Goal: Task Accomplishment & Management: Complete application form

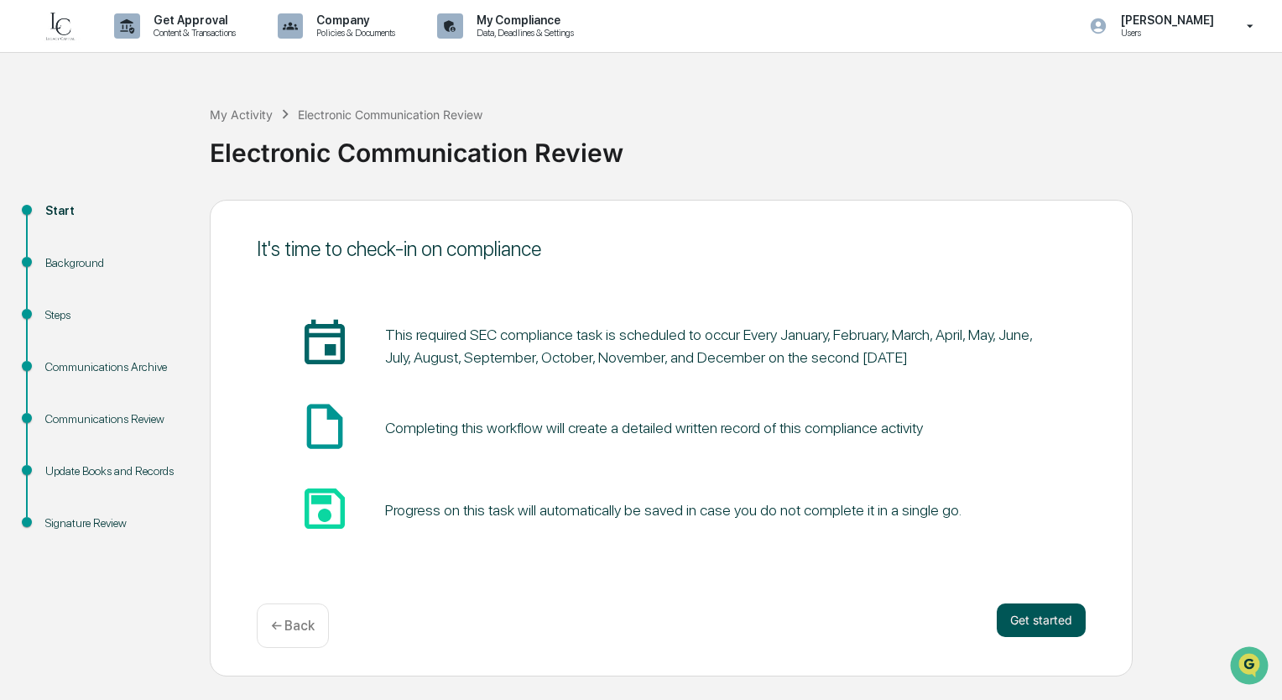
click at [1066, 630] on button "Get started" at bounding box center [1041, 620] width 89 height 34
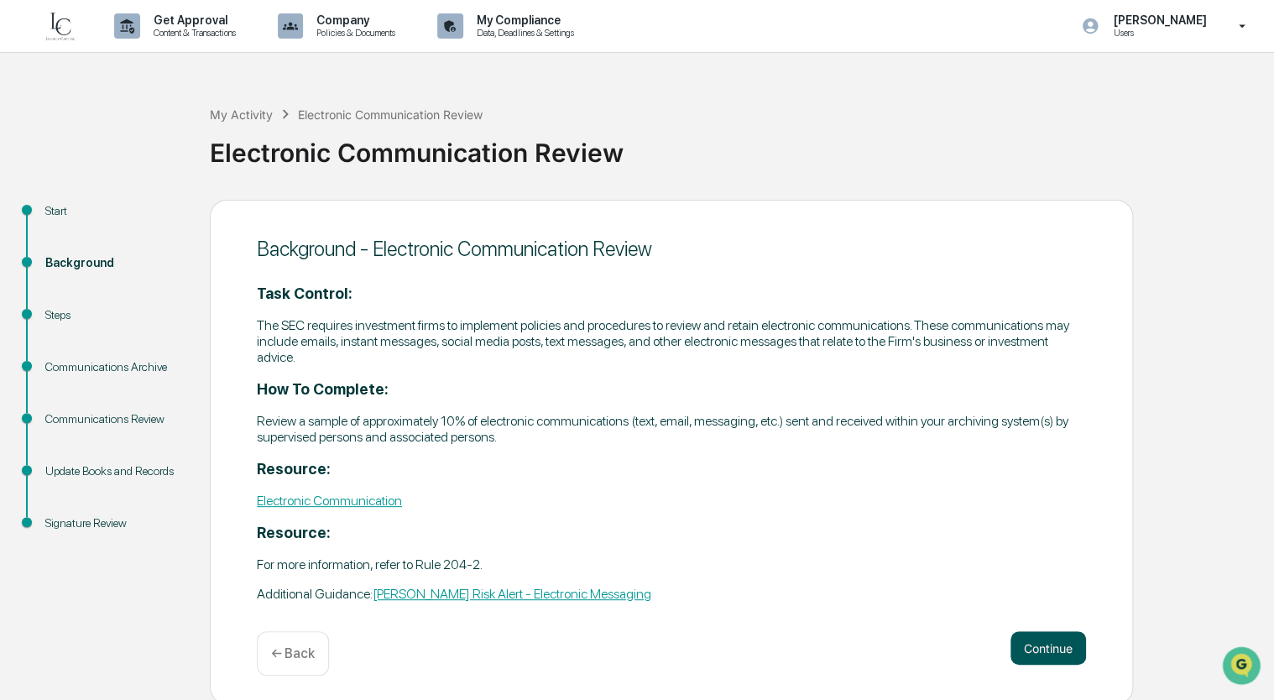
click at [1054, 649] on button "Continue" at bounding box center [1048, 648] width 76 height 34
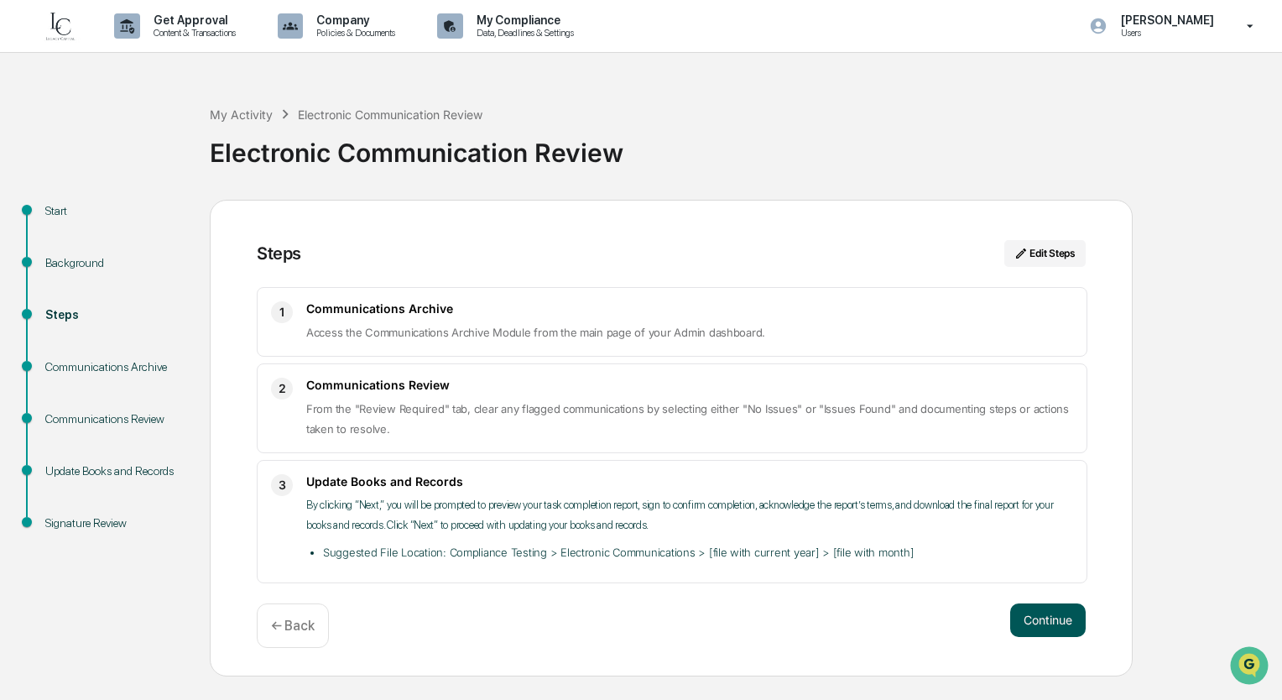
click at [1054, 621] on button "Continue" at bounding box center [1048, 620] width 76 height 34
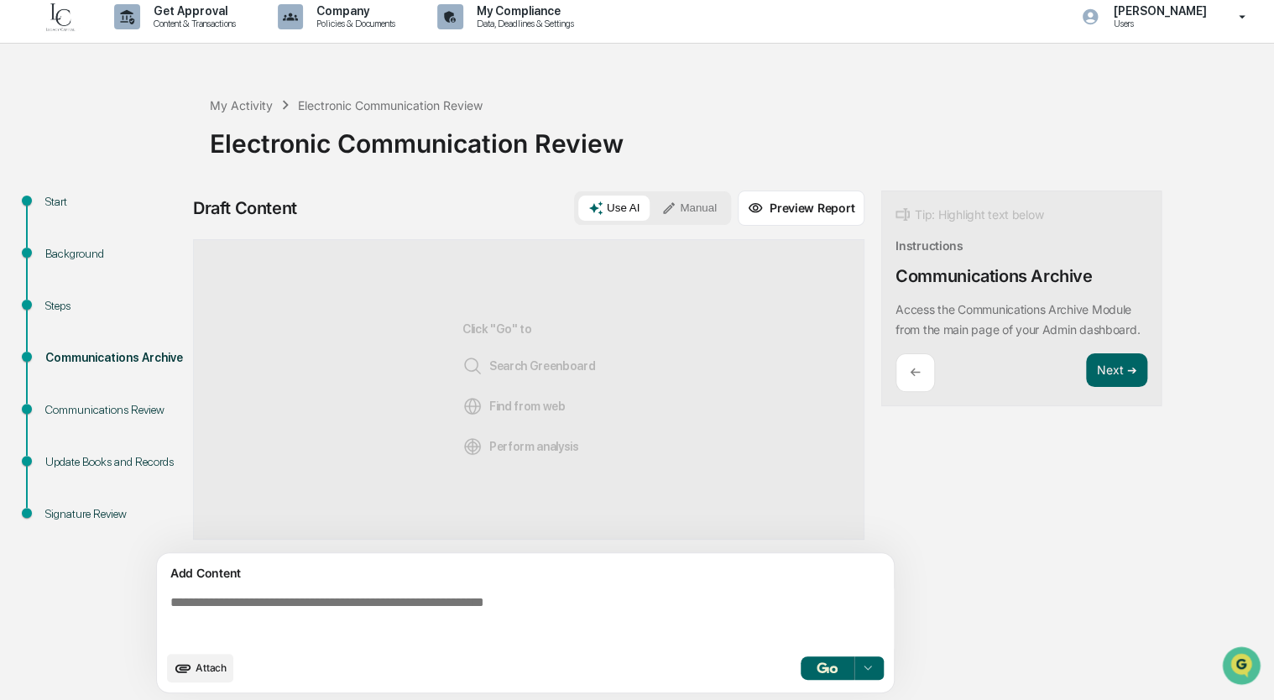
scroll to position [12, 0]
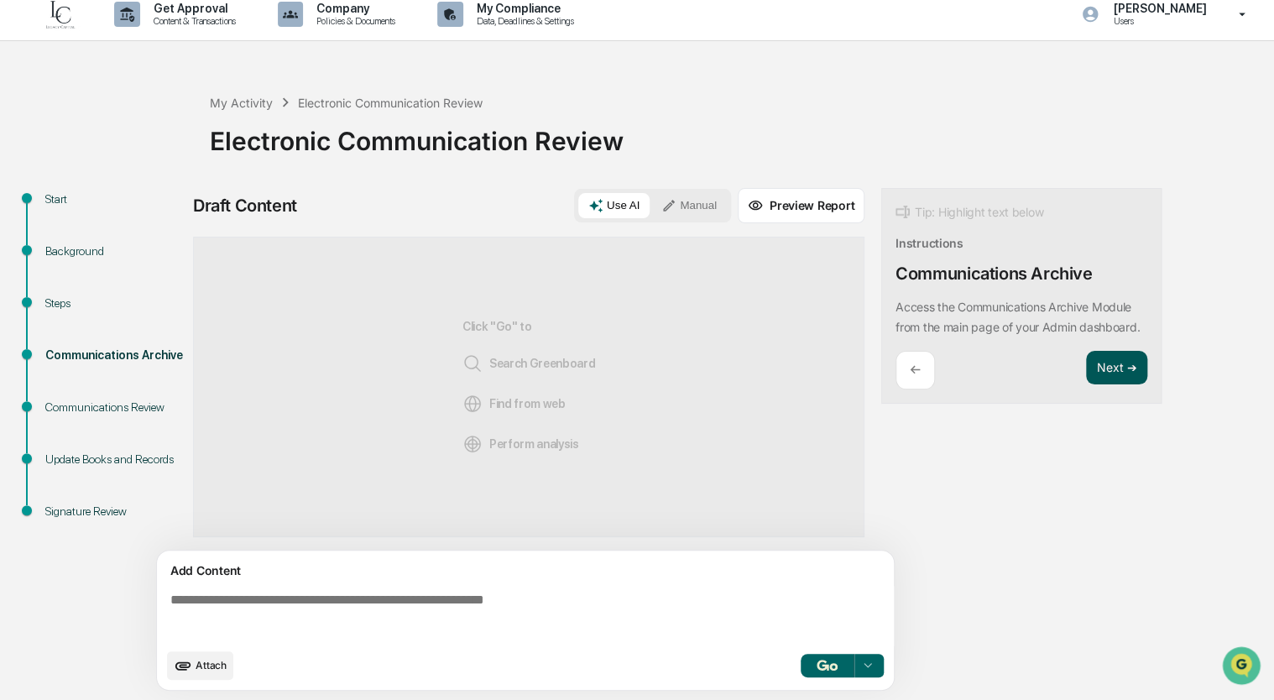
click at [1113, 385] on button "Next ➔" at bounding box center [1116, 368] width 61 height 34
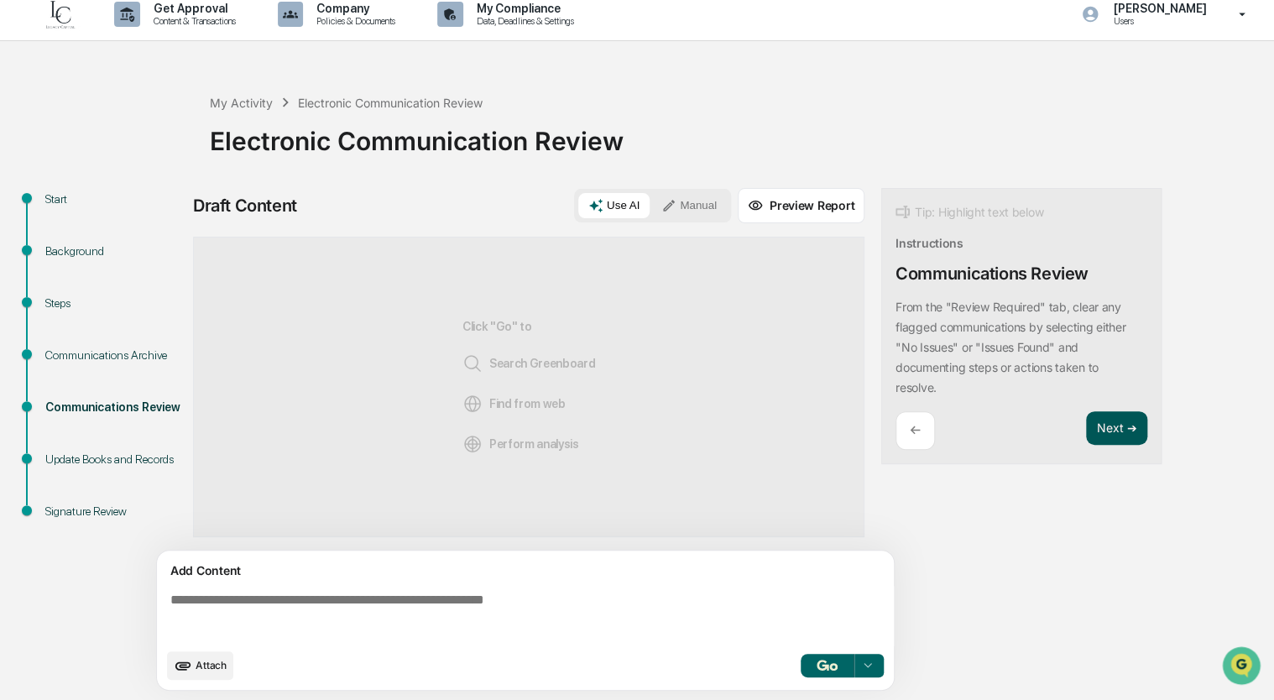
click at [1114, 435] on button "Next ➔" at bounding box center [1116, 428] width 61 height 34
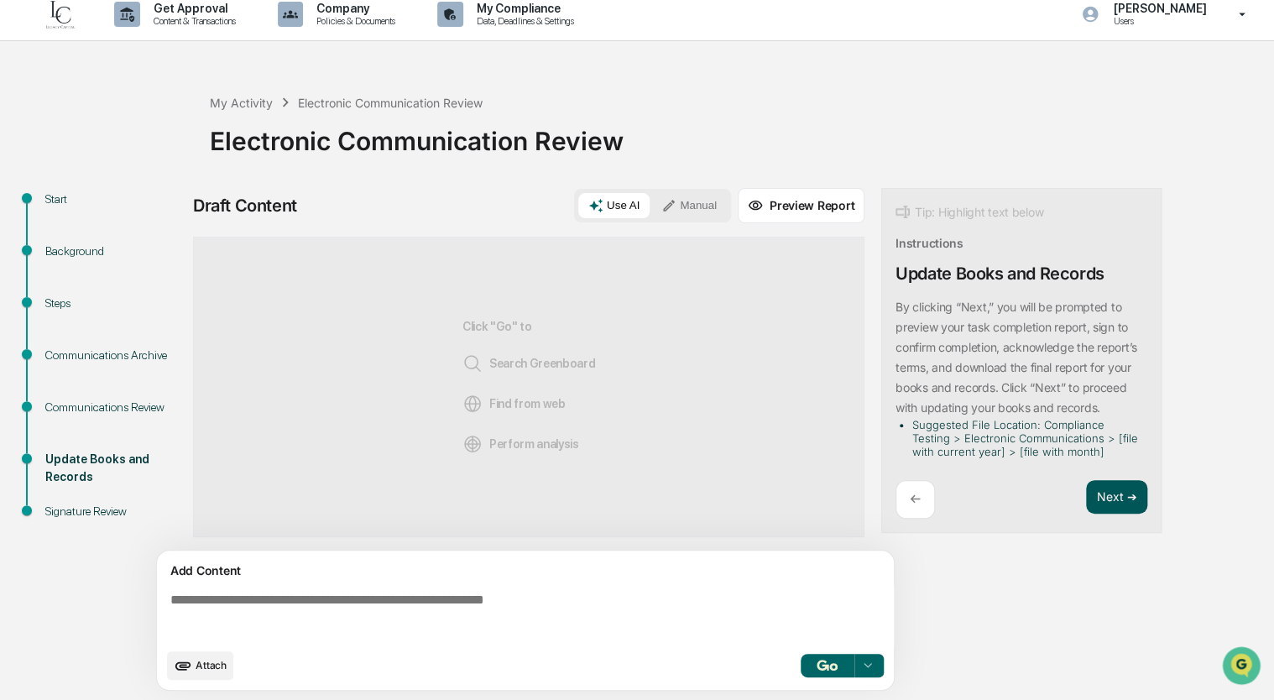
click at [1118, 492] on button "Next ➔" at bounding box center [1116, 497] width 61 height 34
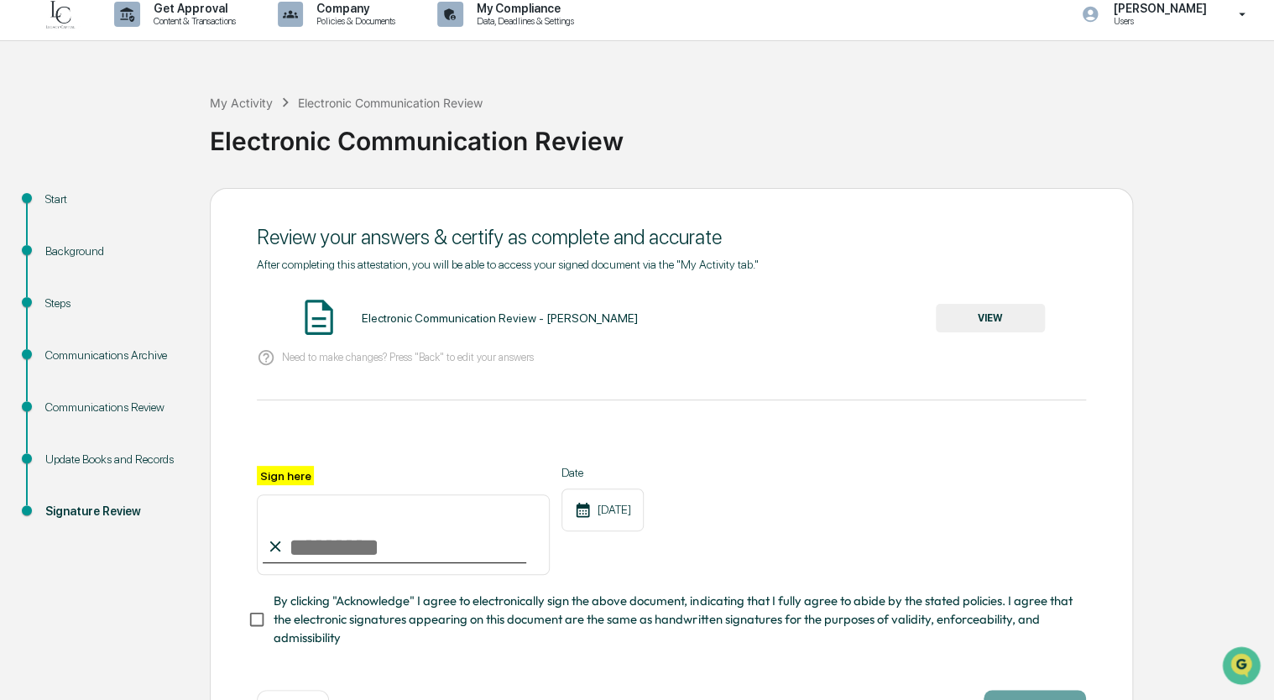
click at [978, 310] on button "VIEW" at bounding box center [990, 318] width 109 height 29
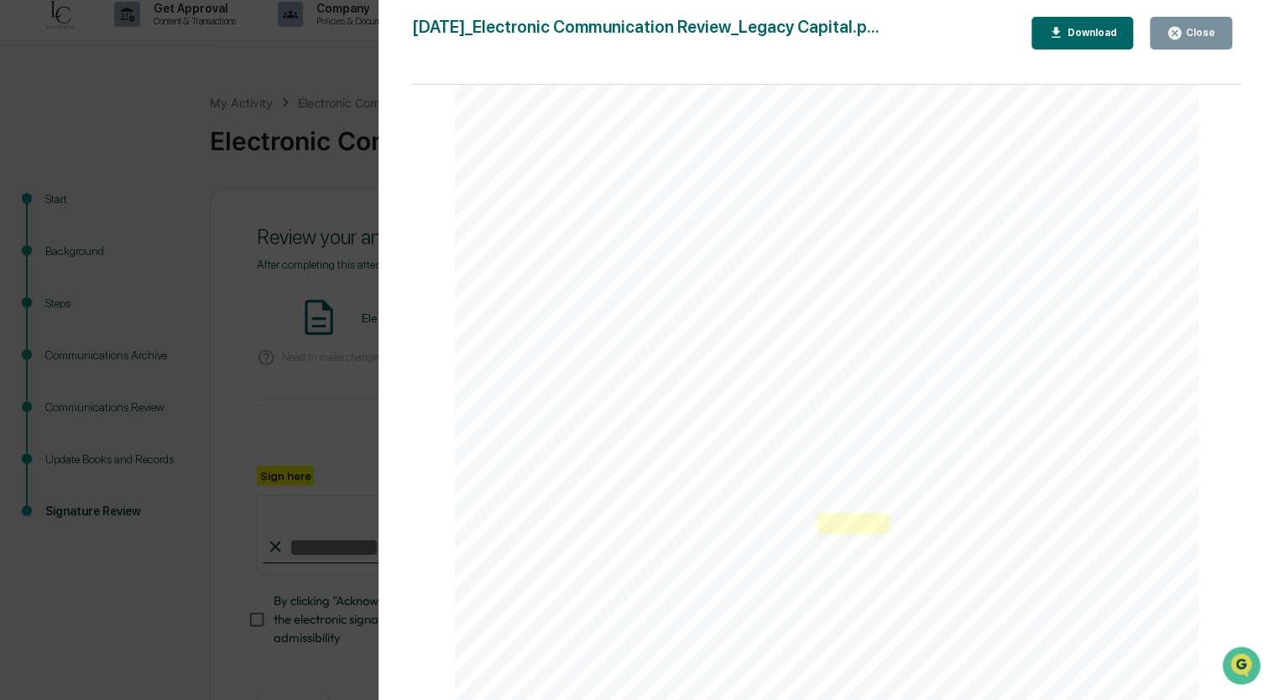
scroll to position [252, 0]
click at [1195, 34] on div "Close" at bounding box center [1198, 33] width 33 height 12
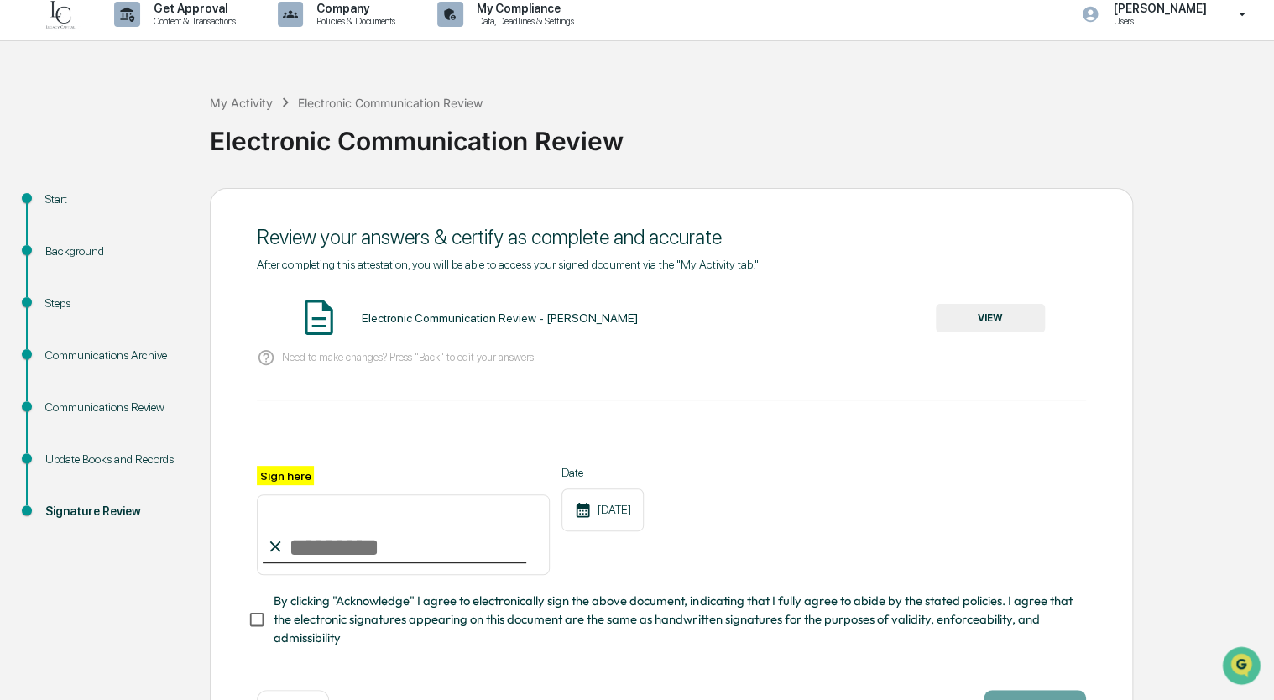
click at [304, 546] on input "Sign here" at bounding box center [403, 534] width 293 height 81
type input "**********"
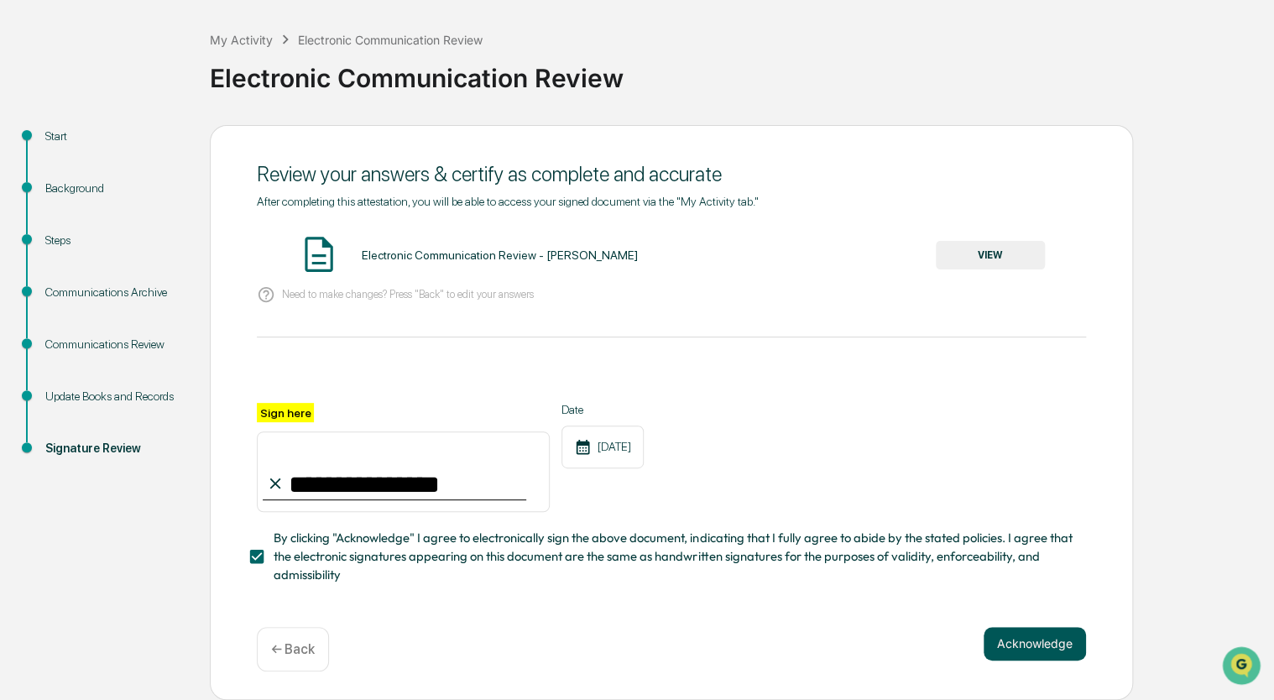
click at [1050, 653] on button "Acknowledge" at bounding box center [1034, 644] width 102 height 34
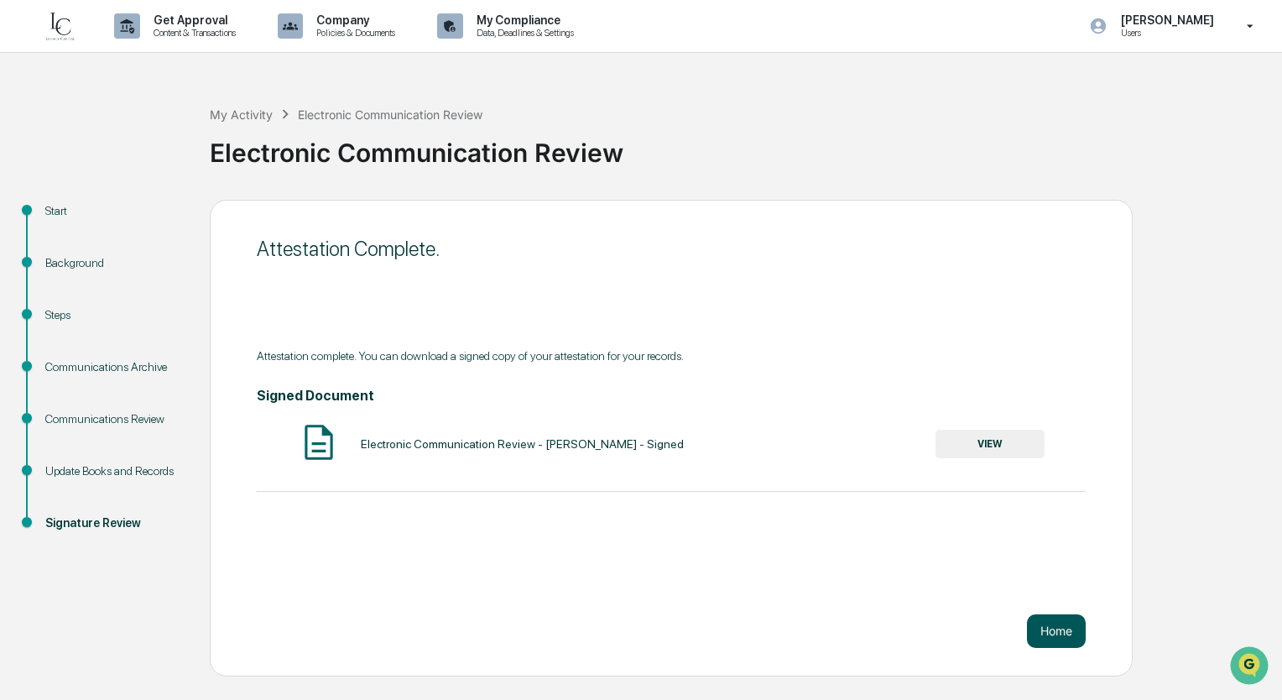
click at [1049, 624] on button "Home" at bounding box center [1056, 631] width 59 height 34
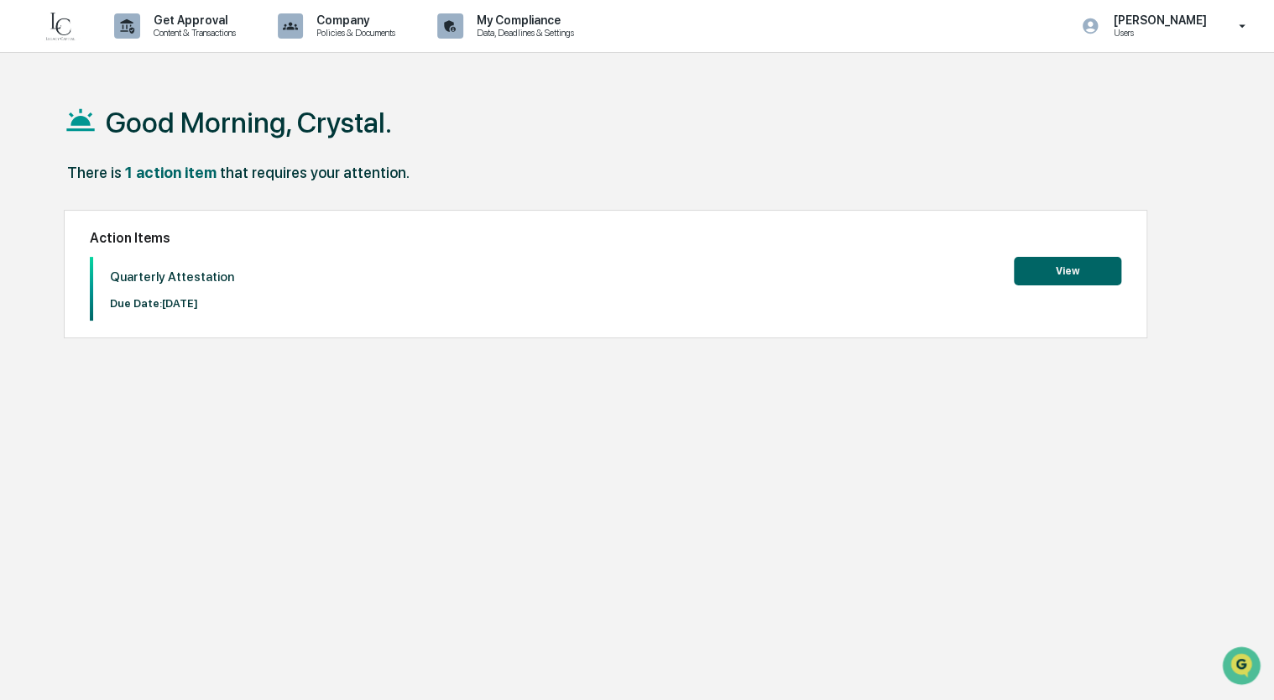
click at [1049, 250] on div "Action Items Quarterly Attestation Due Date: [DATE] View" at bounding box center [606, 274] width 1084 height 129
click at [1061, 268] on button "View" at bounding box center [1067, 271] width 107 height 29
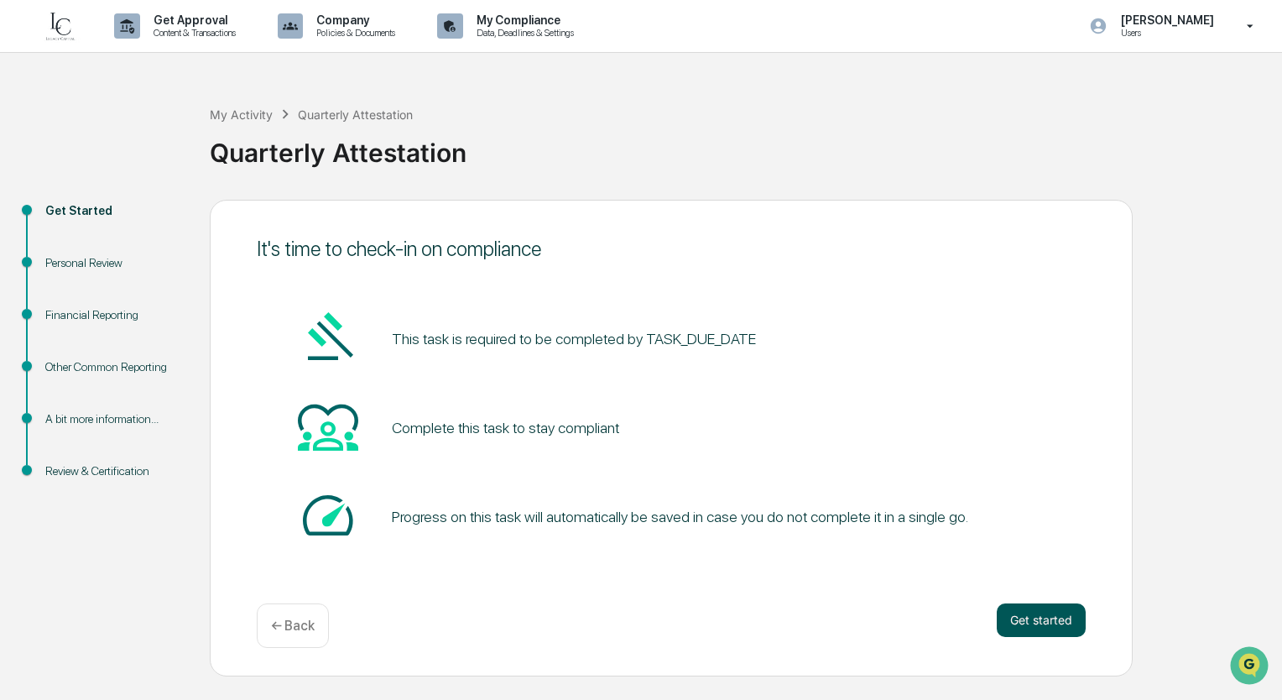
click at [1052, 619] on button "Get started" at bounding box center [1041, 620] width 89 height 34
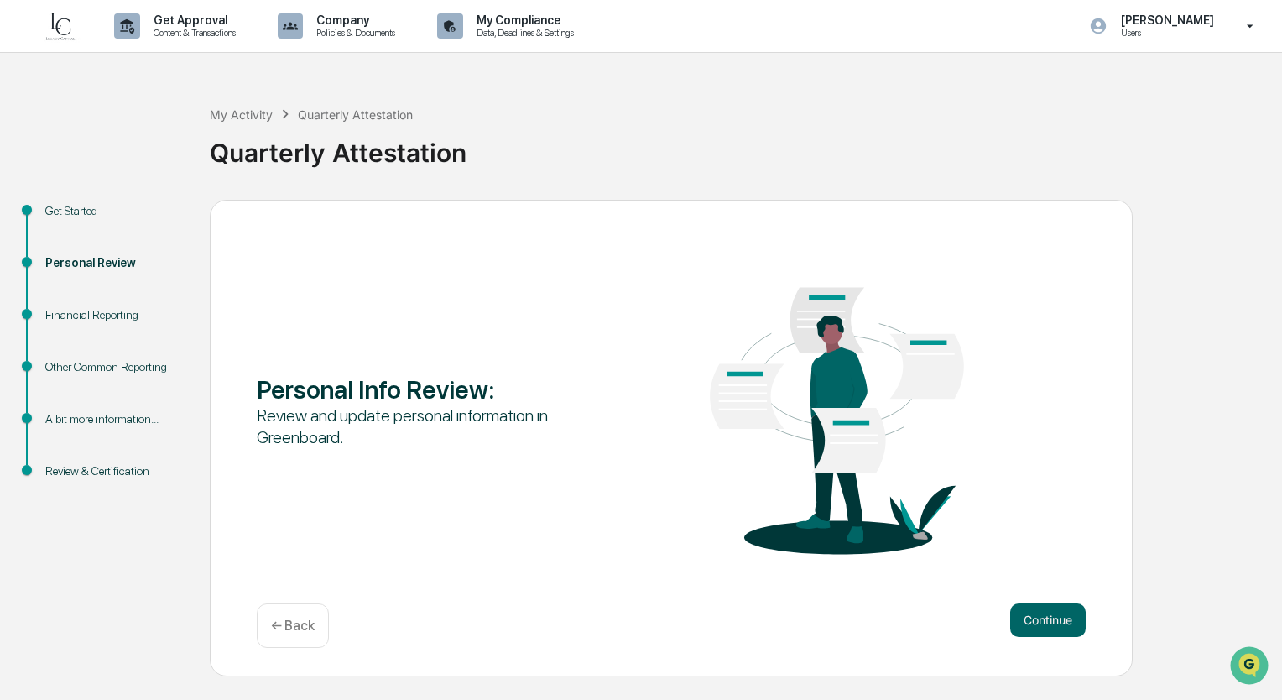
click at [1052, 619] on button "Continue" at bounding box center [1048, 620] width 76 height 34
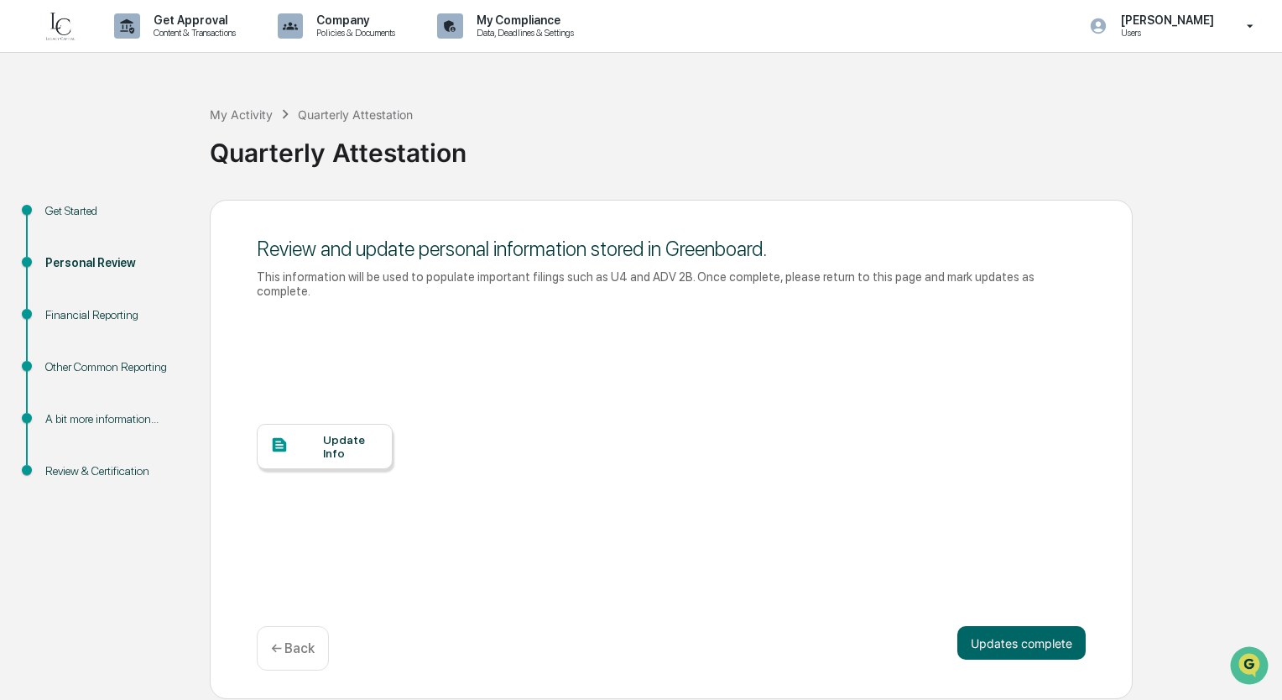
click at [1052, 626] on button "Updates complete" at bounding box center [1021, 643] width 128 height 34
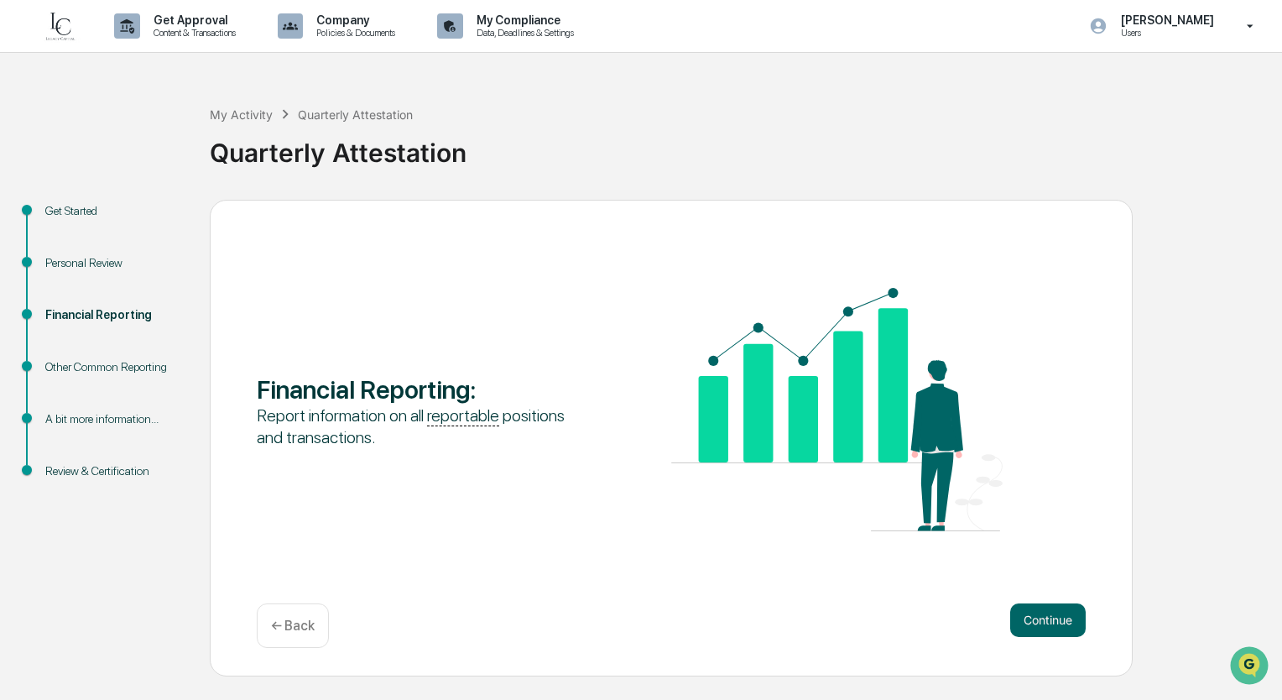
click at [1052, 619] on button "Continue" at bounding box center [1048, 620] width 76 height 34
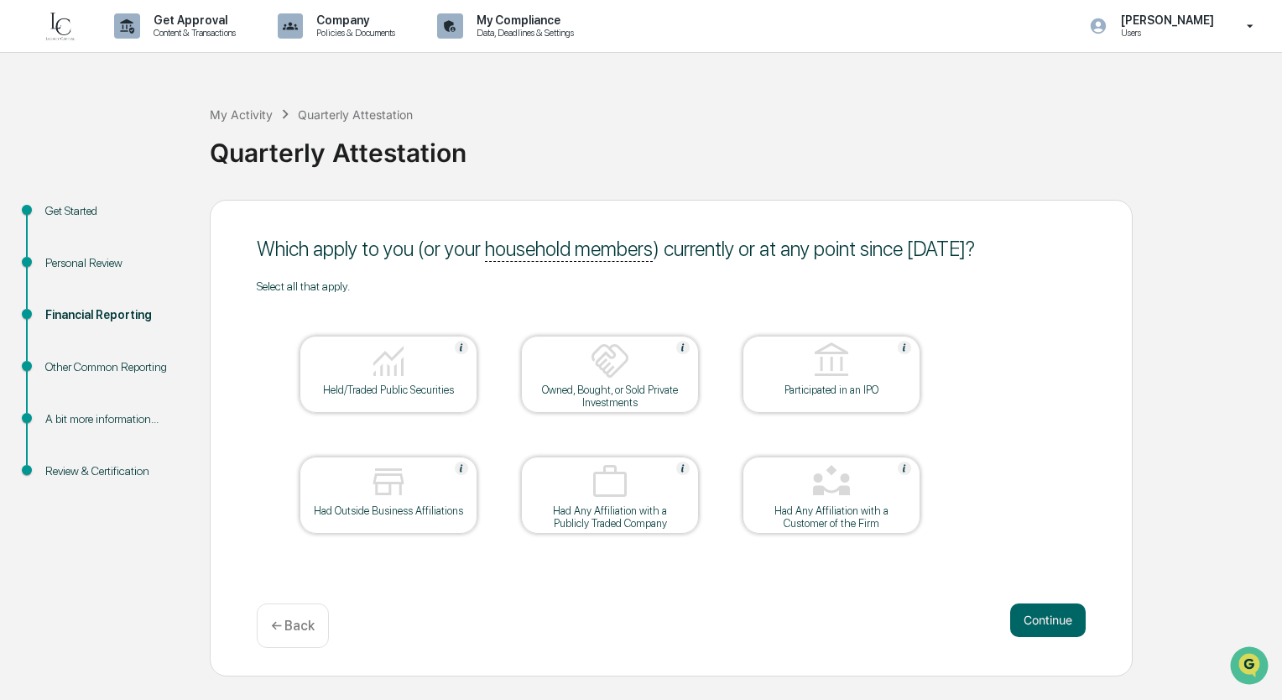
click at [453, 388] on div "Held/Traded Public Securities" at bounding box center [388, 389] width 151 height 13
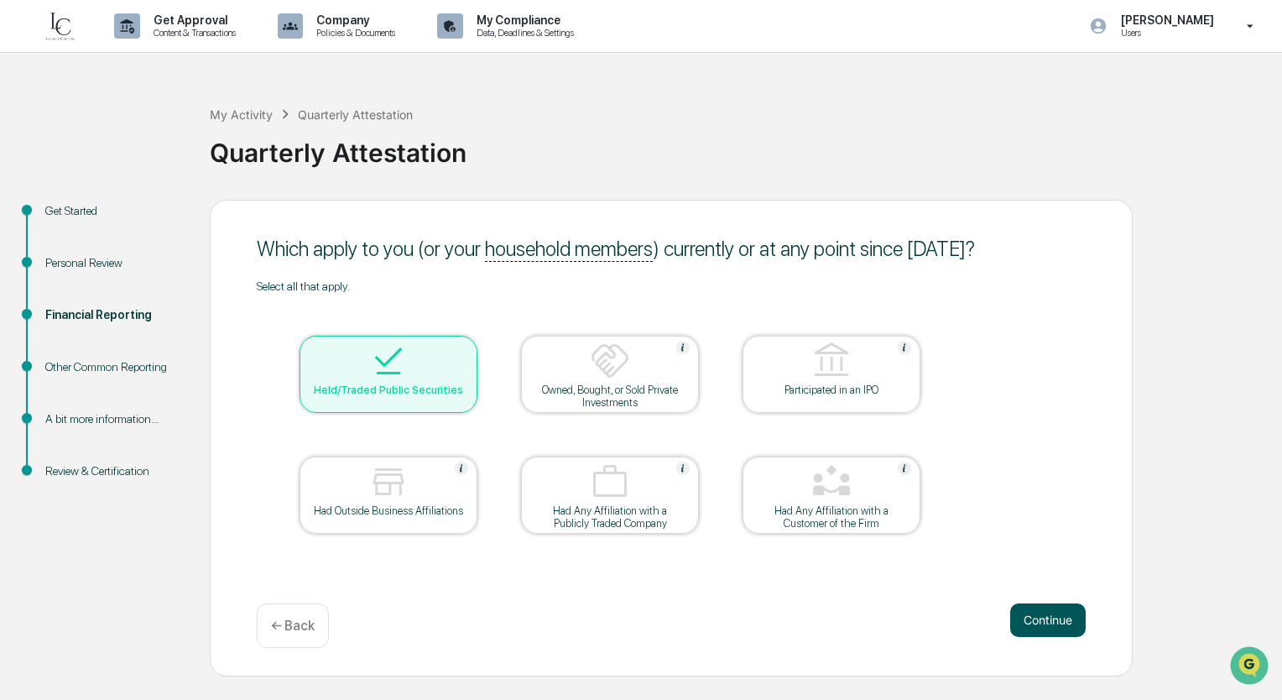
click at [1040, 604] on button "Continue" at bounding box center [1048, 620] width 76 height 34
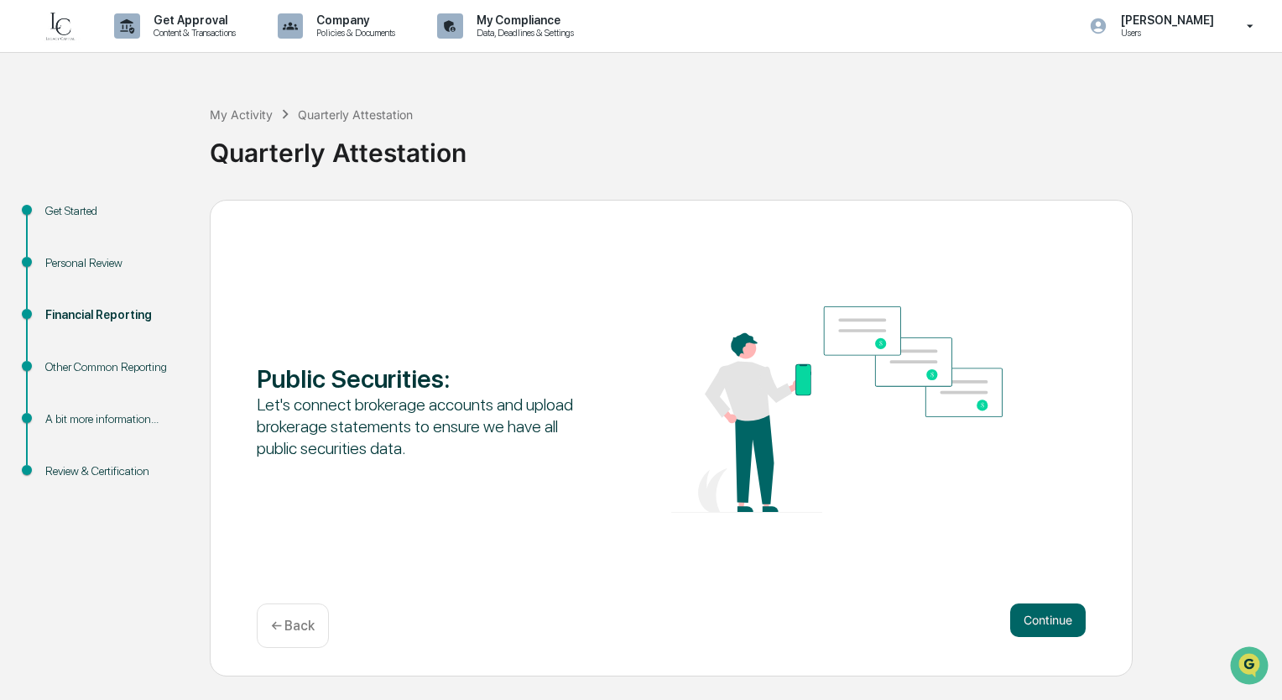
click at [1040, 604] on button "Continue" at bounding box center [1048, 620] width 76 height 34
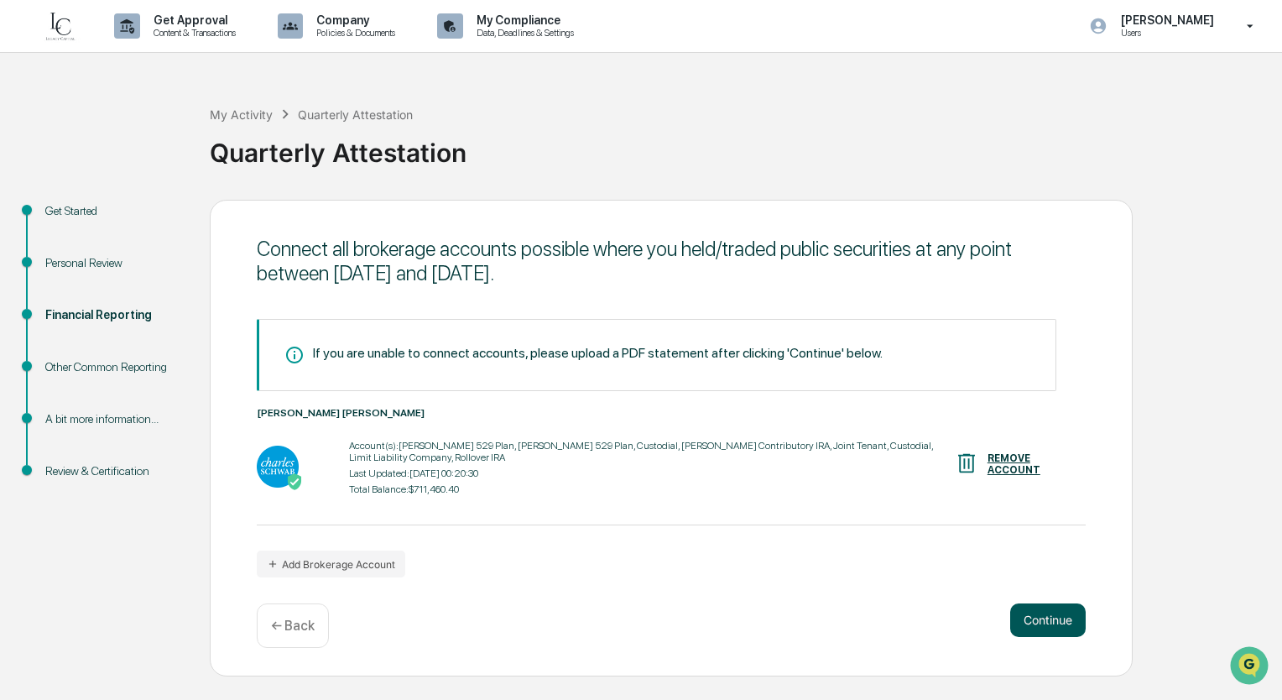
click at [1045, 617] on button "Continue" at bounding box center [1048, 620] width 76 height 34
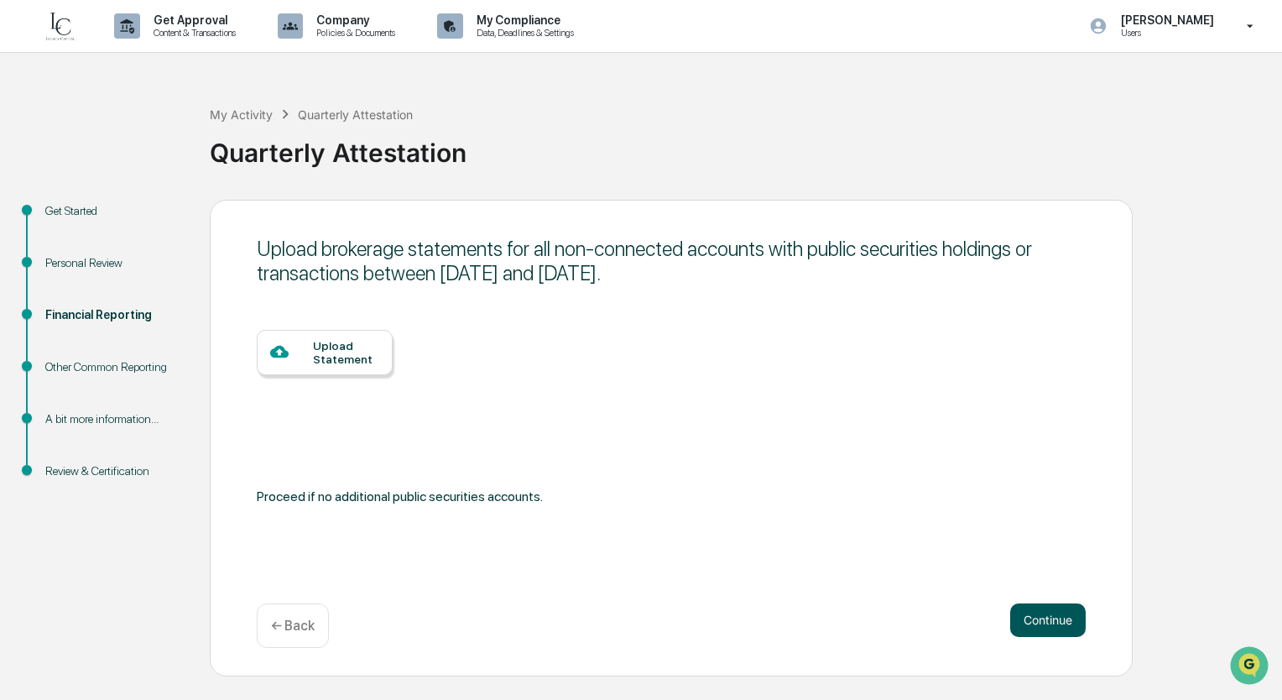
click at [1045, 617] on button "Continue" at bounding box center [1048, 620] width 76 height 34
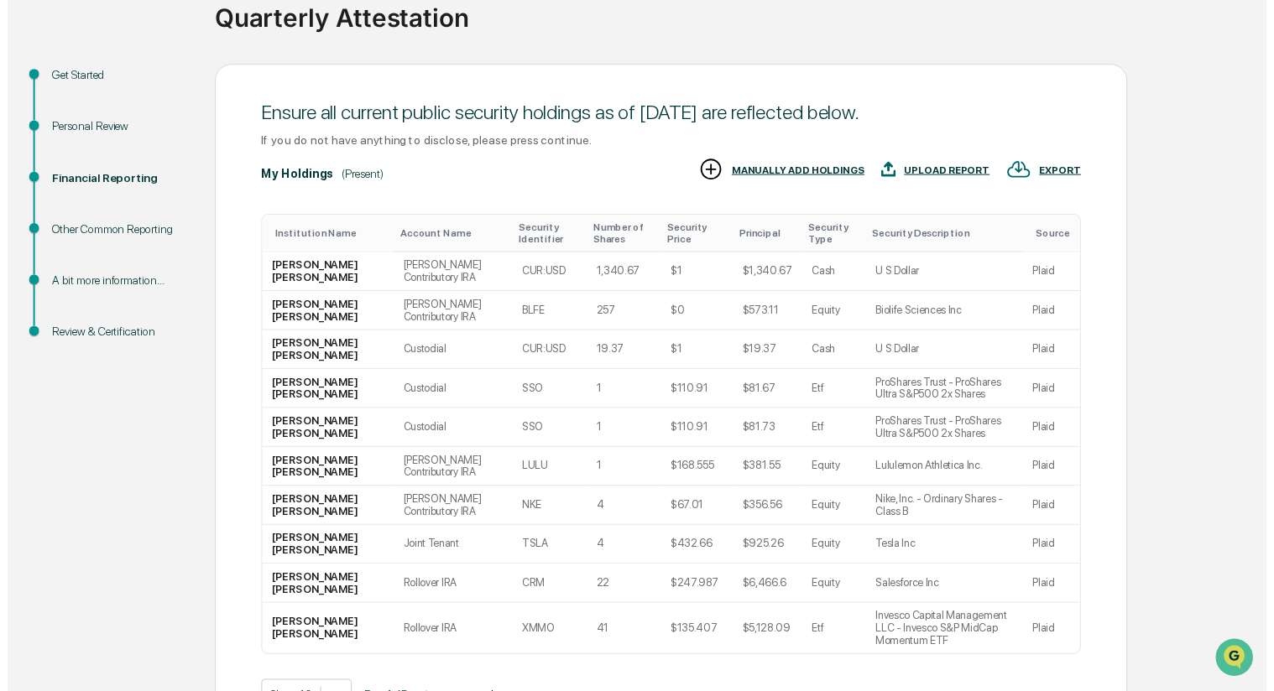
scroll to position [232, 0]
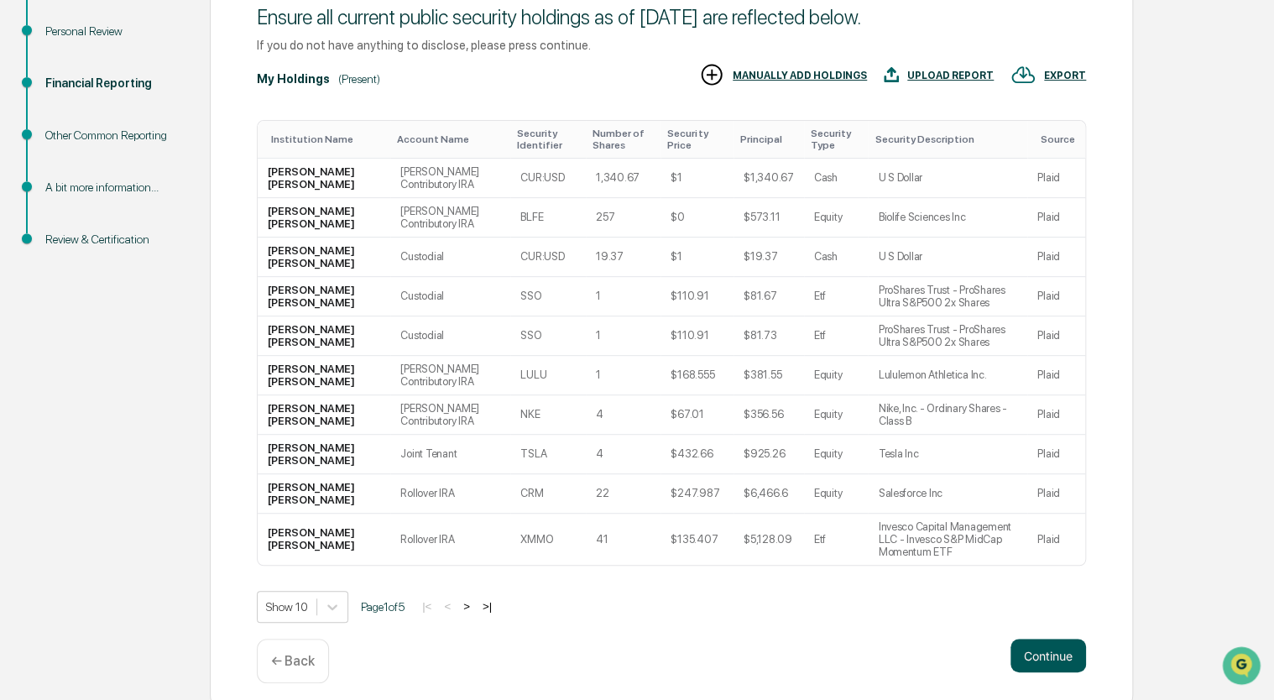
click at [1055, 639] on button "Continue" at bounding box center [1048, 656] width 76 height 34
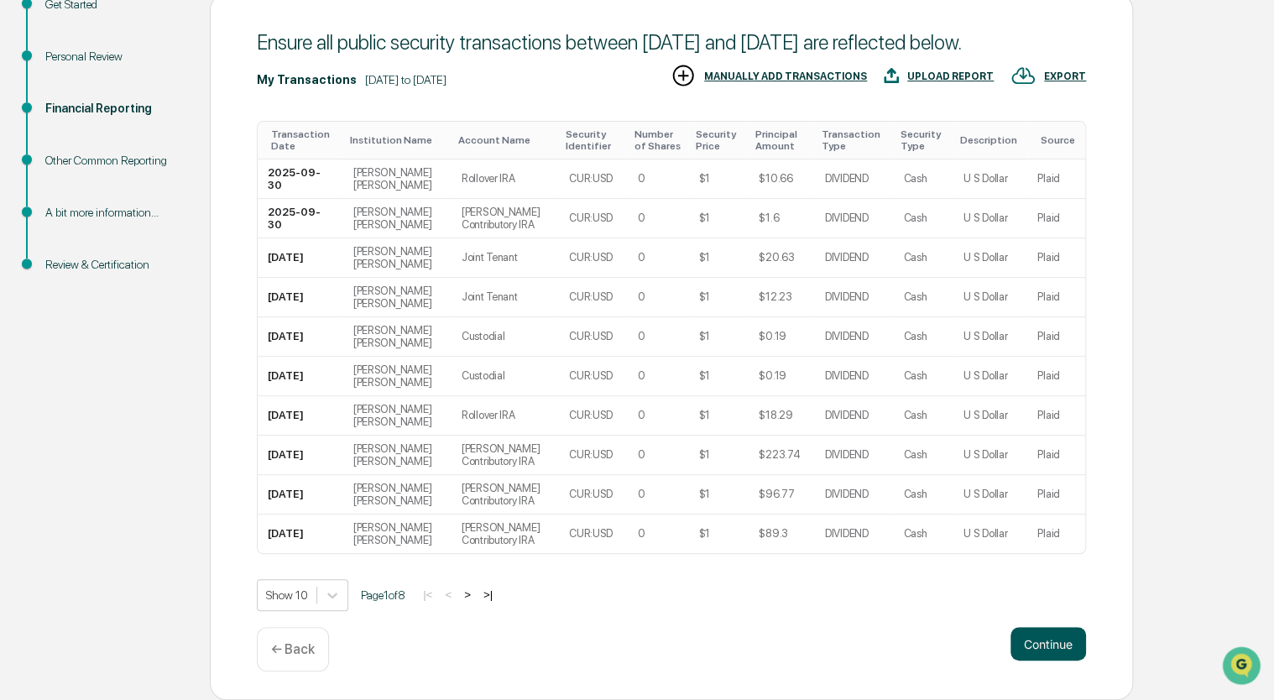
click at [1045, 643] on button "Continue" at bounding box center [1048, 644] width 76 height 34
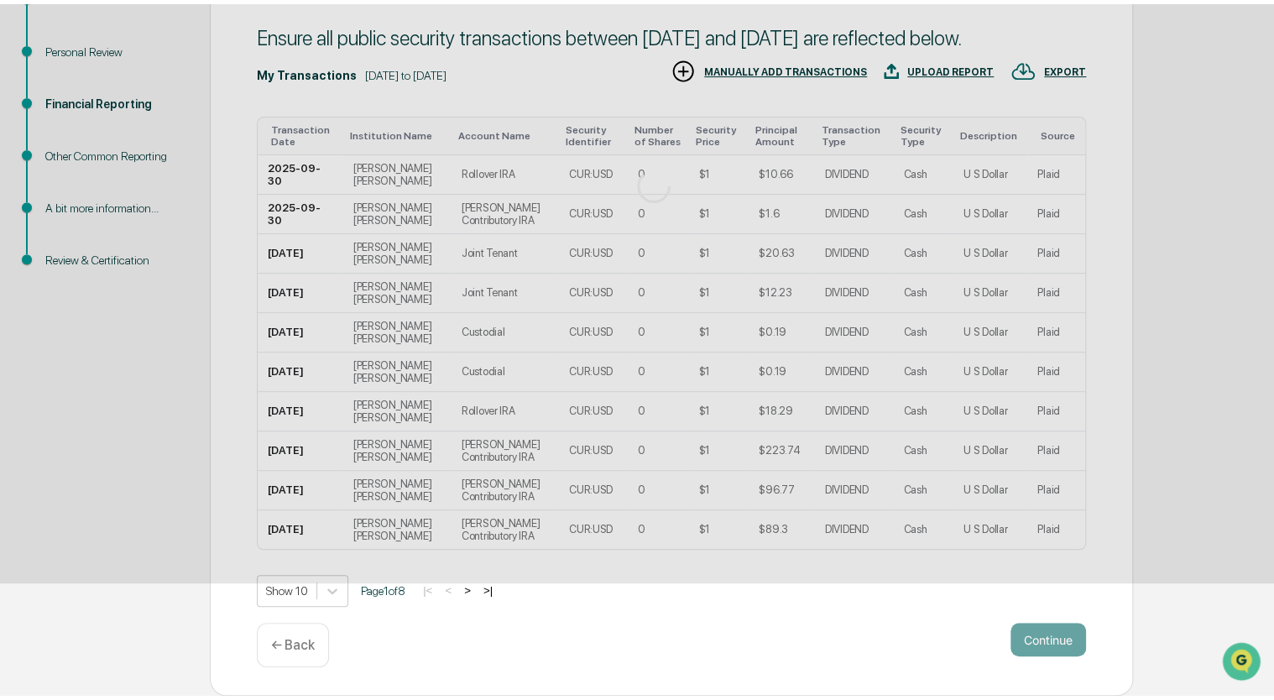
scroll to position [0, 0]
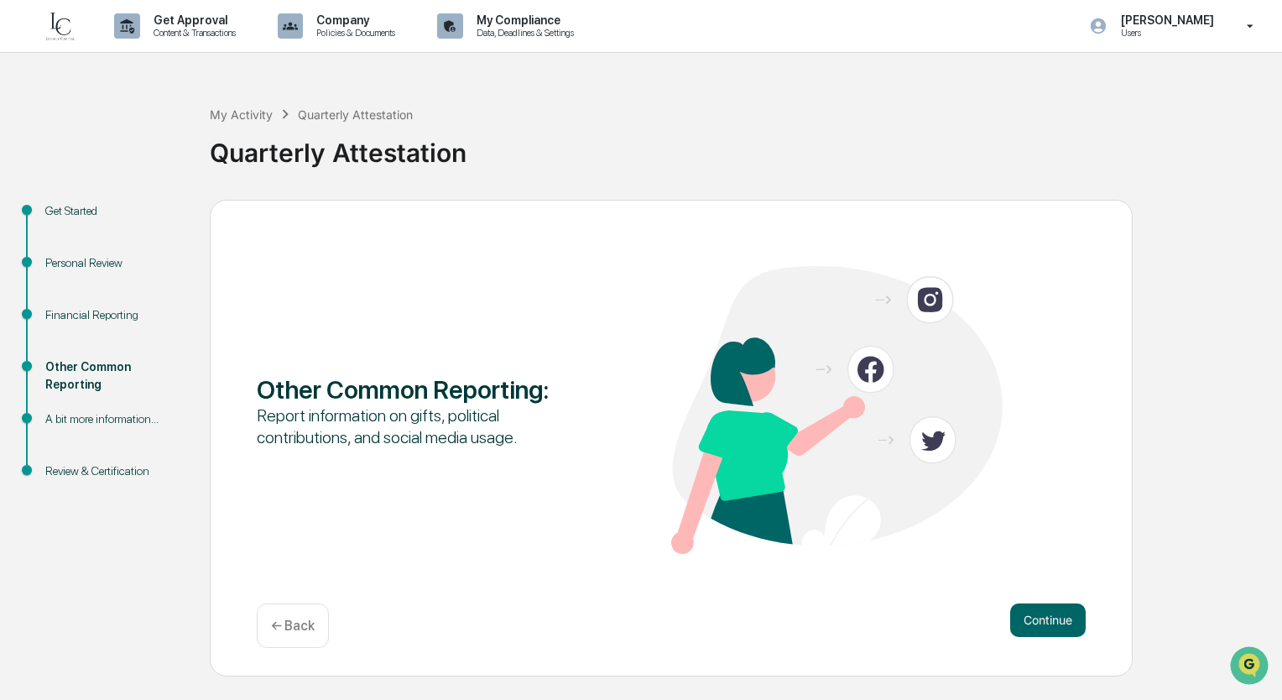
click at [1045, 643] on div "Continue ← Back" at bounding box center [671, 625] width 829 height 44
click at [1047, 620] on button "Continue" at bounding box center [1048, 620] width 76 height 34
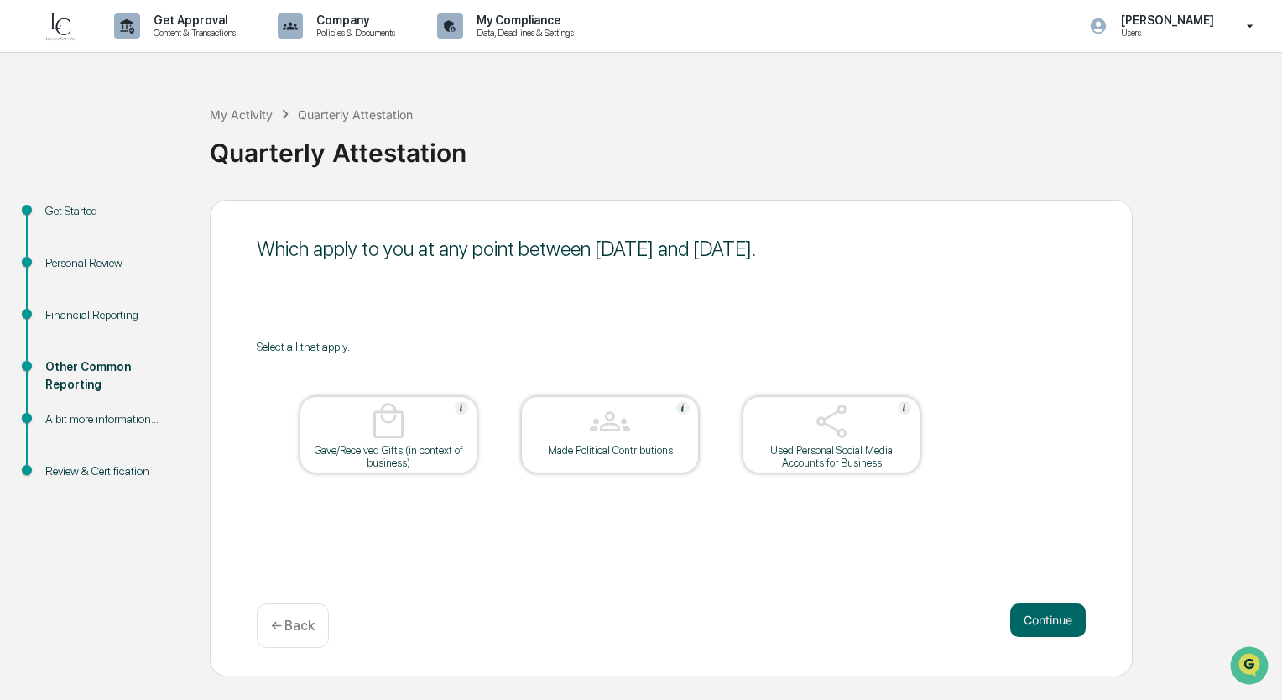
click at [1047, 620] on button "Continue" at bounding box center [1048, 620] width 76 height 34
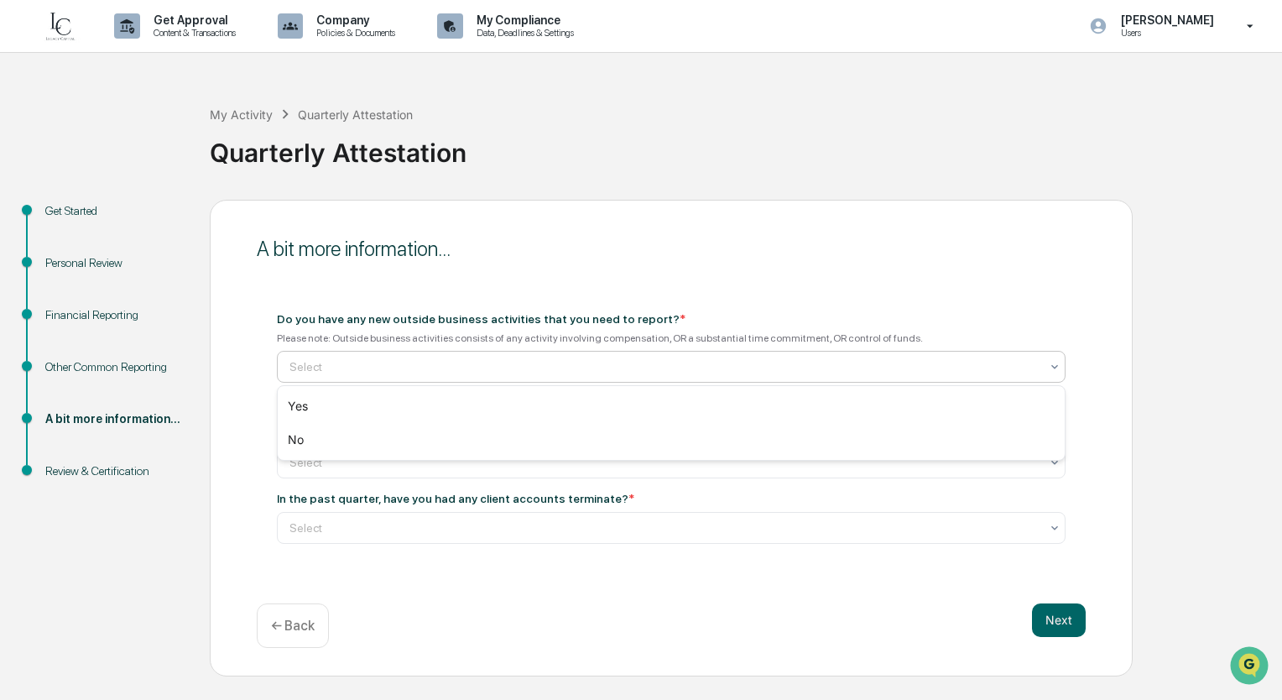
click at [721, 368] on div at bounding box center [664, 366] width 750 height 17
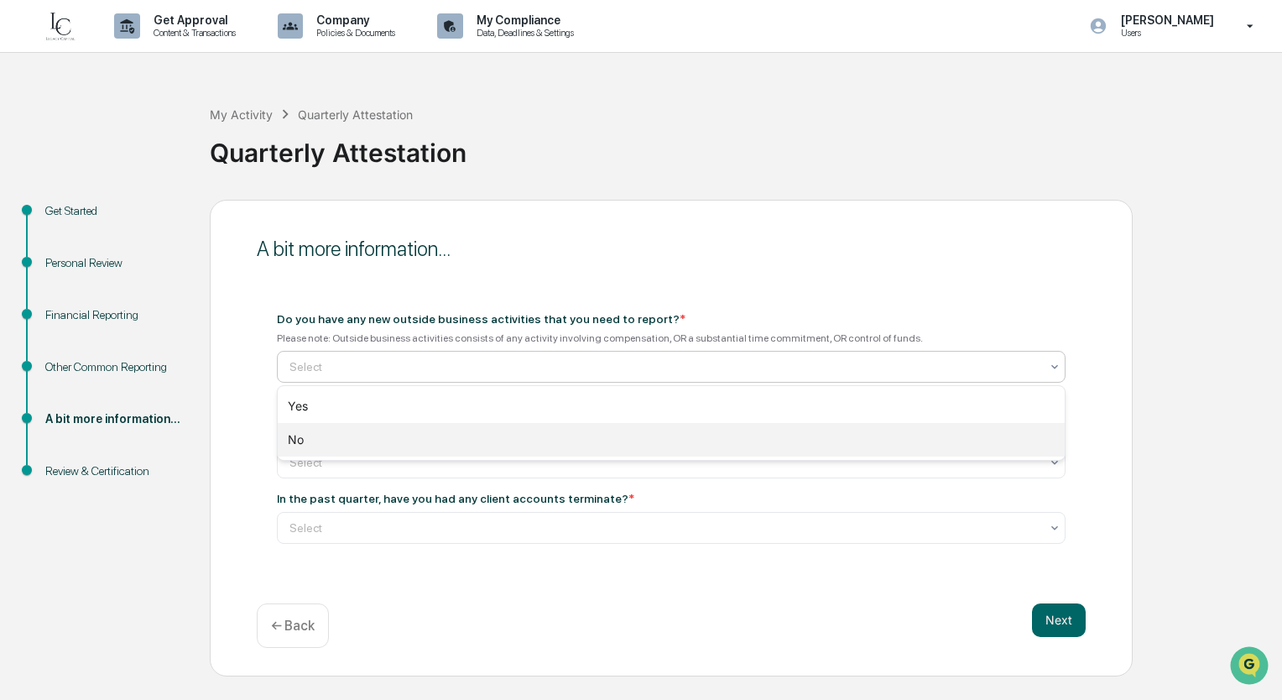
click at [703, 434] on div "No" at bounding box center [671, 440] width 787 height 34
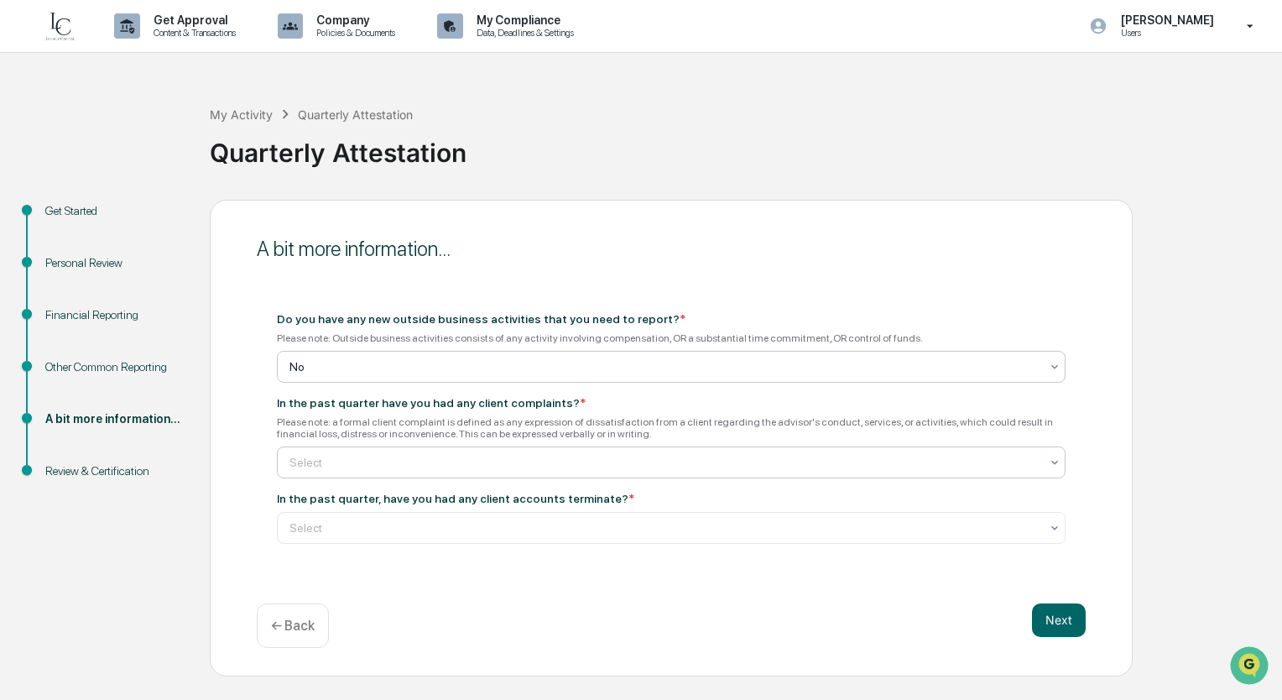
click at [715, 456] on div at bounding box center [664, 462] width 750 height 17
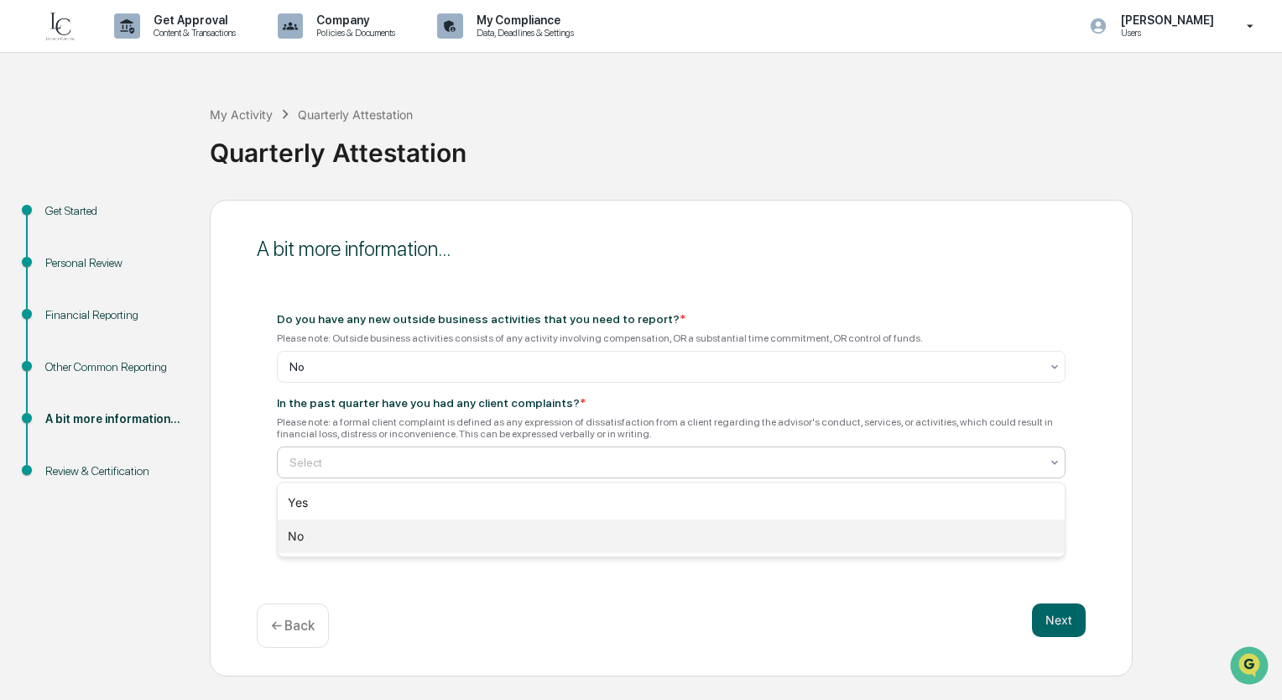
click at [698, 532] on div "No" at bounding box center [671, 536] width 787 height 34
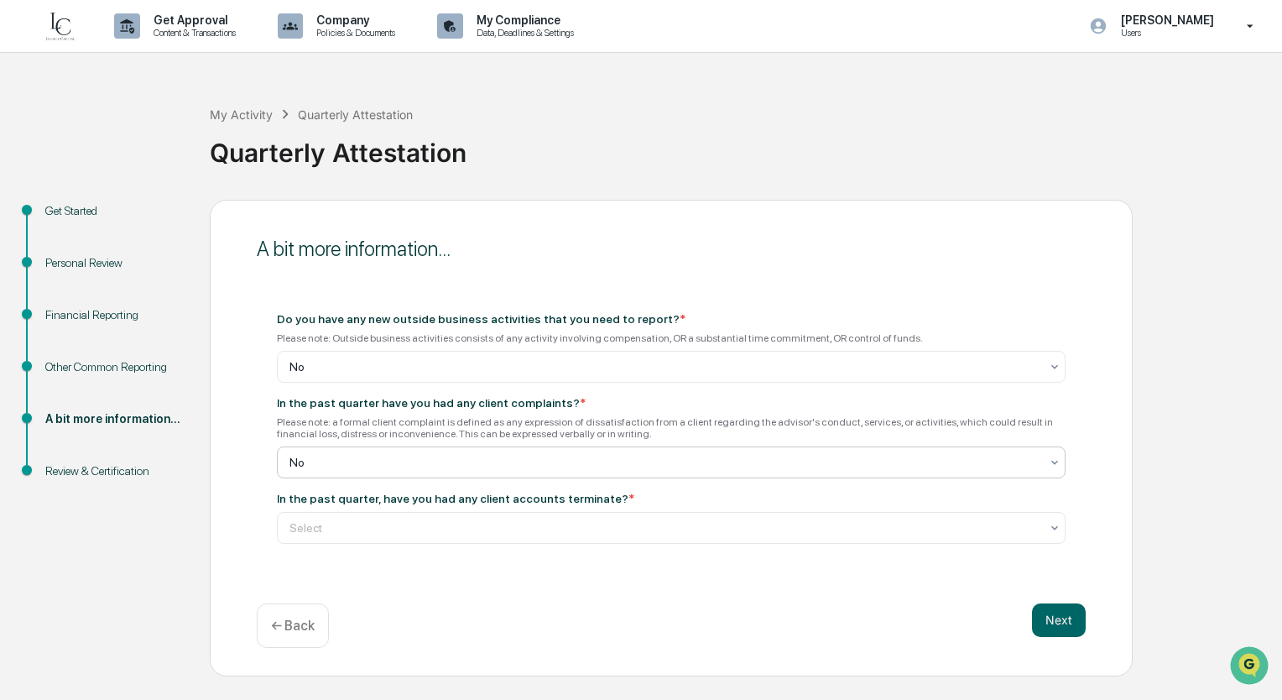
click at [698, 532] on div at bounding box center [664, 527] width 750 height 17
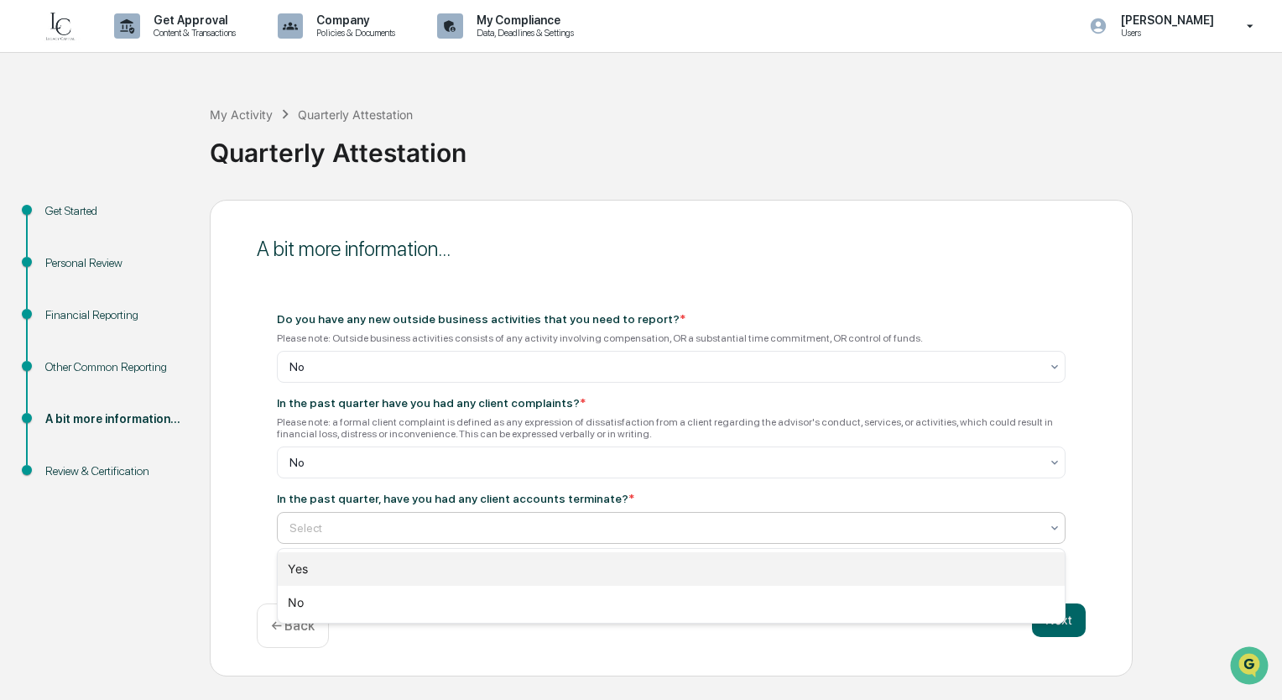
click at [694, 572] on div "Yes" at bounding box center [671, 569] width 787 height 34
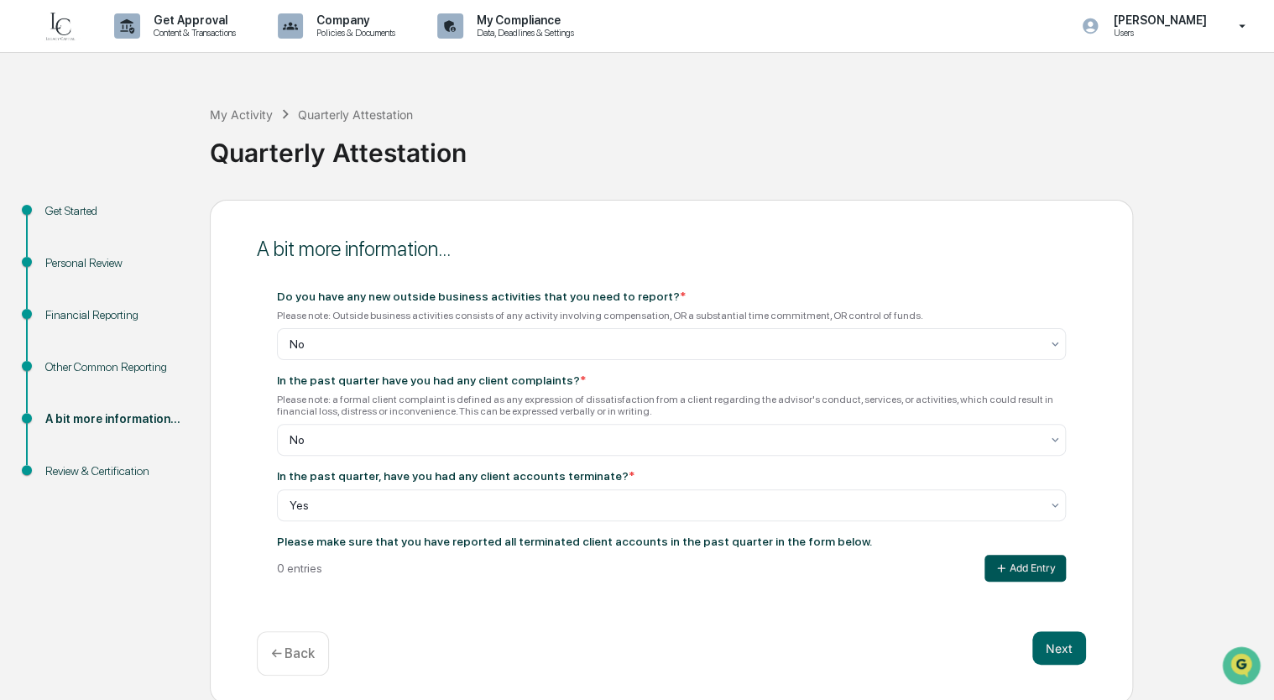
click at [1020, 572] on button "Add Entry" at bounding box center [1024, 568] width 81 height 27
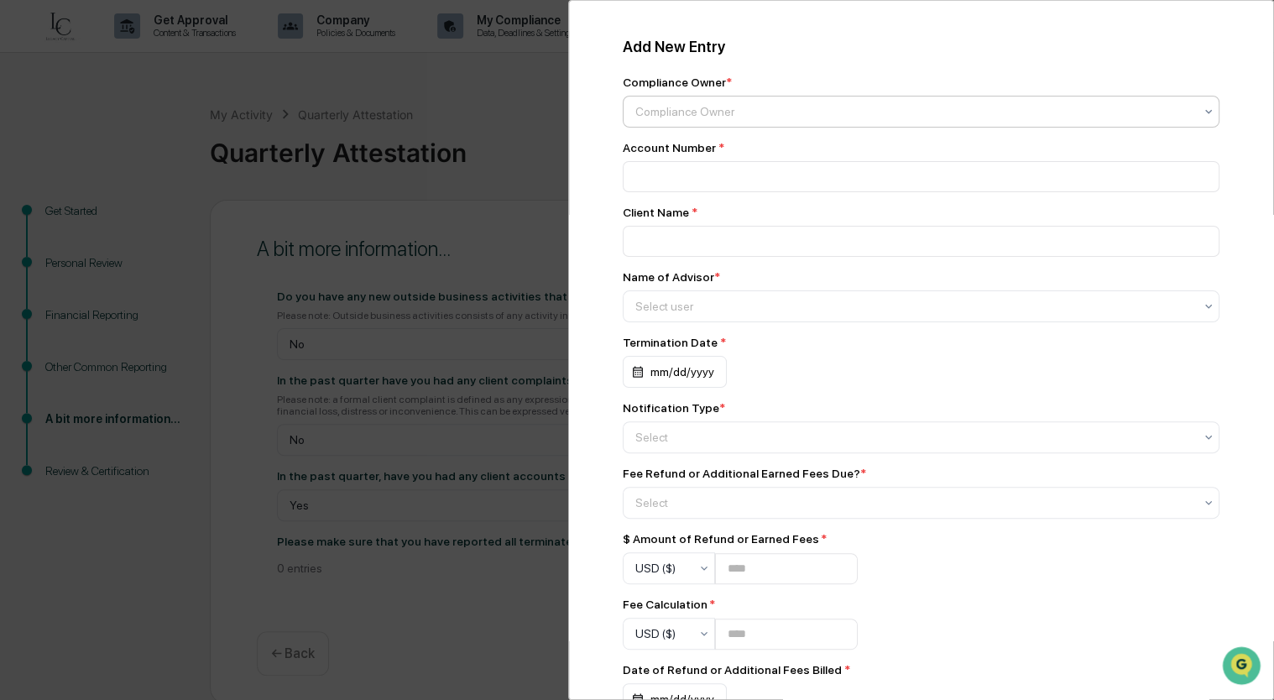
click at [821, 108] on div at bounding box center [914, 111] width 558 height 17
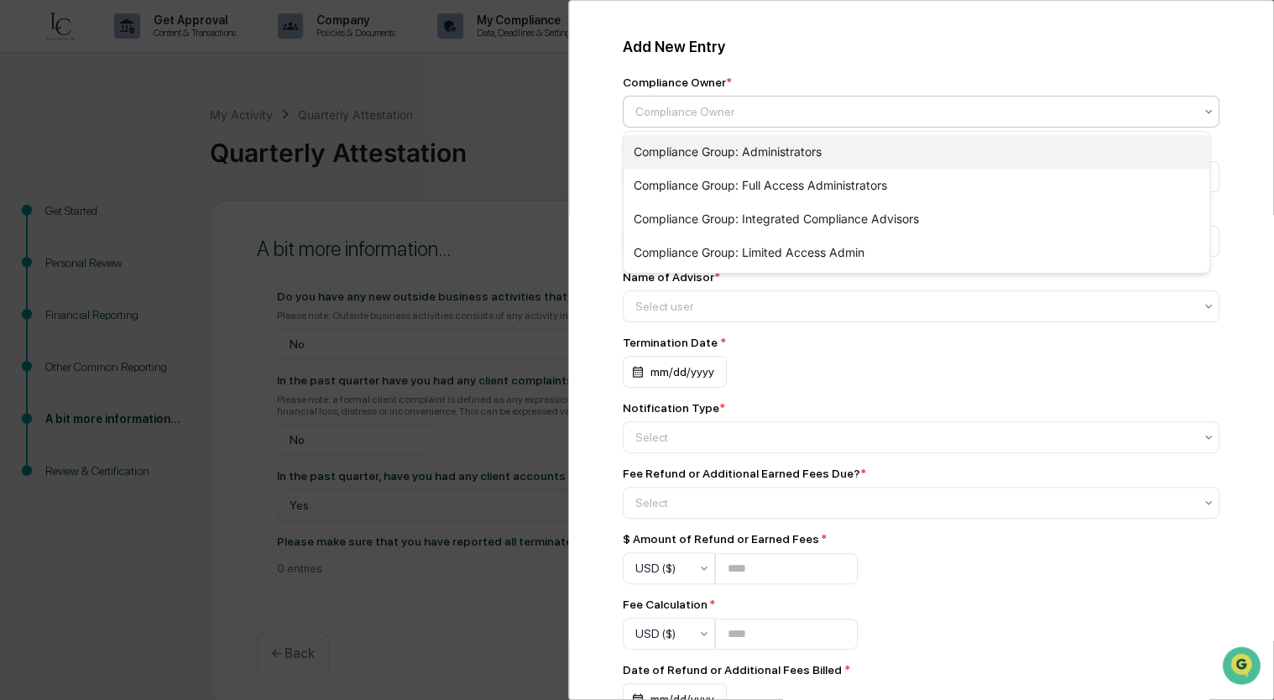
click at [809, 145] on div "Compliance Group: Administrators" at bounding box center [916, 152] width 586 height 34
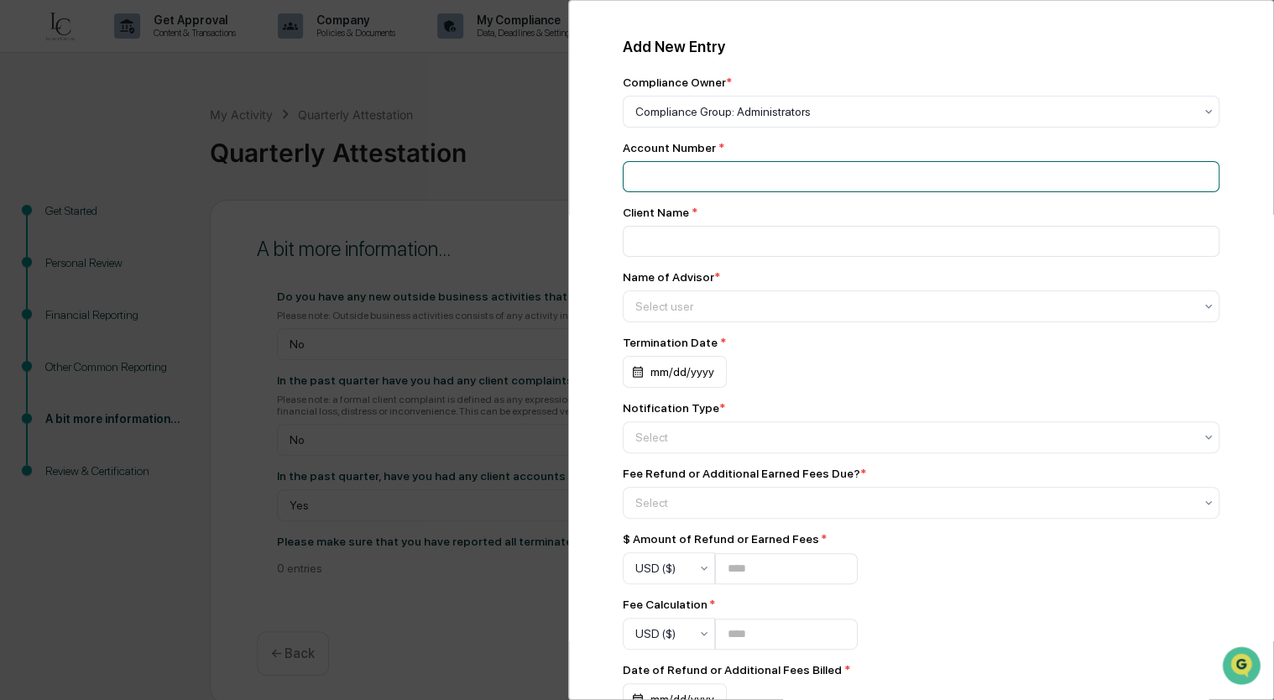
click at [802, 179] on input at bounding box center [921, 176] width 597 height 31
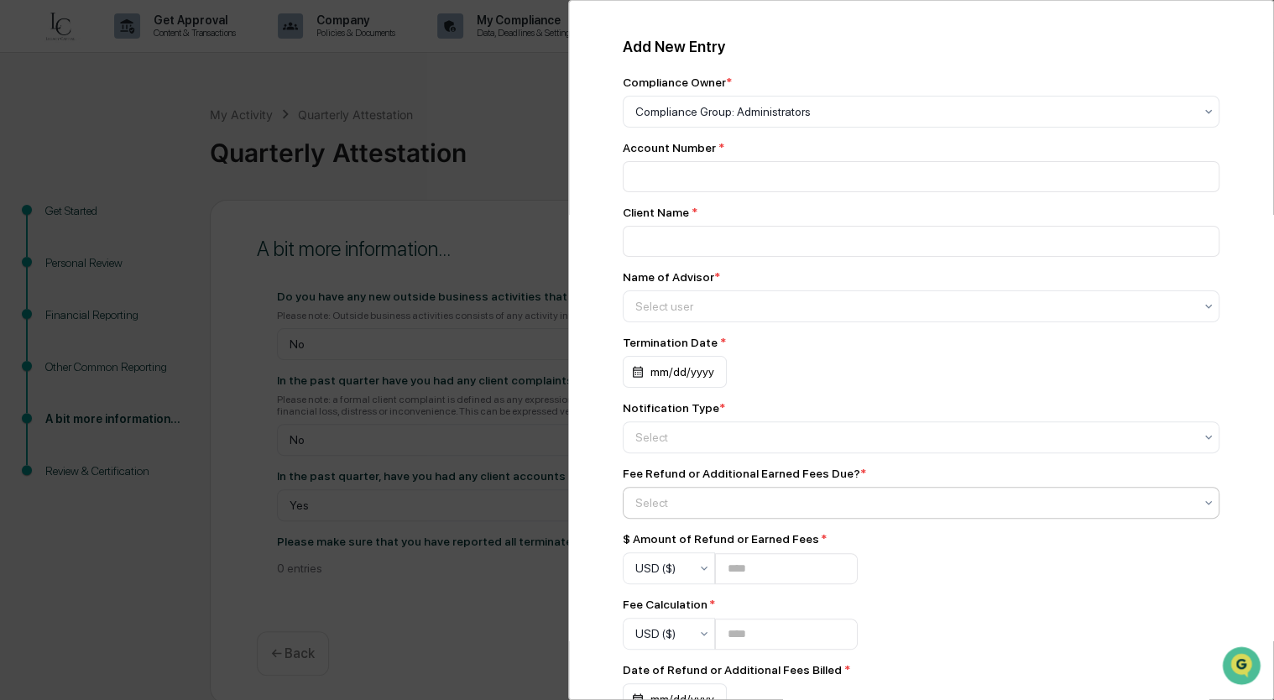
click at [640, 504] on div at bounding box center [914, 502] width 558 height 17
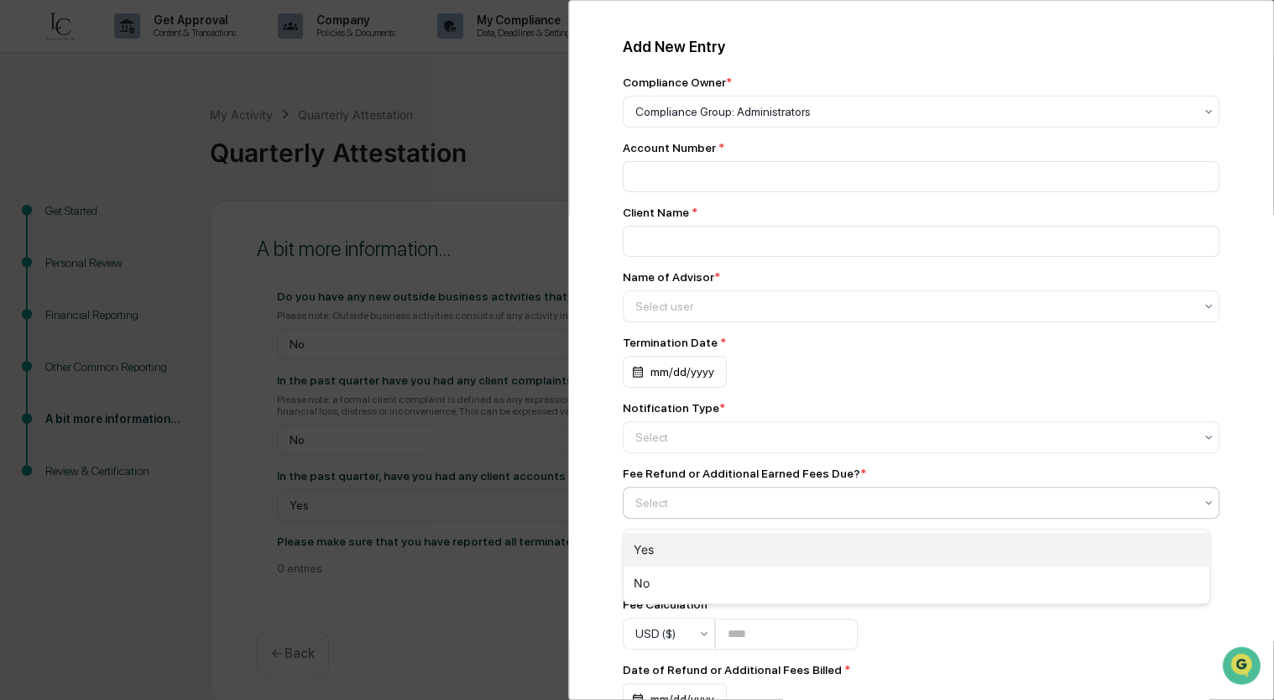
click at [650, 557] on div "Yes" at bounding box center [916, 550] width 586 height 34
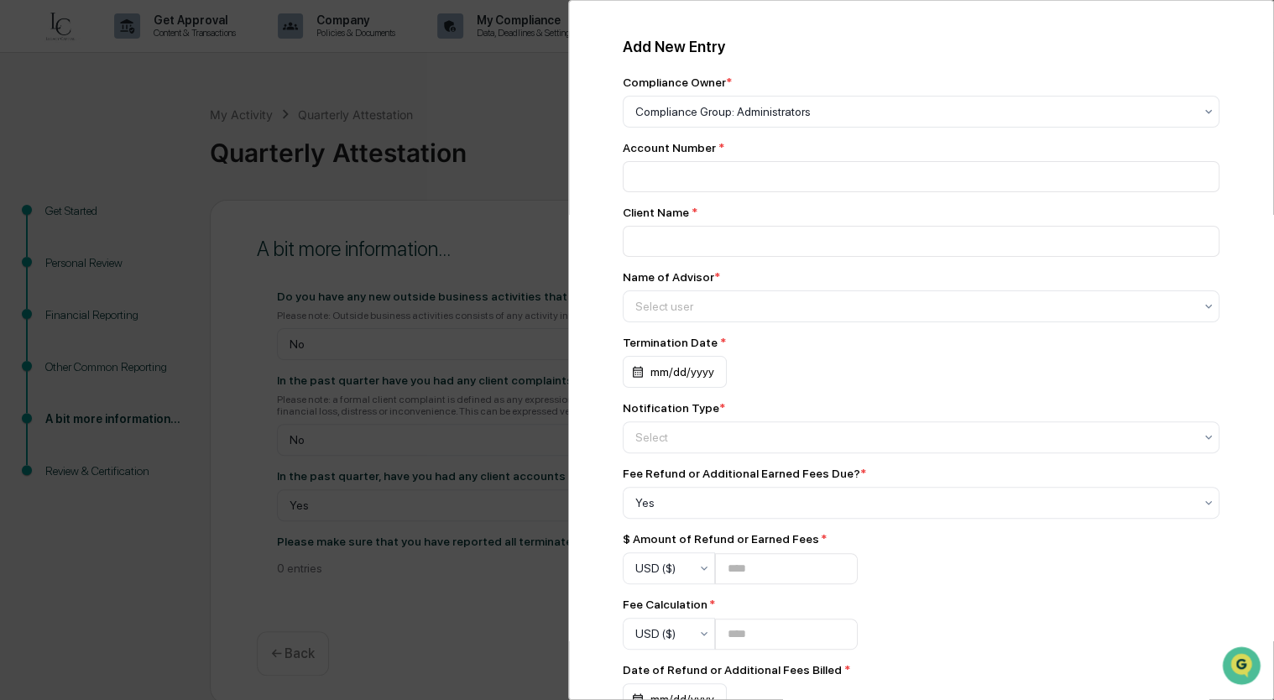
click at [984, 26] on div "Add New Entry Compliance Owner * Compliance Group: Administrators Account Numbe…" at bounding box center [920, 403] width 637 height 771
click at [658, 388] on div "mm/dd/yyyy" at bounding box center [675, 372] width 104 height 32
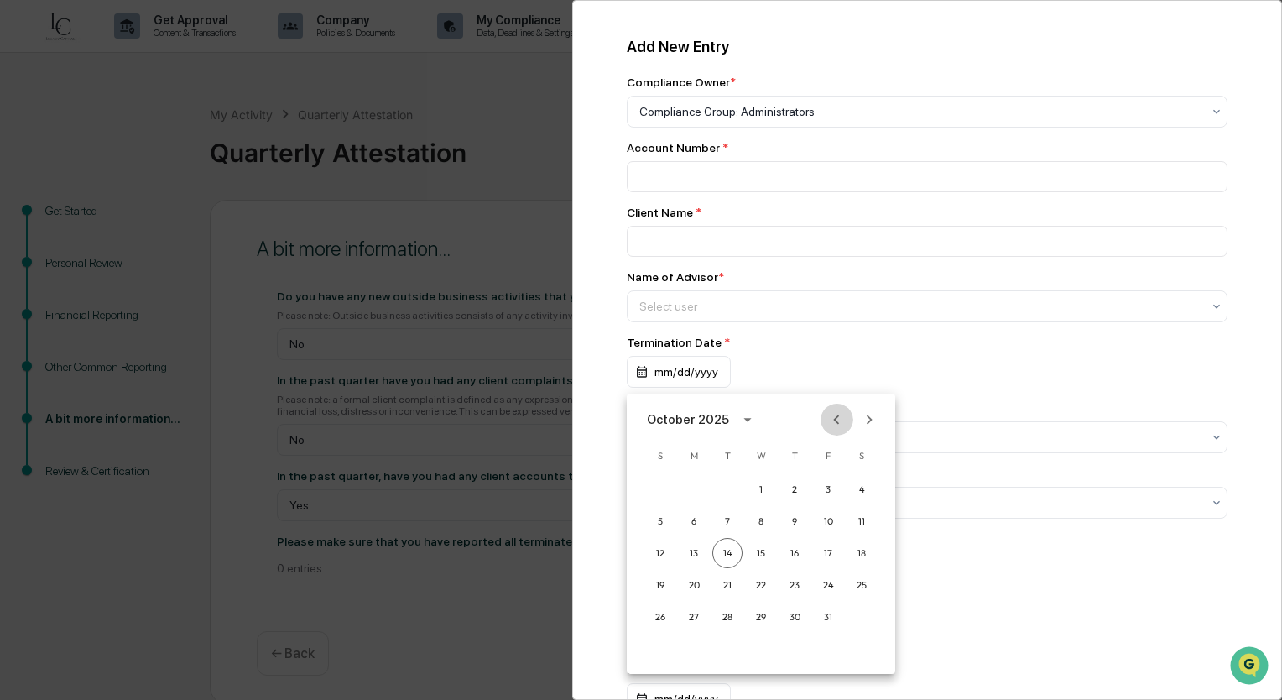
click at [842, 420] on icon "Previous month" at bounding box center [836, 419] width 18 height 18
click at [695, 616] on button "25" at bounding box center [694, 617] width 30 height 30
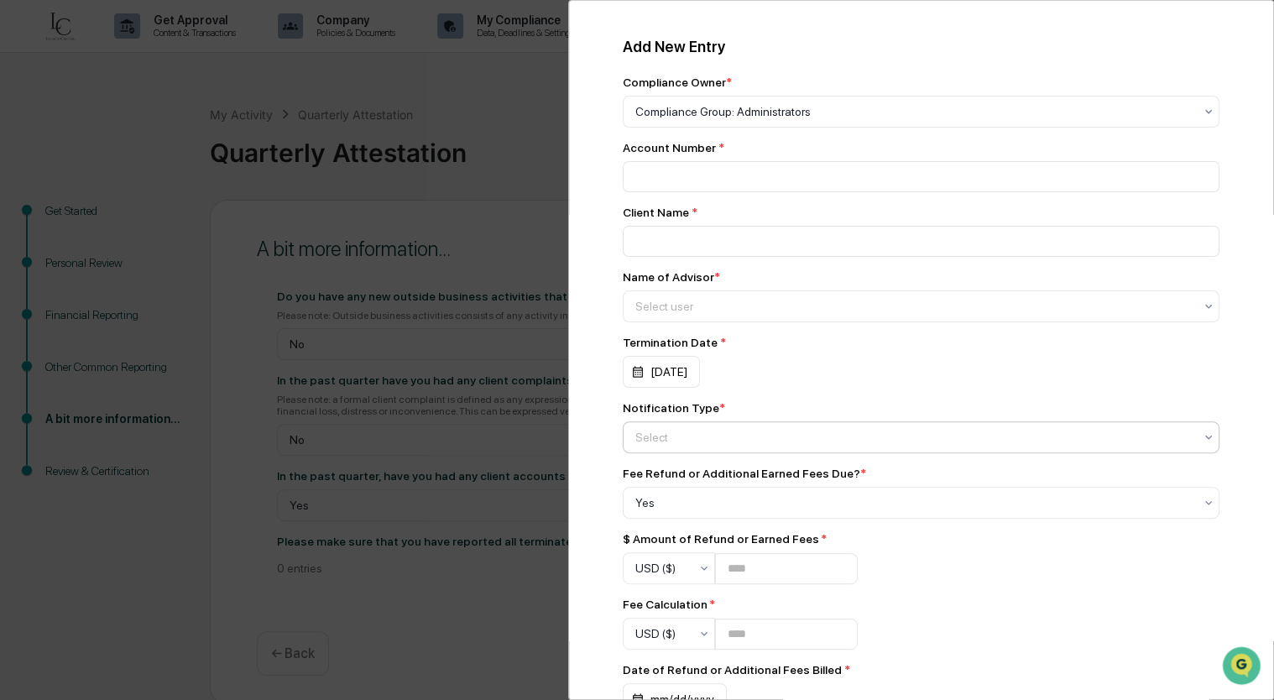
click at [862, 446] on div at bounding box center [914, 437] width 558 height 17
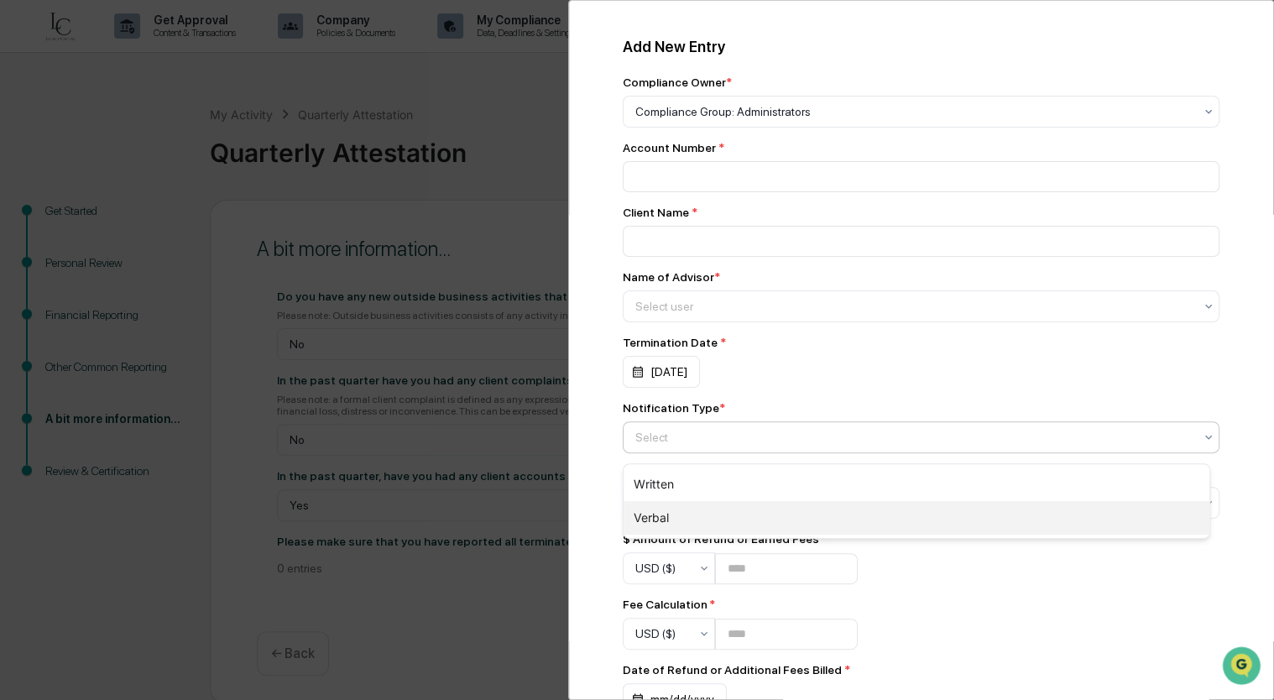
click at [755, 520] on div "Verbal" at bounding box center [916, 518] width 586 height 34
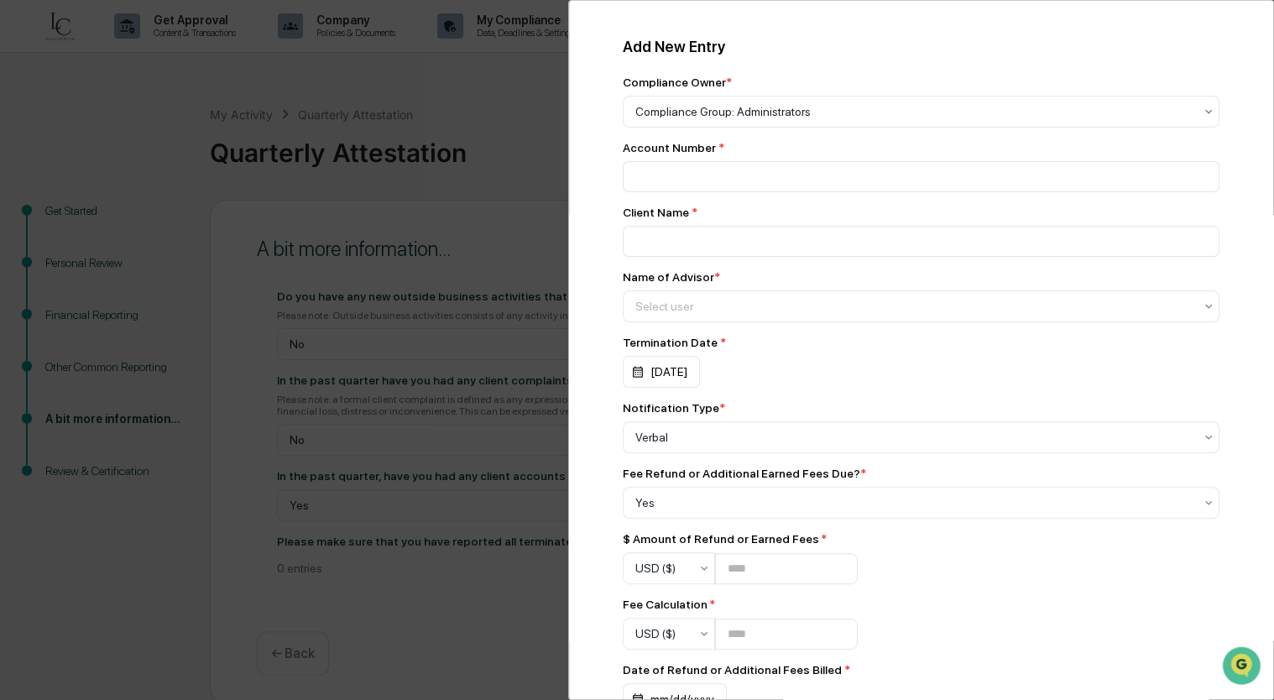
click at [832, 365] on div "[DATE]" at bounding box center [921, 372] width 597 height 32
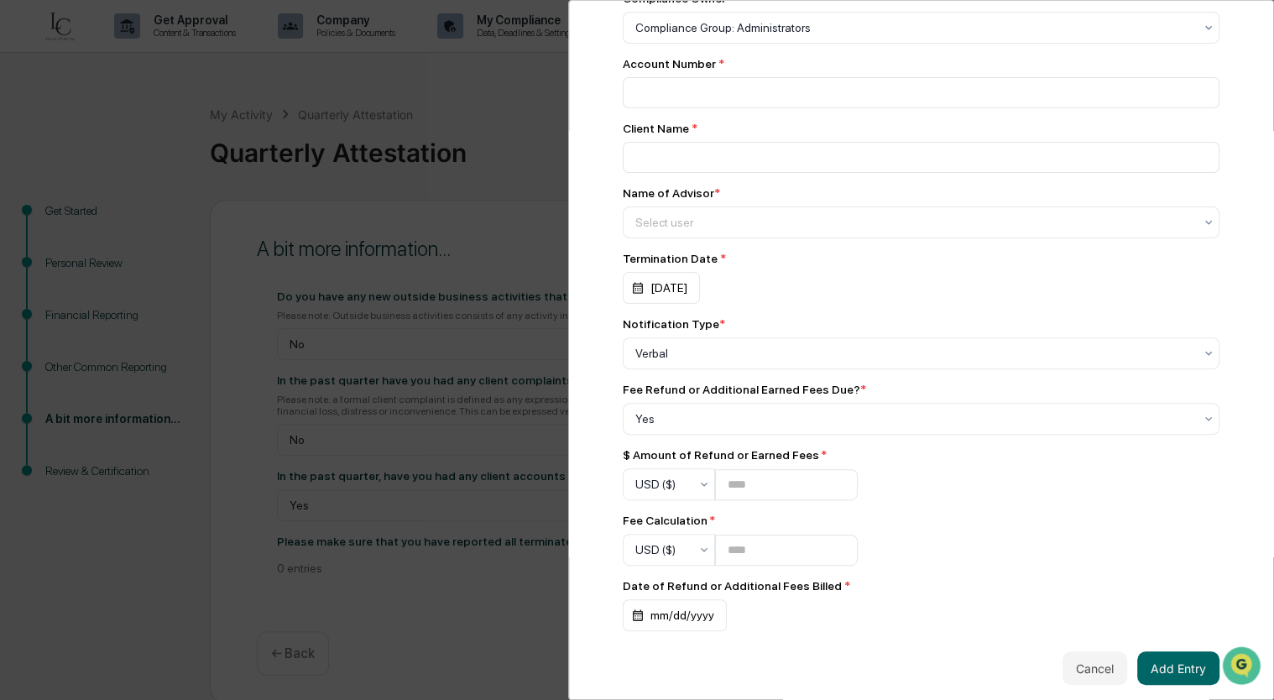
scroll to position [133, 0]
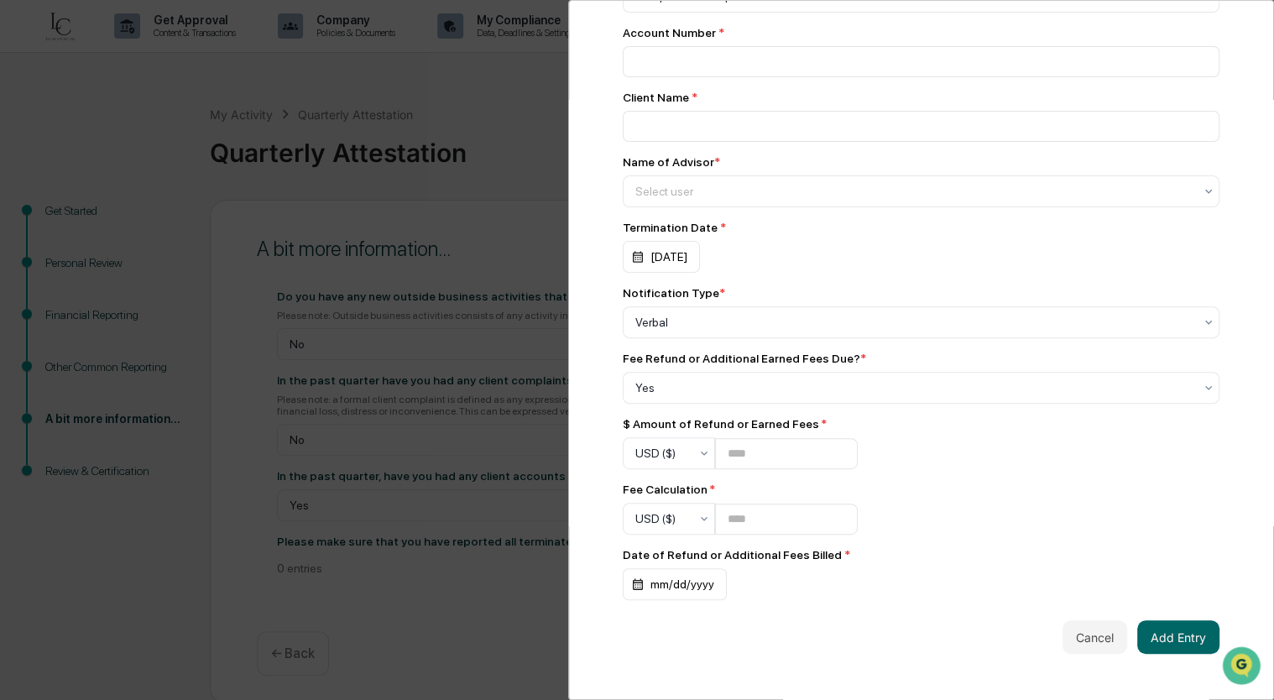
drag, startPoint x: 1250, startPoint y: 428, endPoint x: 1217, endPoint y: 449, distance: 39.6
click at [1250, 428] on div "Add New Entry Compliance Owner * Compliance Group: Administrators Account Numbe…" at bounding box center [921, 350] width 706 height 700
click at [752, 450] on input "number" at bounding box center [786, 453] width 143 height 31
type input "******"
click at [759, 521] on input "number" at bounding box center [786, 518] width 143 height 31
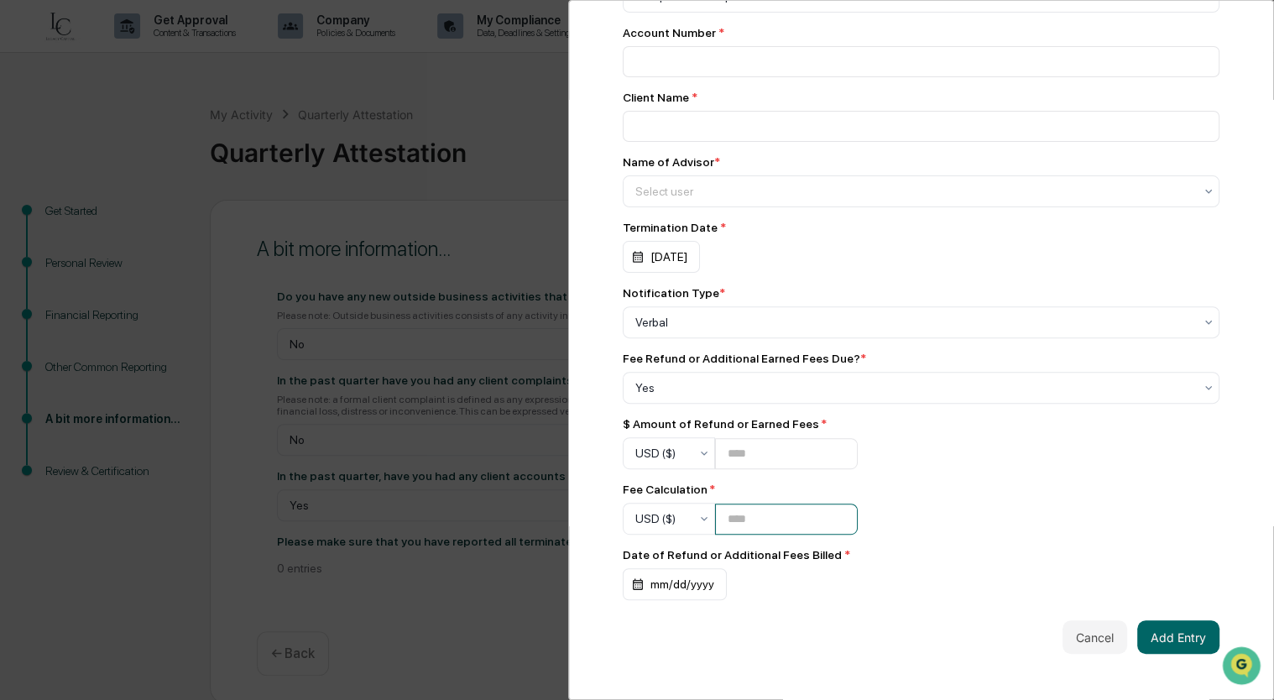
type input "*"
type input "******"
click at [701, 570] on div "mm/dd/yyyy" at bounding box center [675, 584] width 104 height 32
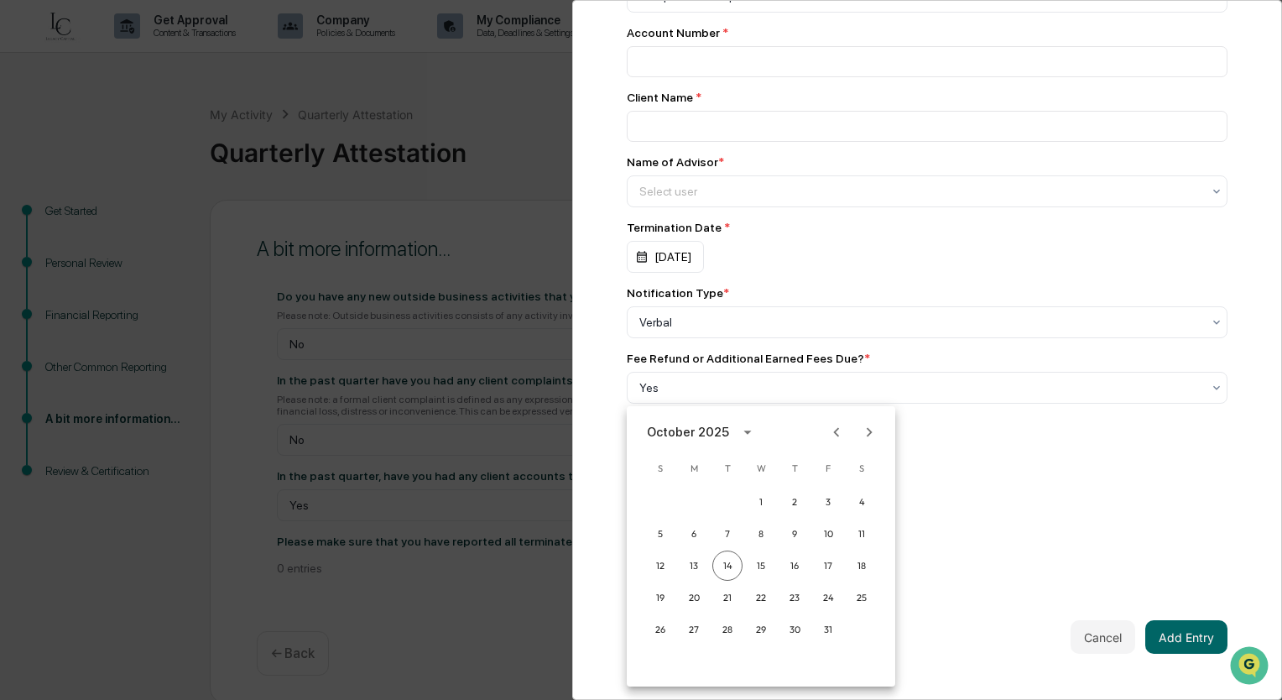
click at [833, 436] on icon "Previous month" at bounding box center [836, 432] width 18 height 18
click at [722, 569] on button "16" at bounding box center [727, 565] width 30 height 30
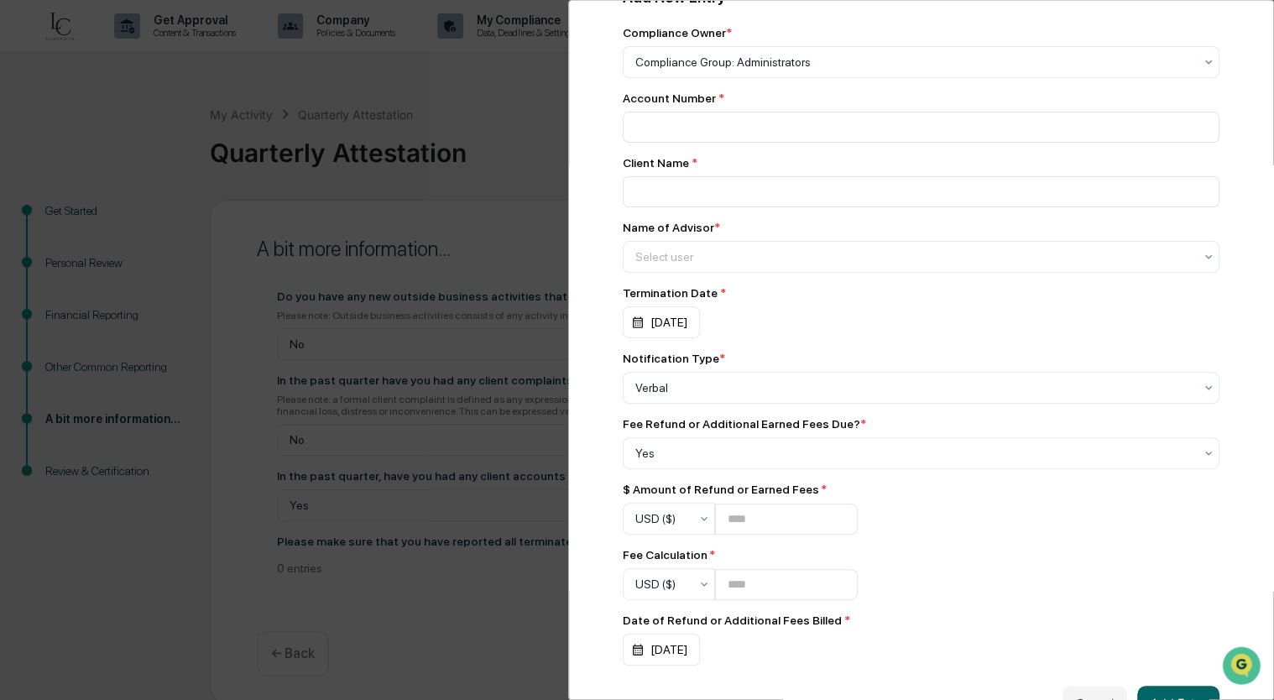
scroll to position [0, 0]
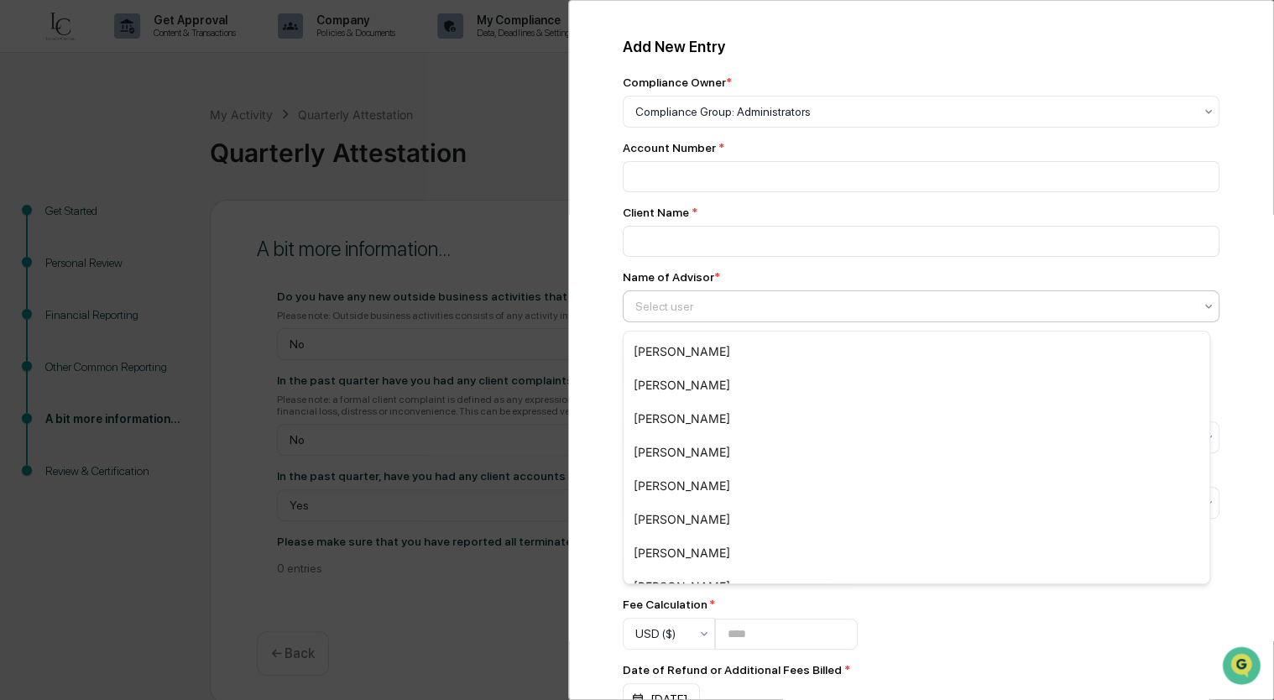
click at [862, 300] on div "Select user" at bounding box center [914, 306] width 575 height 23
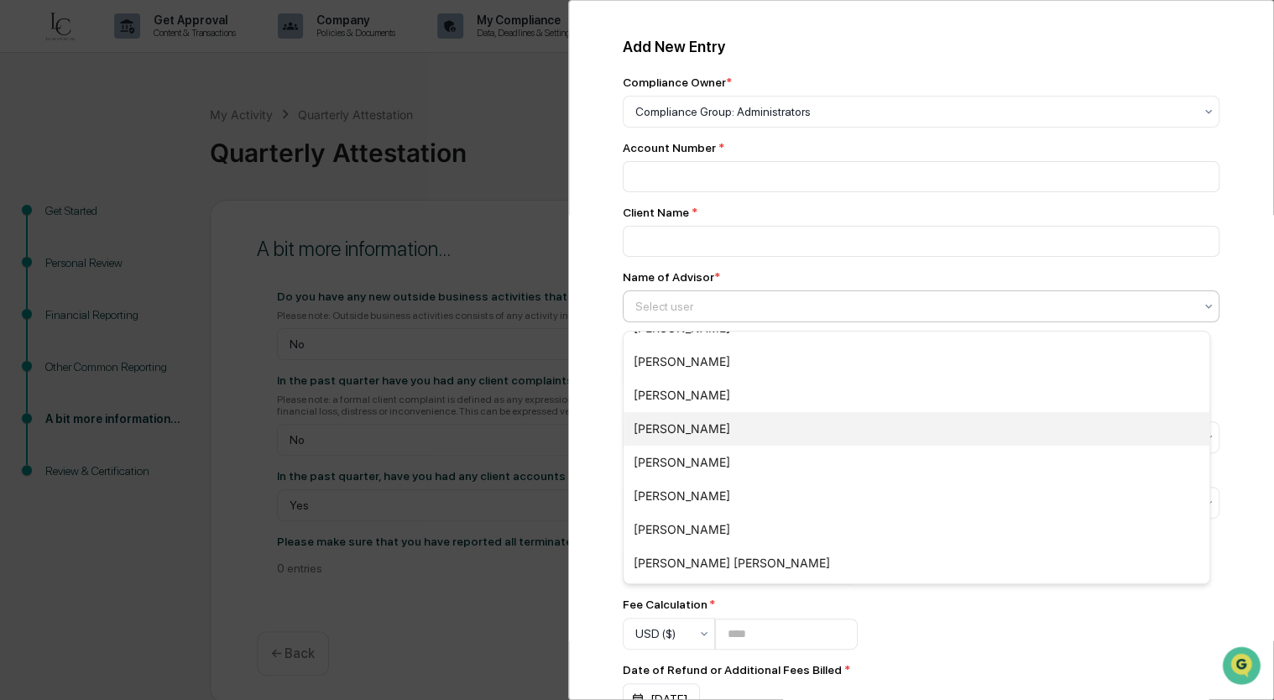
click at [726, 425] on div "[PERSON_NAME]" at bounding box center [916, 429] width 586 height 34
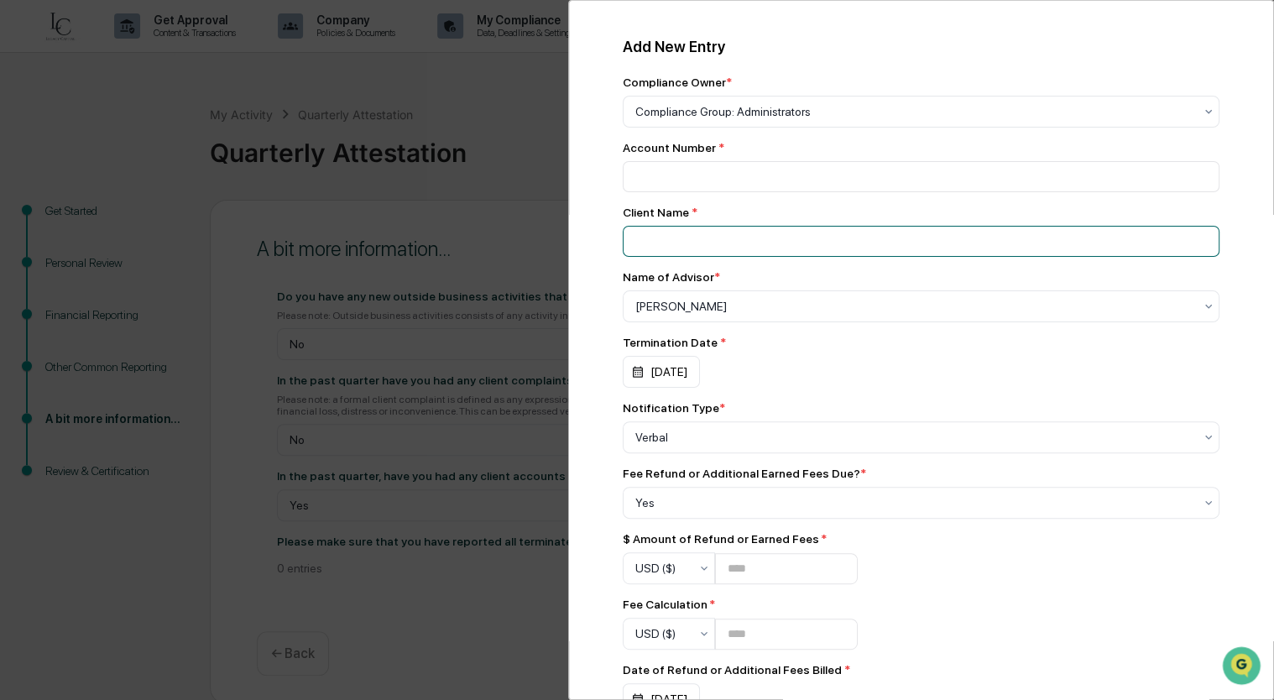
click at [779, 253] on input at bounding box center [921, 241] width 597 height 31
type input "**********"
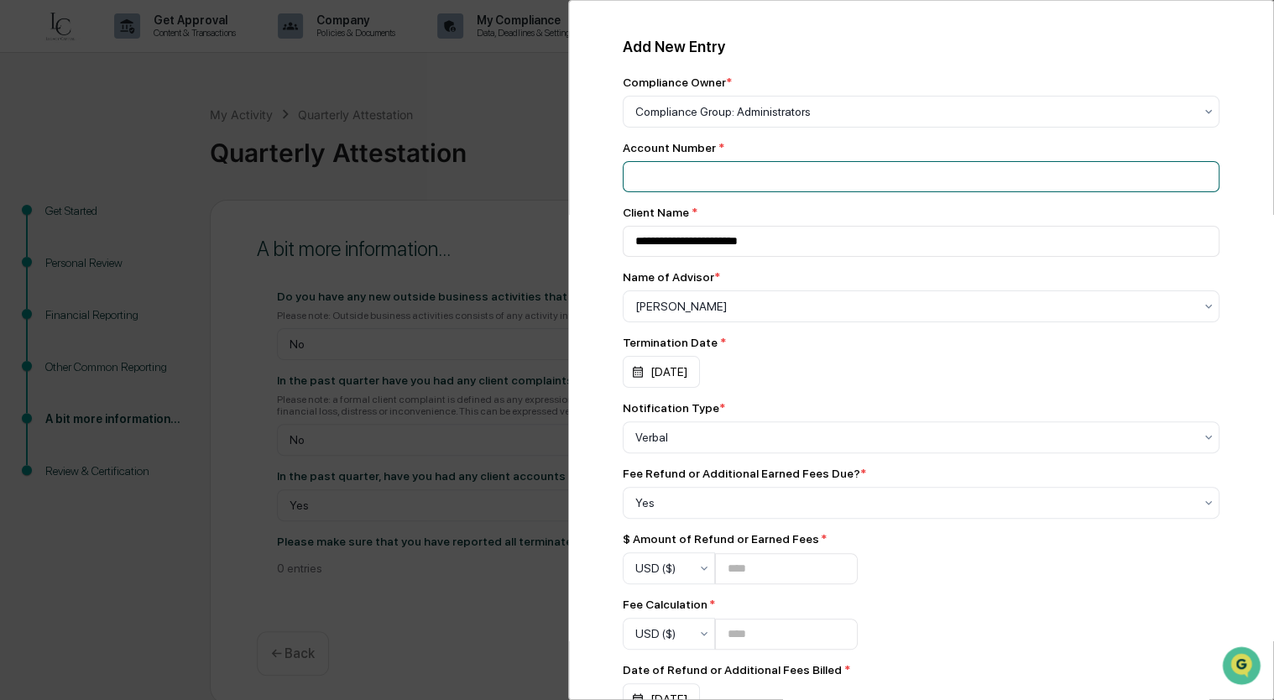
click at [838, 188] on input at bounding box center [921, 176] width 597 height 31
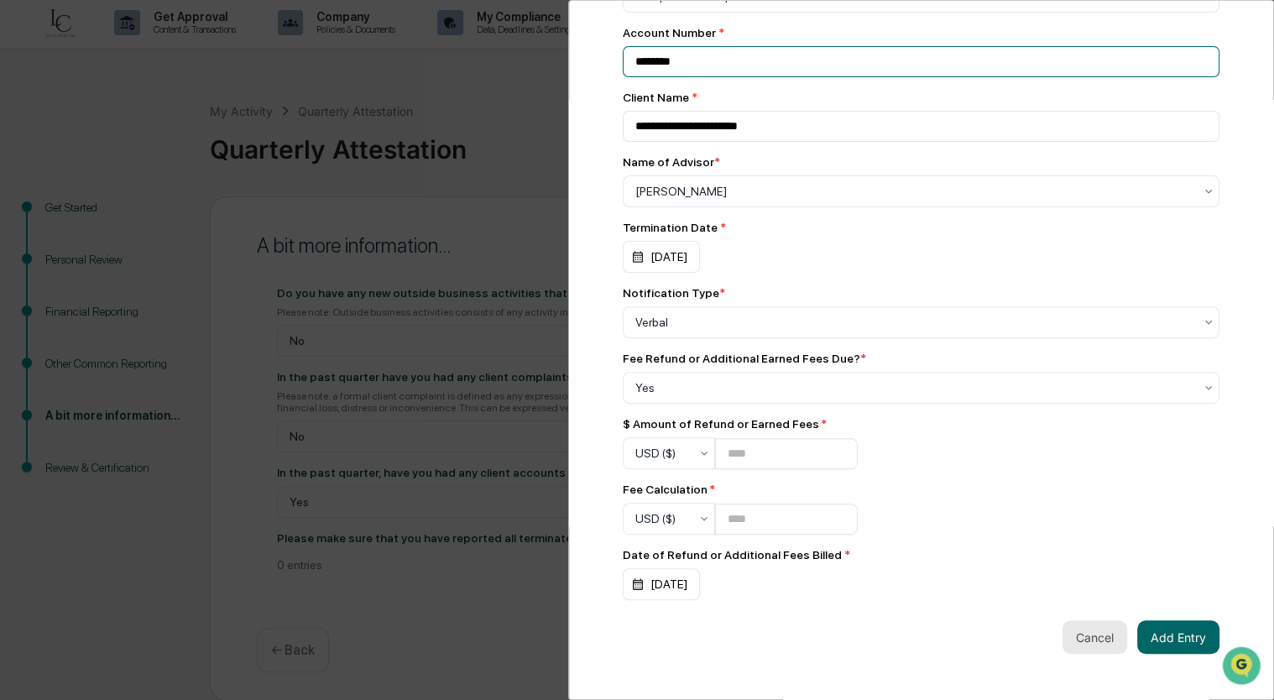
scroll to position [7, 0]
type input "********"
click at [1188, 635] on button "Add Entry" at bounding box center [1178, 637] width 82 height 34
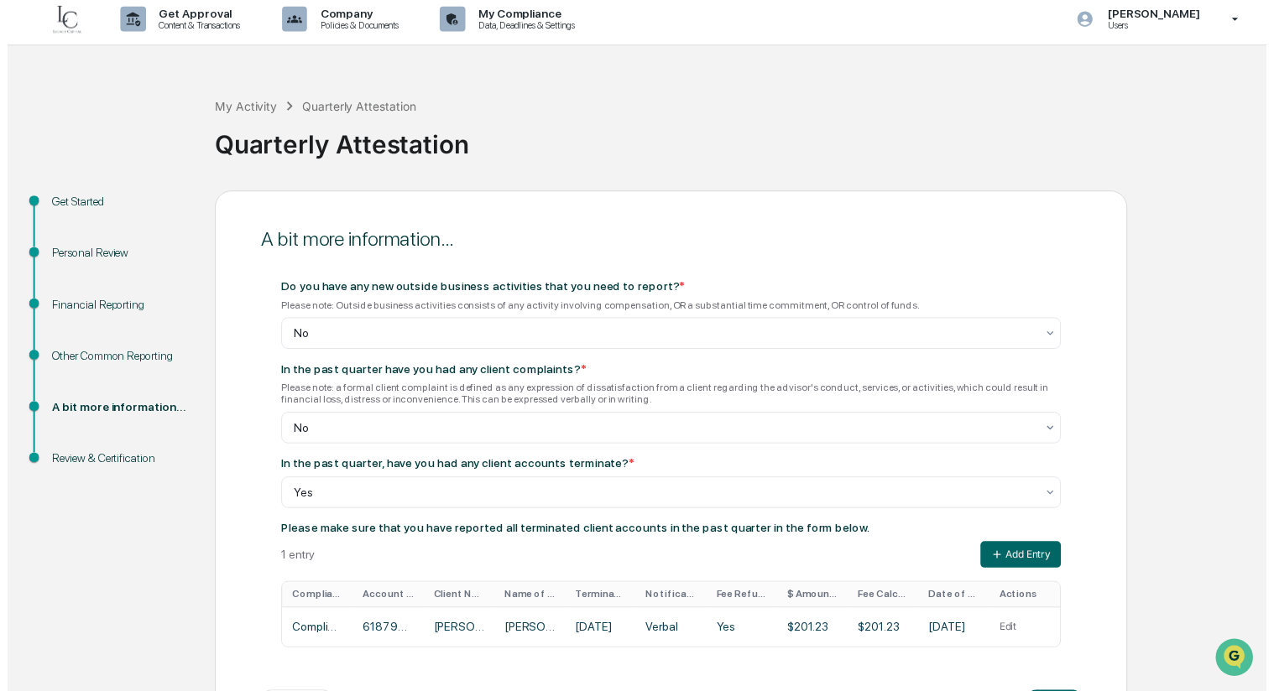
scroll to position [81, 0]
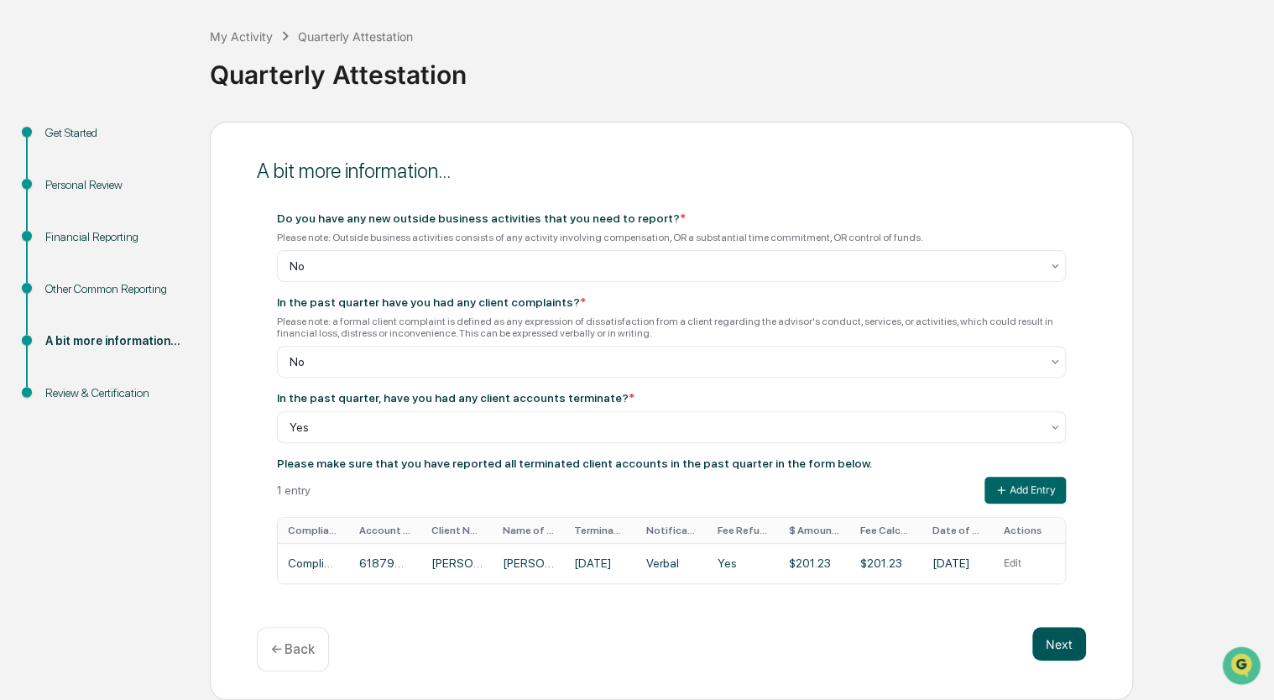
click at [1061, 651] on button "Next" at bounding box center [1059, 644] width 54 height 34
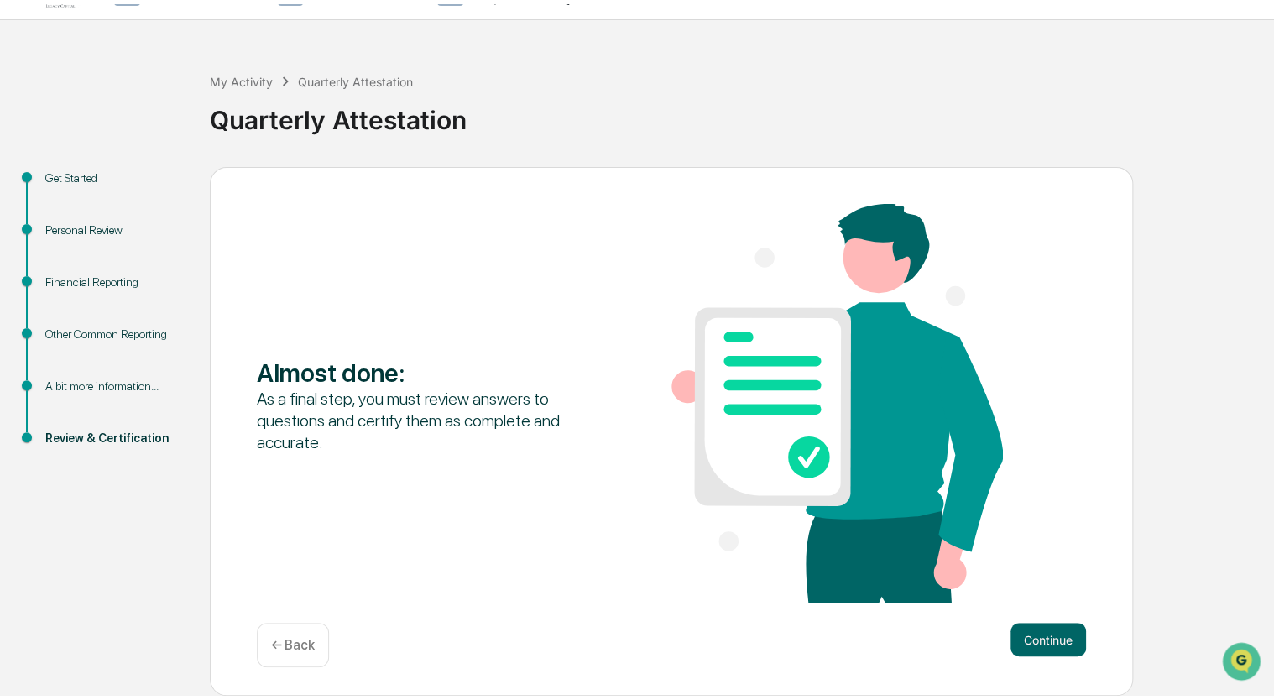
scroll to position [0, 0]
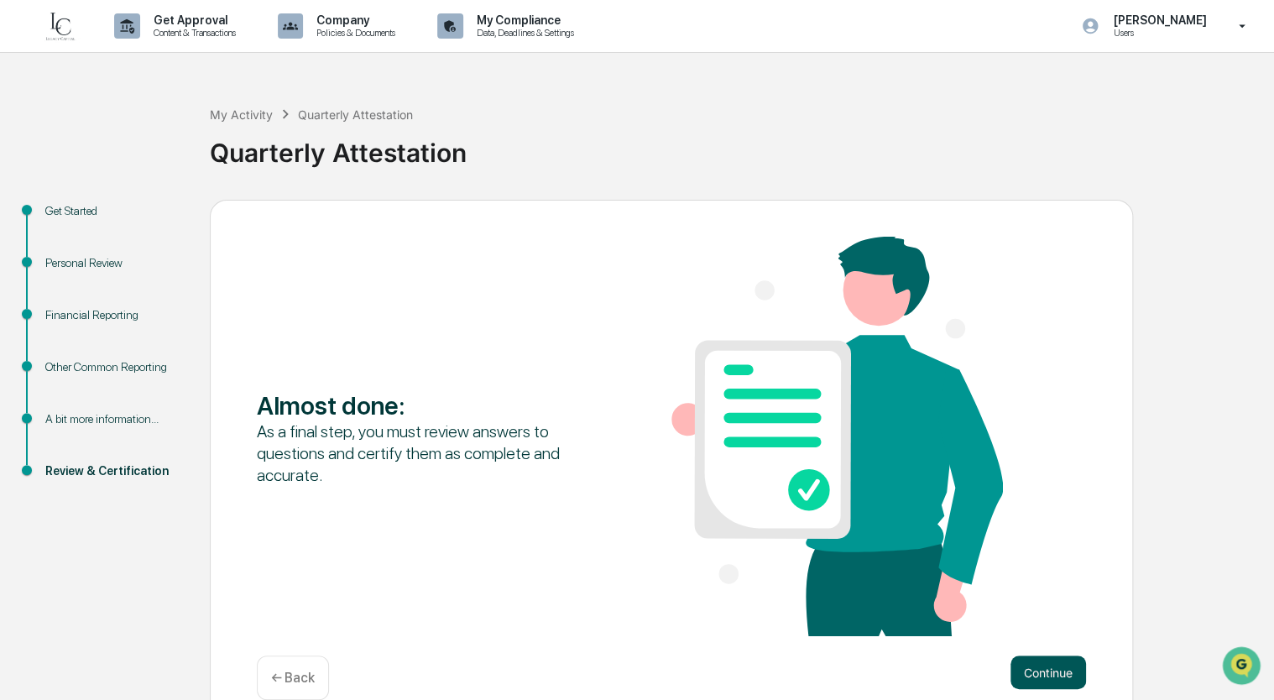
click at [1061, 663] on button "Continue" at bounding box center [1048, 672] width 76 height 34
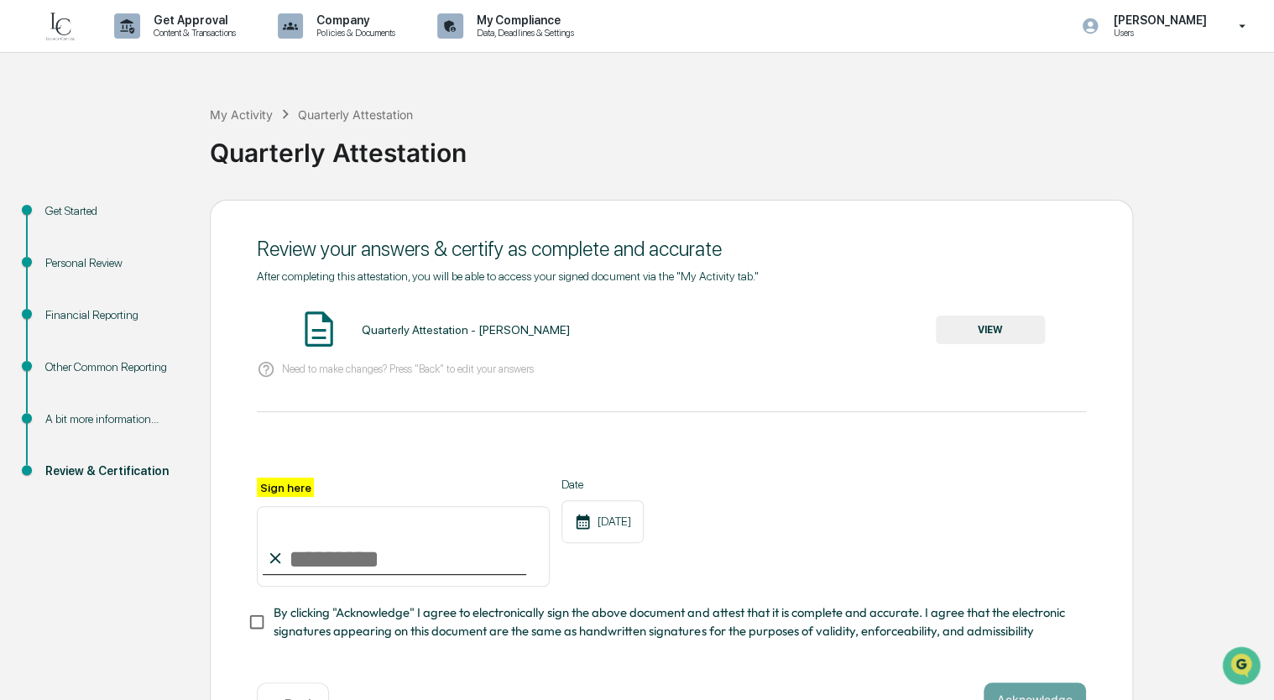
click at [959, 317] on button "VIEW" at bounding box center [990, 329] width 109 height 29
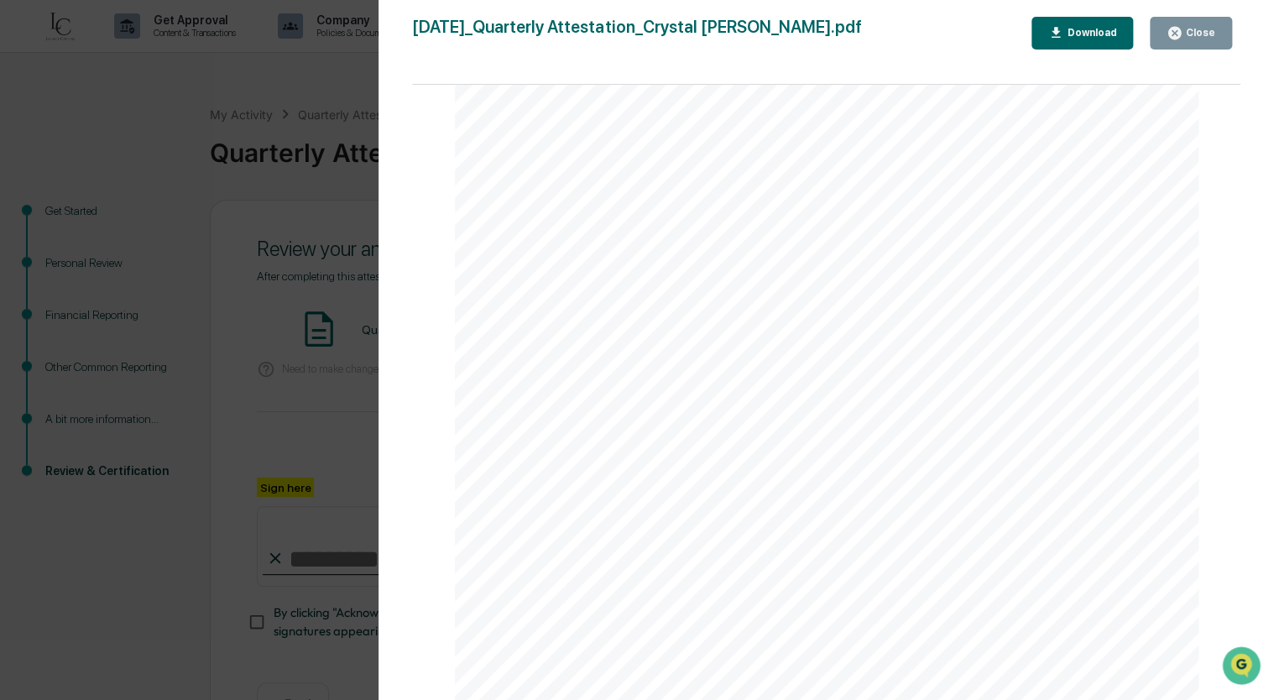
scroll to position [5454, 0]
click at [1198, 39] on div "Close" at bounding box center [1190, 33] width 49 height 16
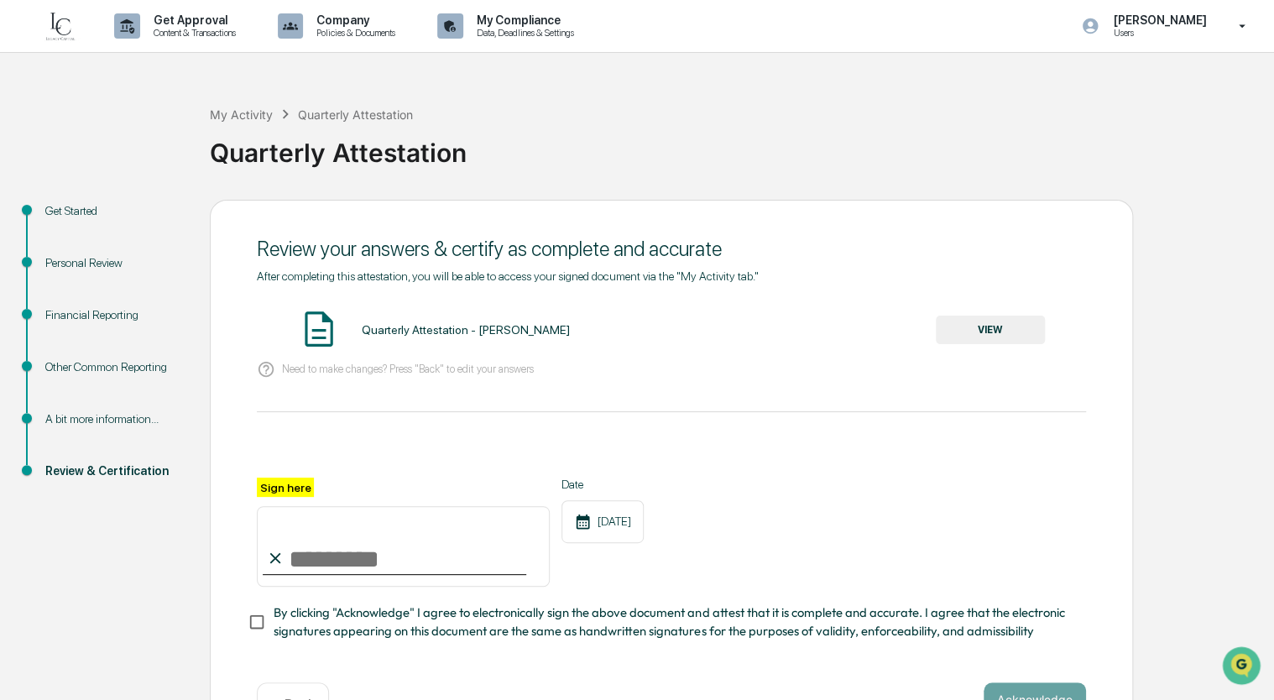
click at [350, 545] on input "Sign here" at bounding box center [403, 546] width 293 height 81
type input "**********"
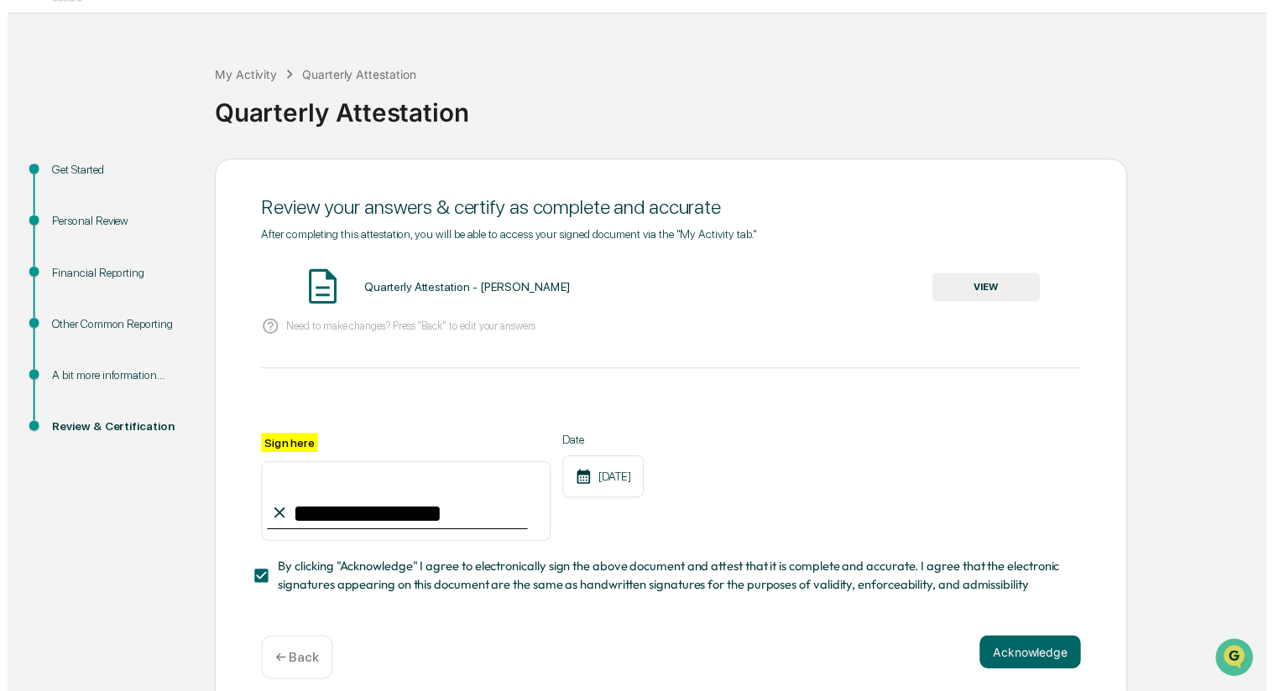
scroll to position [60, 0]
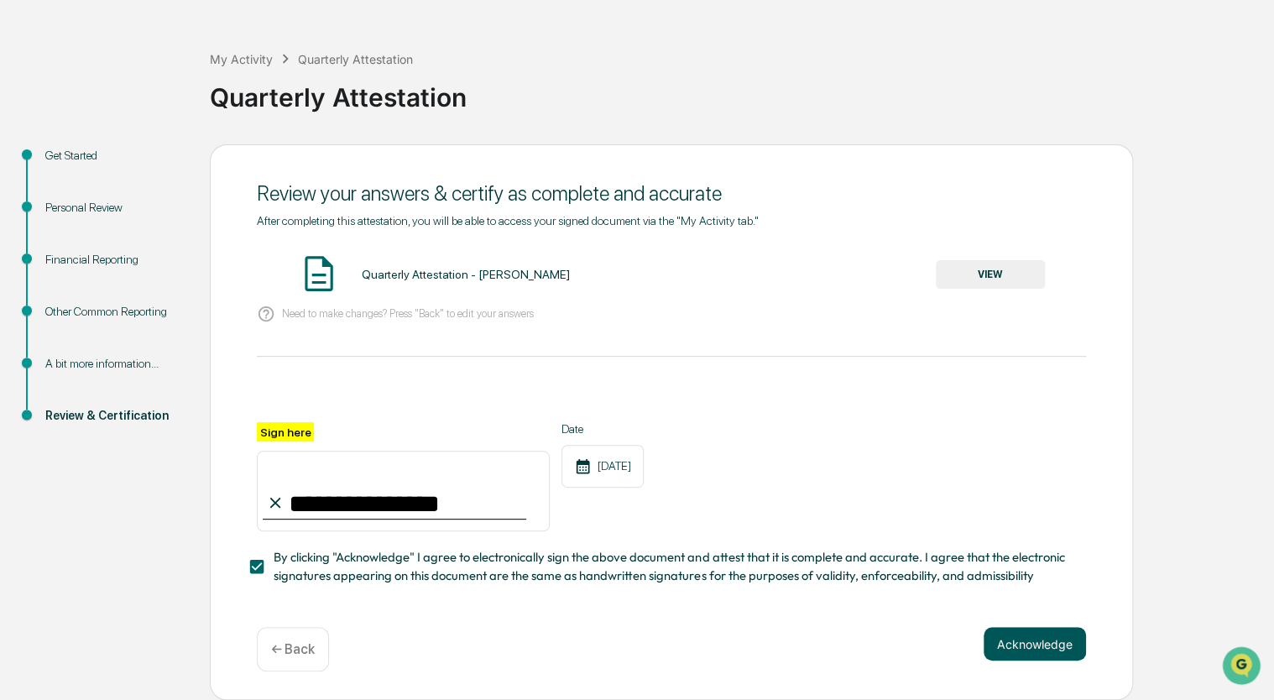
click at [1030, 639] on button "Acknowledge" at bounding box center [1034, 644] width 102 height 34
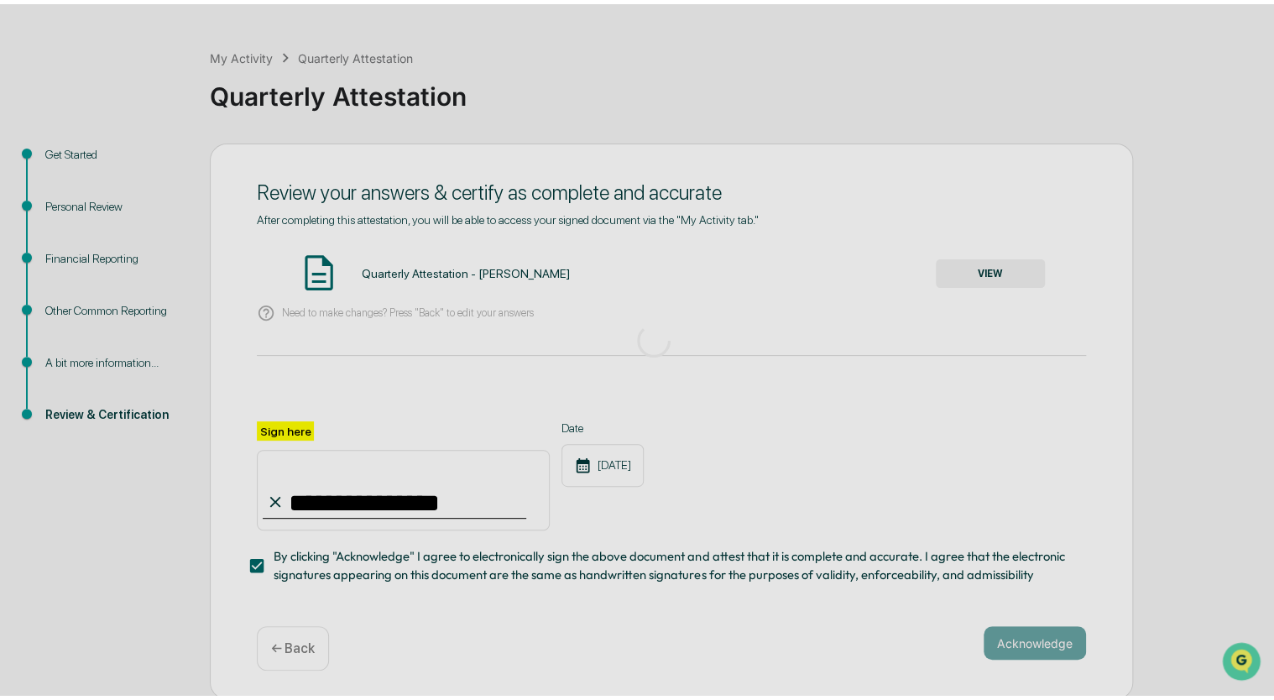
scroll to position [0, 0]
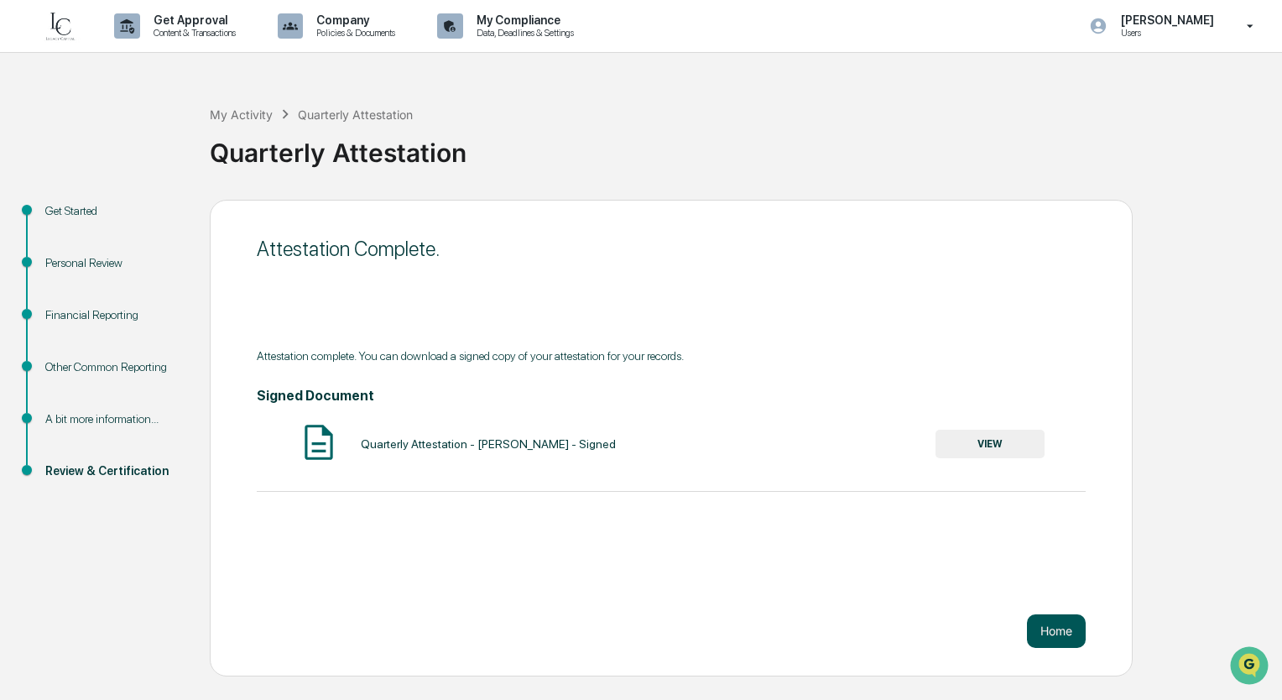
click at [1057, 629] on button "Home" at bounding box center [1056, 631] width 59 height 34
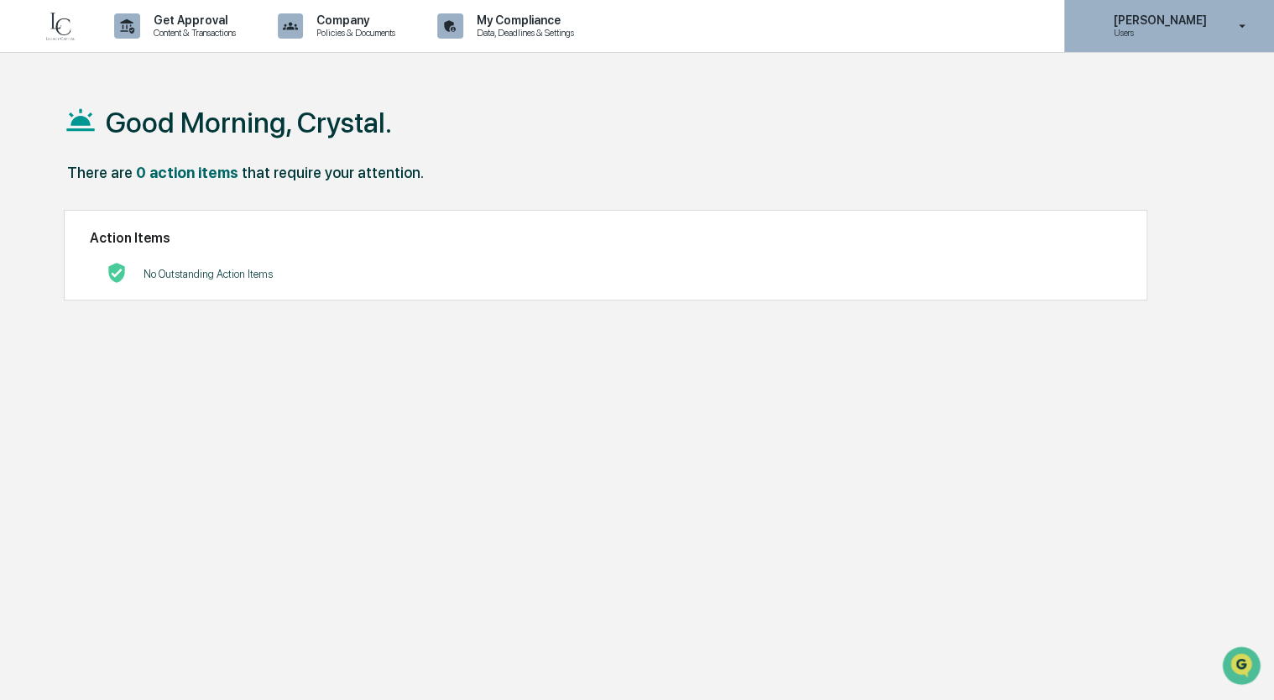
click at [1230, 31] on icon at bounding box center [1242, 26] width 29 height 16
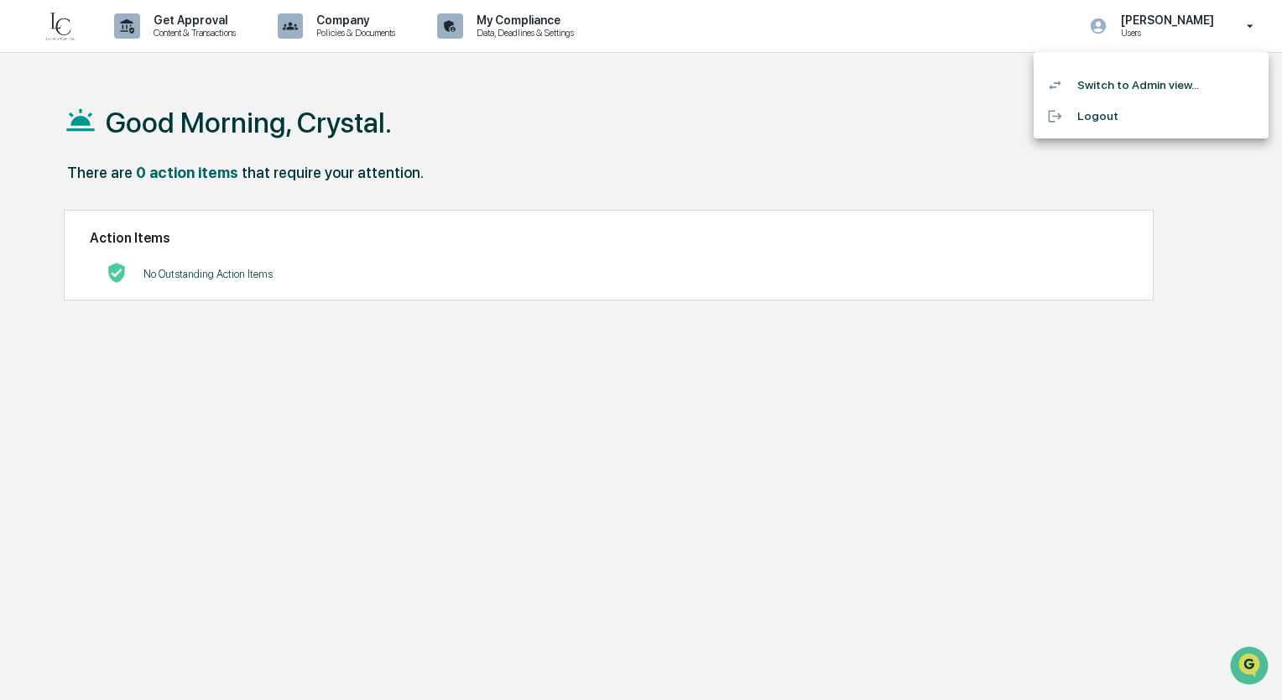
click at [1103, 86] on li "Switch to Admin view..." at bounding box center [1151, 85] width 235 height 31
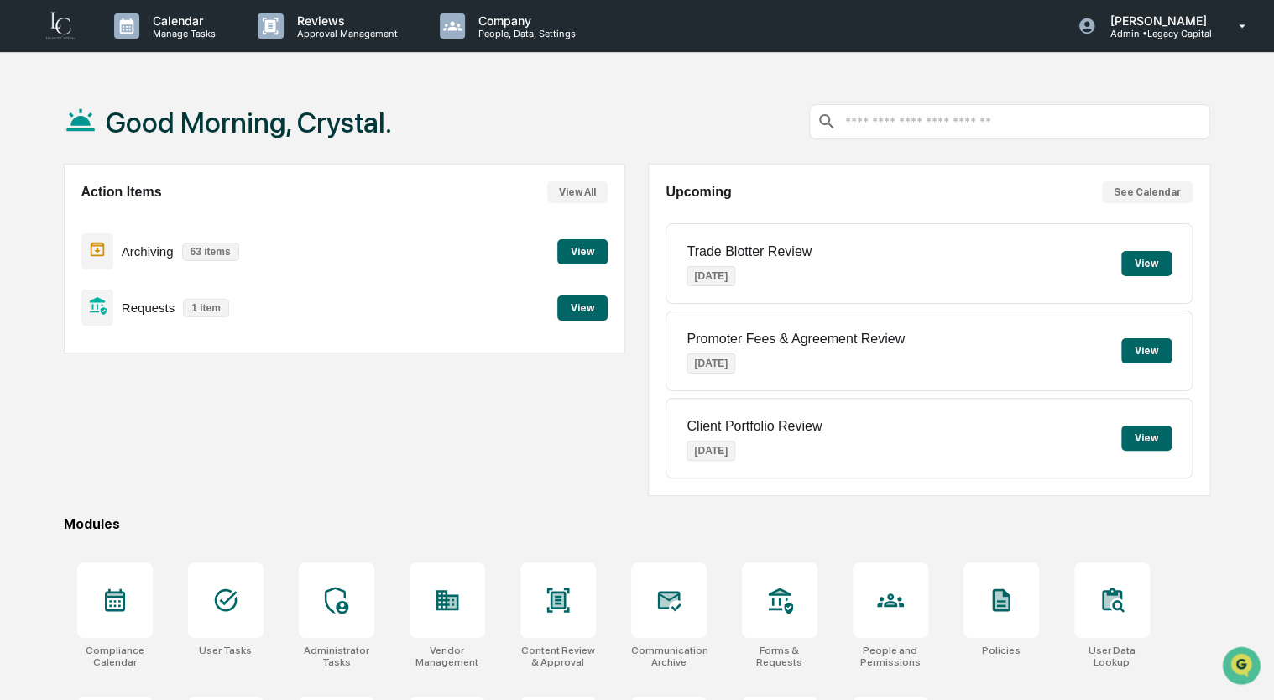
click at [584, 253] on button "View" at bounding box center [582, 251] width 50 height 25
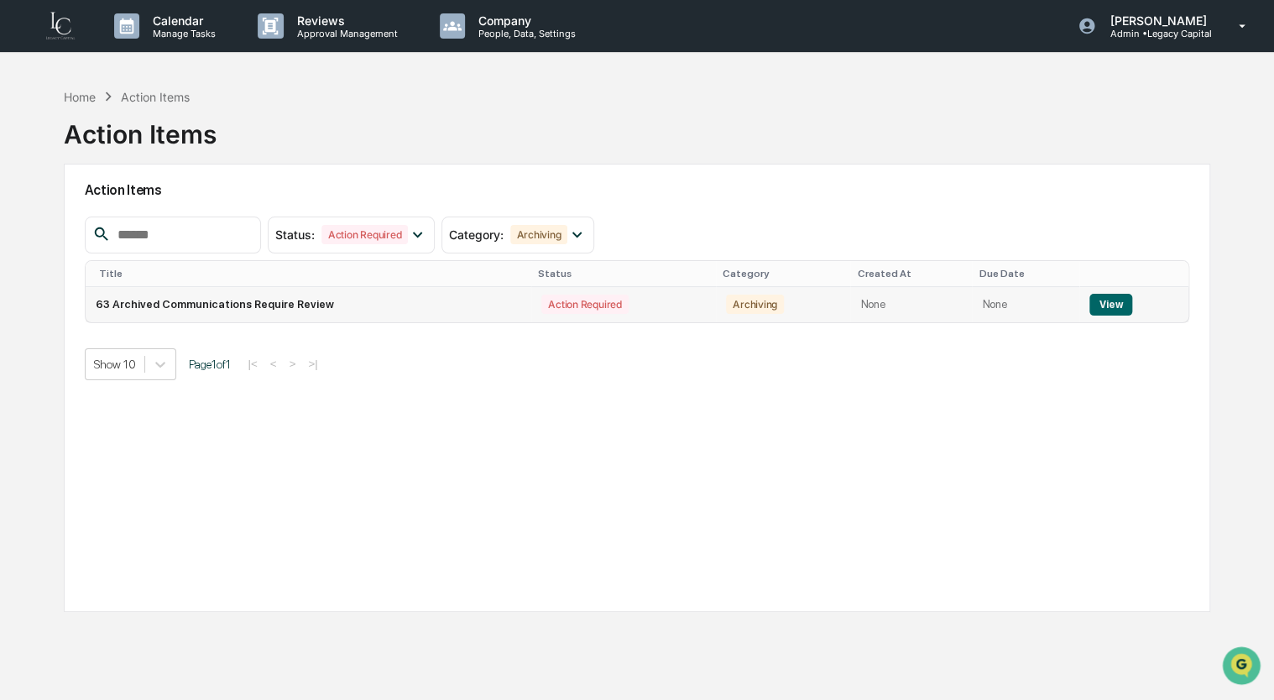
click at [1108, 308] on button "View" at bounding box center [1110, 305] width 43 height 22
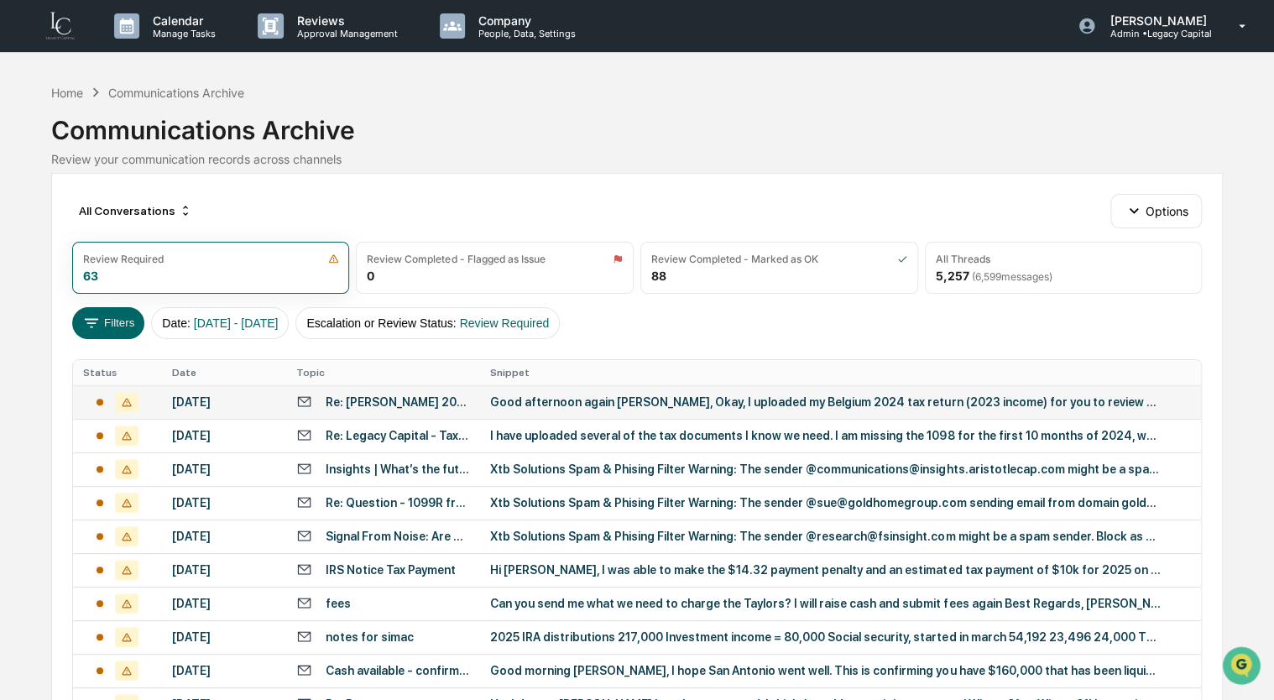
click at [253, 410] on td "[DATE]" at bounding box center [224, 402] width 124 height 34
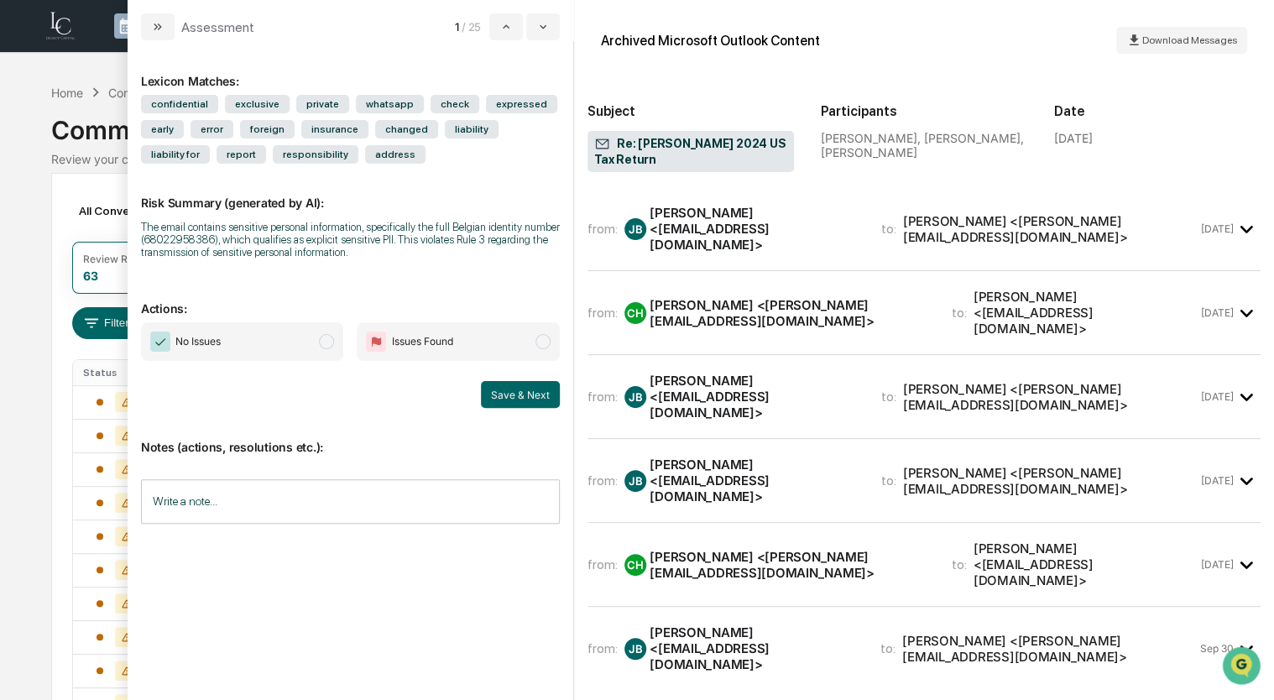
click at [326, 347] on span "modal" at bounding box center [326, 341] width 15 height 15
click at [508, 397] on button "Save & Next" at bounding box center [520, 394] width 79 height 27
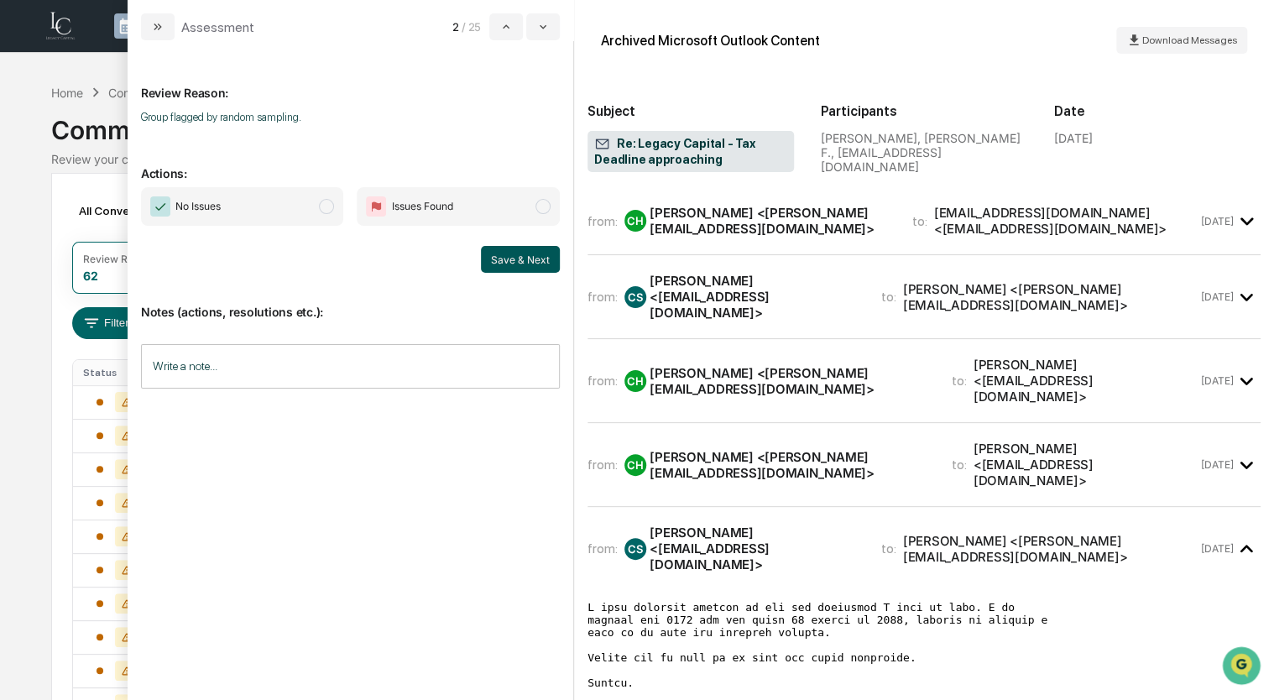
click at [508, 258] on button "Save & Next" at bounding box center [520, 259] width 79 height 27
click at [323, 211] on span "modal" at bounding box center [326, 206] width 15 height 15
click at [512, 256] on button "Save & Next" at bounding box center [520, 259] width 79 height 27
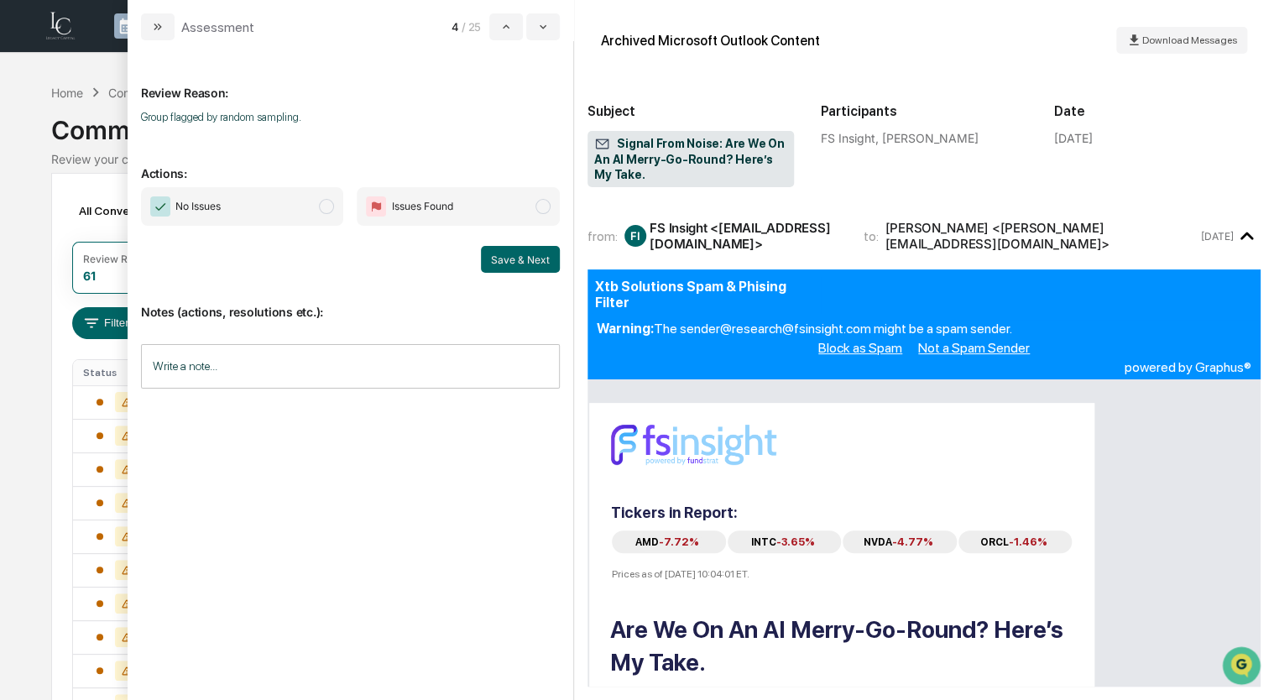
click at [329, 203] on span "modal" at bounding box center [326, 206] width 15 height 15
click at [529, 259] on button "Save & Next" at bounding box center [520, 259] width 79 height 27
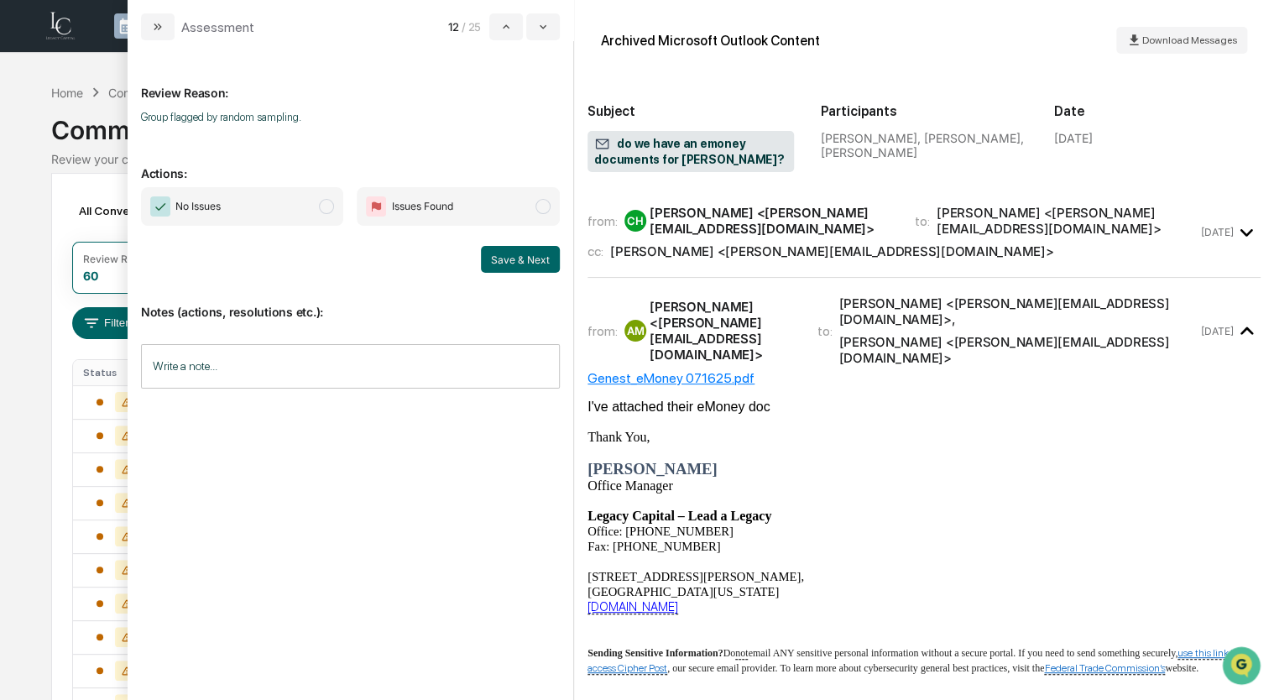
click at [324, 211] on span "modal" at bounding box center [326, 206] width 15 height 15
click at [510, 260] on button "Save & Next" at bounding box center [520, 259] width 79 height 27
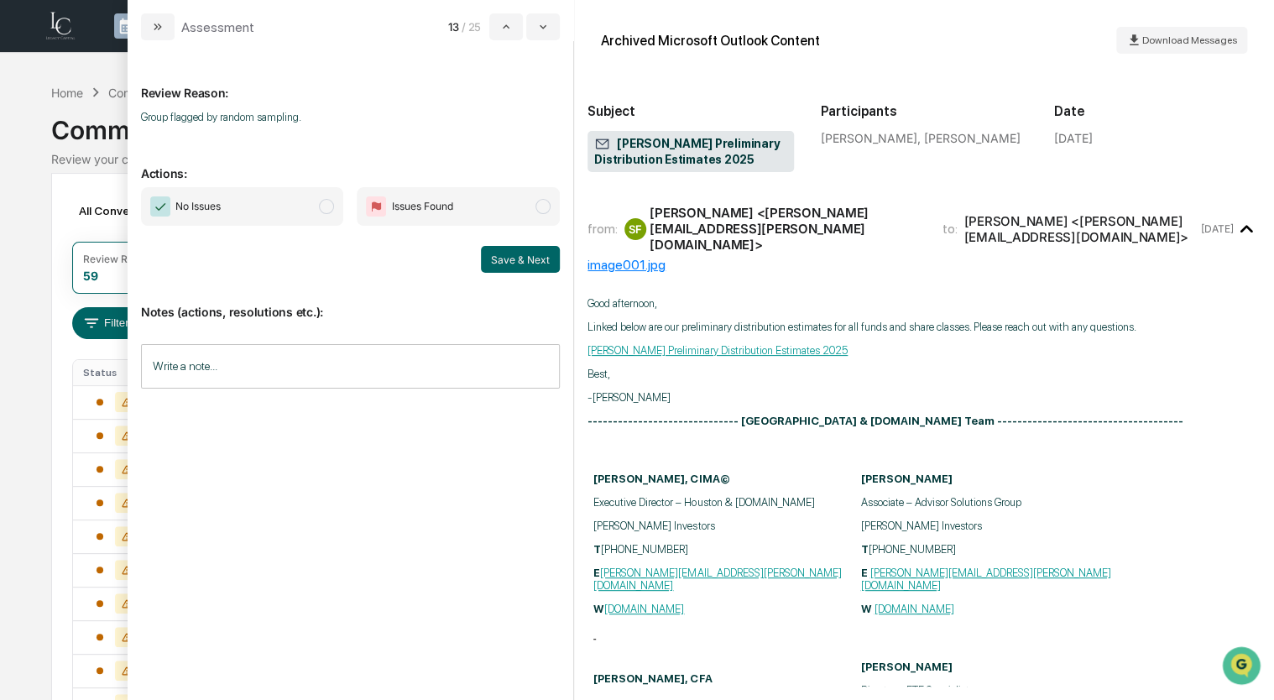
click at [326, 202] on span "modal" at bounding box center [326, 206] width 15 height 15
click at [533, 266] on button "Save & Next" at bounding box center [520, 259] width 79 height 27
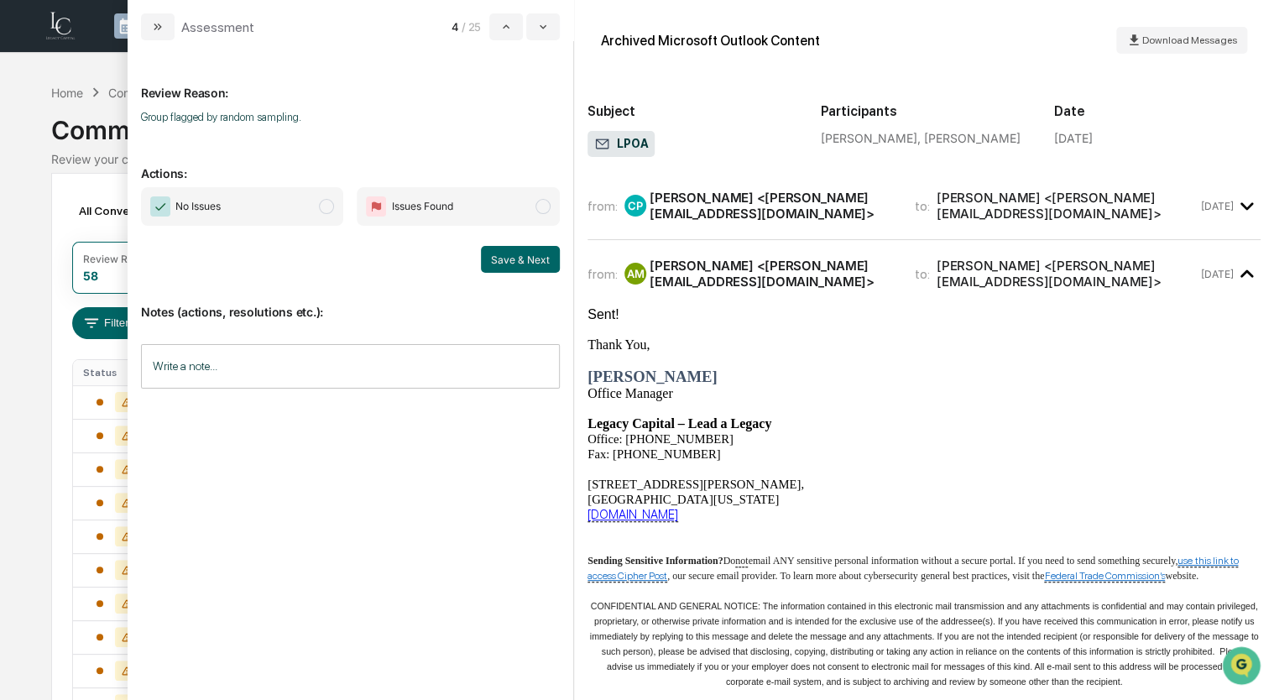
click at [315, 206] on span "No Issues" at bounding box center [242, 206] width 203 height 39
click at [524, 277] on div "Notes (actions, resolutions etc.): Write a note... Write a note..." at bounding box center [350, 341] width 419 height 136
click at [524, 267] on button "Save & Next" at bounding box center [520, 259] width 79 height 27
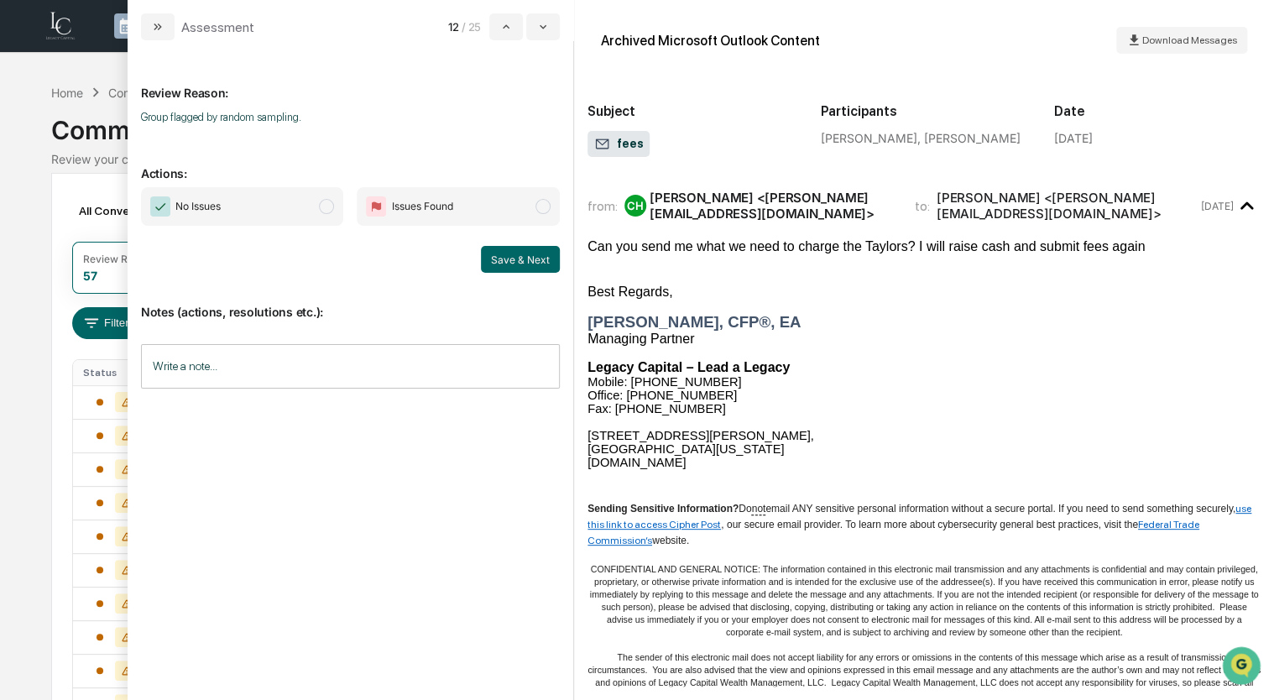
click at [326, 211] on span "modal" at bounding box center [326, 206] width 15 height 15
click at [543, 266] on button "Save & Next" at bounding box center [520, 259] width 79 height 27
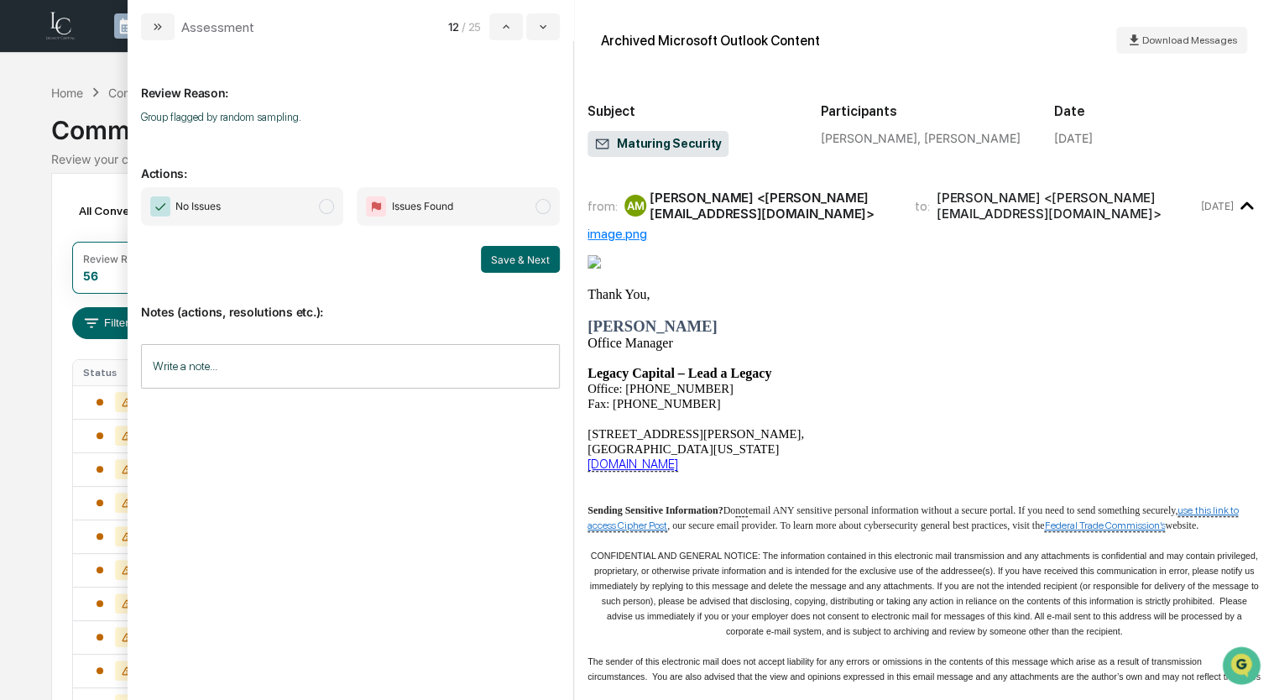
click at [321, 207] on span "modal" at bounding box center [326, 206] width 15 height 15
click at [539, 258] on button "Save & Next" at bounding box center [520, 259] width 79 height 27
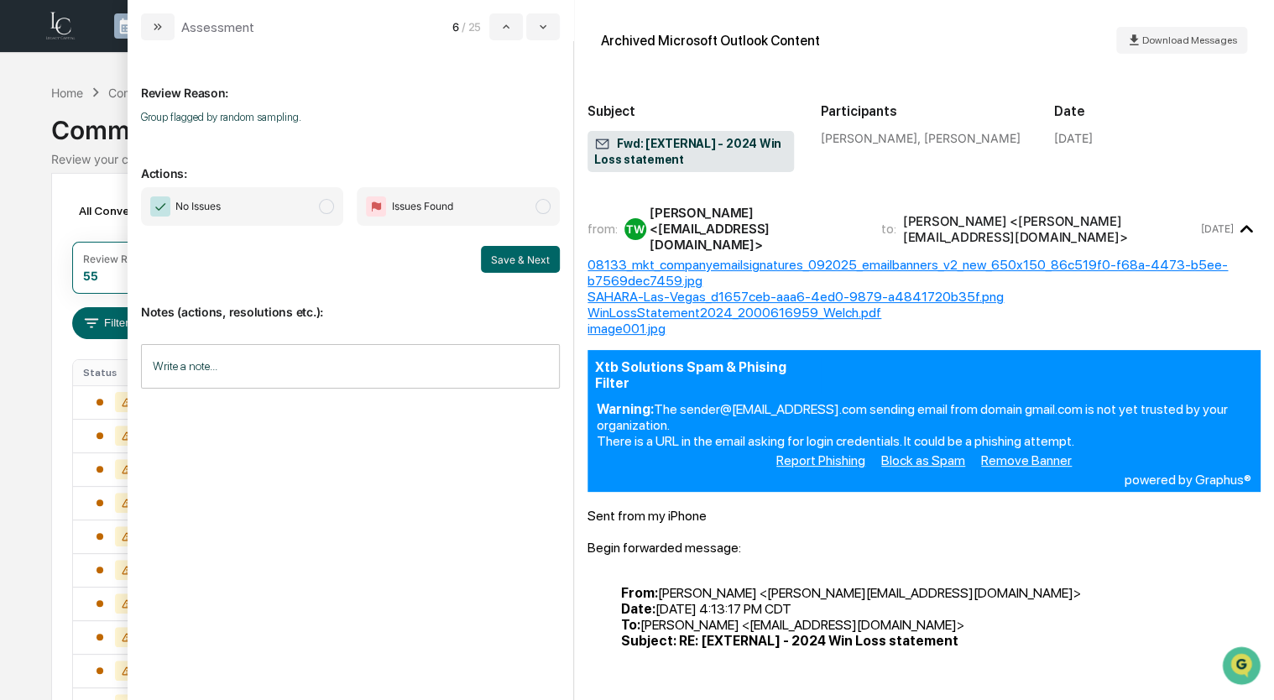
click at [346, 209] on div "No Issues Issues Found" at bounding box center [350, 206] width 419 height 39
click at [320, 206] on span "No Issues" at bounding box center [242, 206] width 203 height 39
click at [513, 256] on button "Save & Next" at bounding box center [520, 259] width 79 height 27
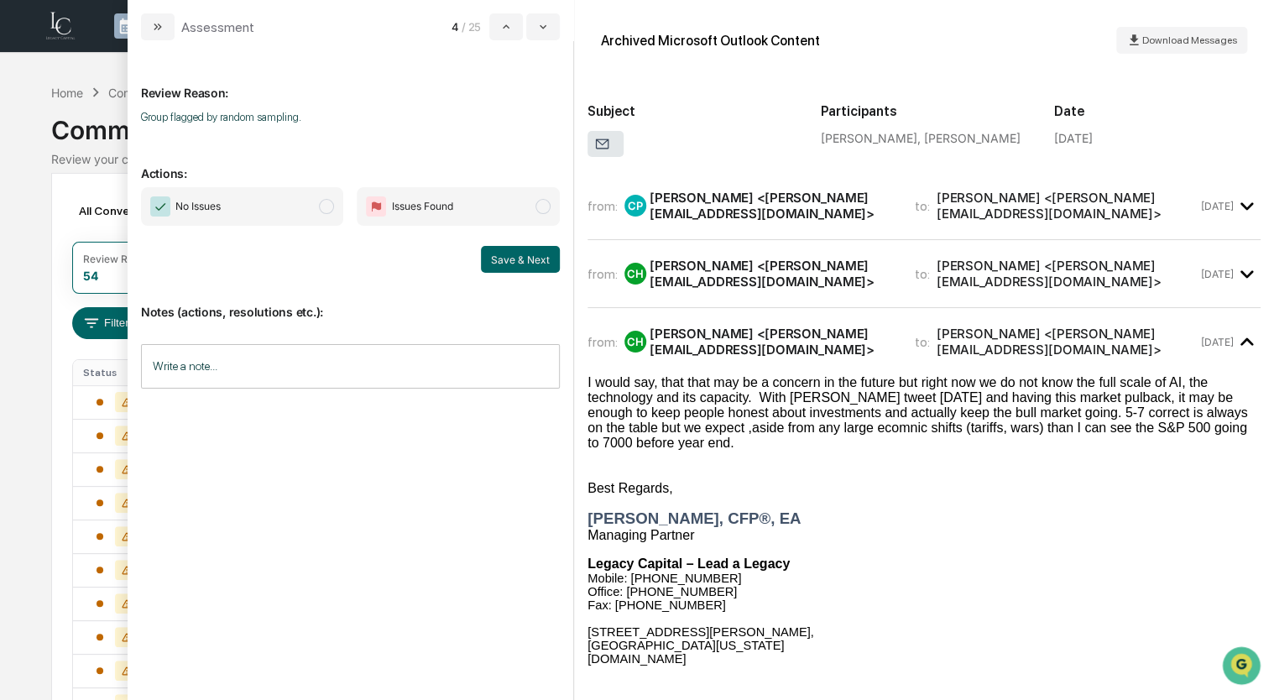
click at [312, 212] on span "No Issues" at bounding box center [242, 206] width 203 height 39
click at [560, 258] on button "Save & Next" at bounding box center [520, 259] width 79 height 27
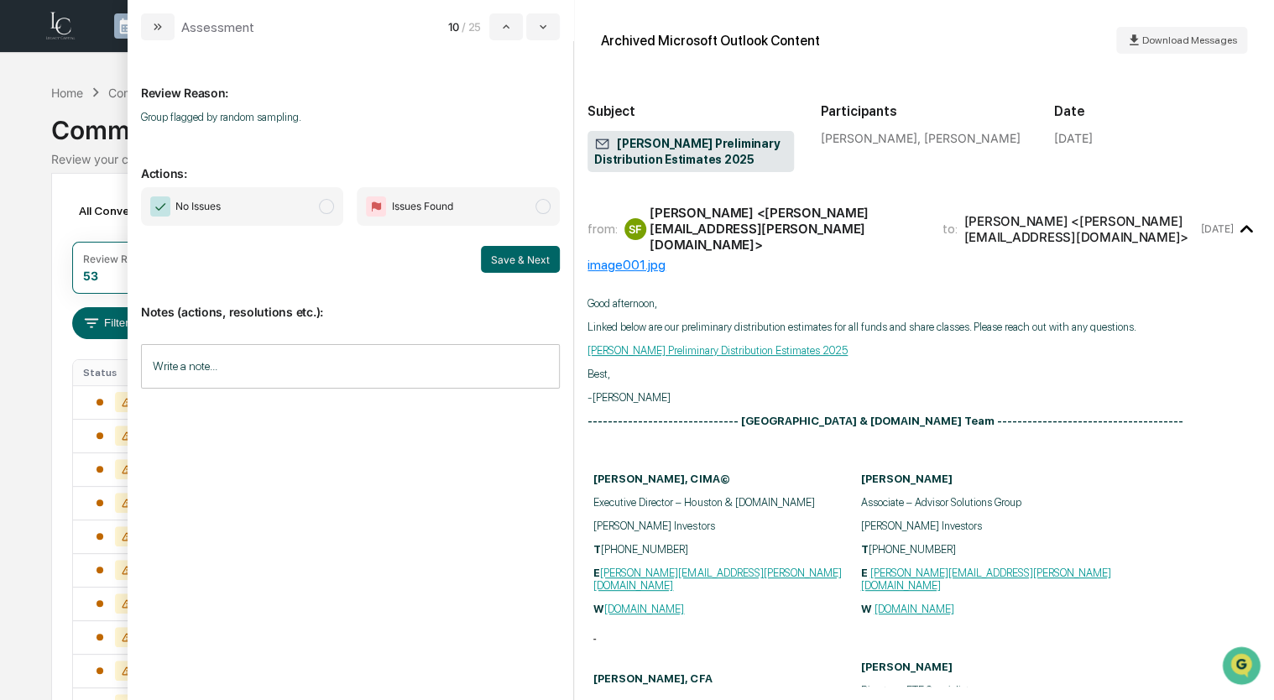
click at [322, 205] on span "modal" at bounding box center [326, 206] width 15 height 15
click at [514, 257] on button "Save & Next" at bounding box center [520, 259] width 79 height 27
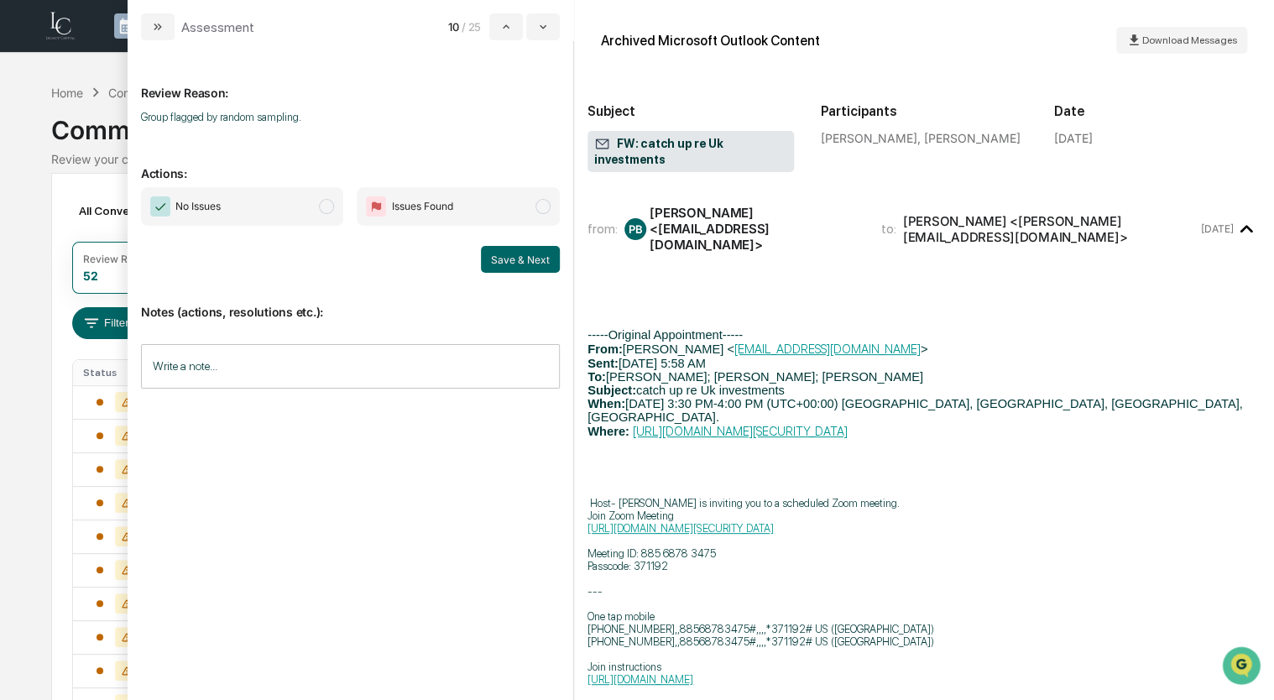
click at [305, 202] on span "No Issues" at bounding box center [242, 206] width 203 height 39
click at [489, 256] on button "Save & Next" at bounding box center [520, 259] width 79 height 27
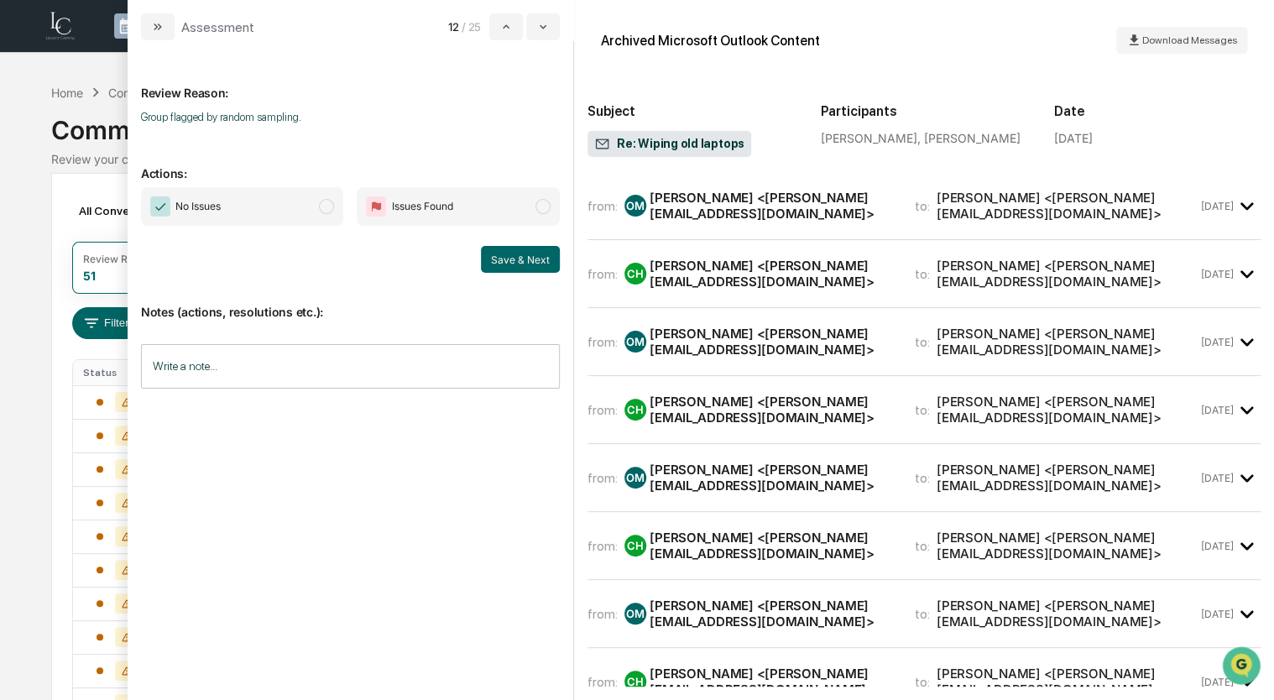
click at [321, 214] on span "No Issues" at bounding box center [242, 206] width 203 height 39
click at [765, 206] on div "[PERSON_NAME] <[PERSON_NAME][EMAIL_ADDRESS][DOMAIN_NAME]>" at bounding box center [771, 206] width 245 height 32
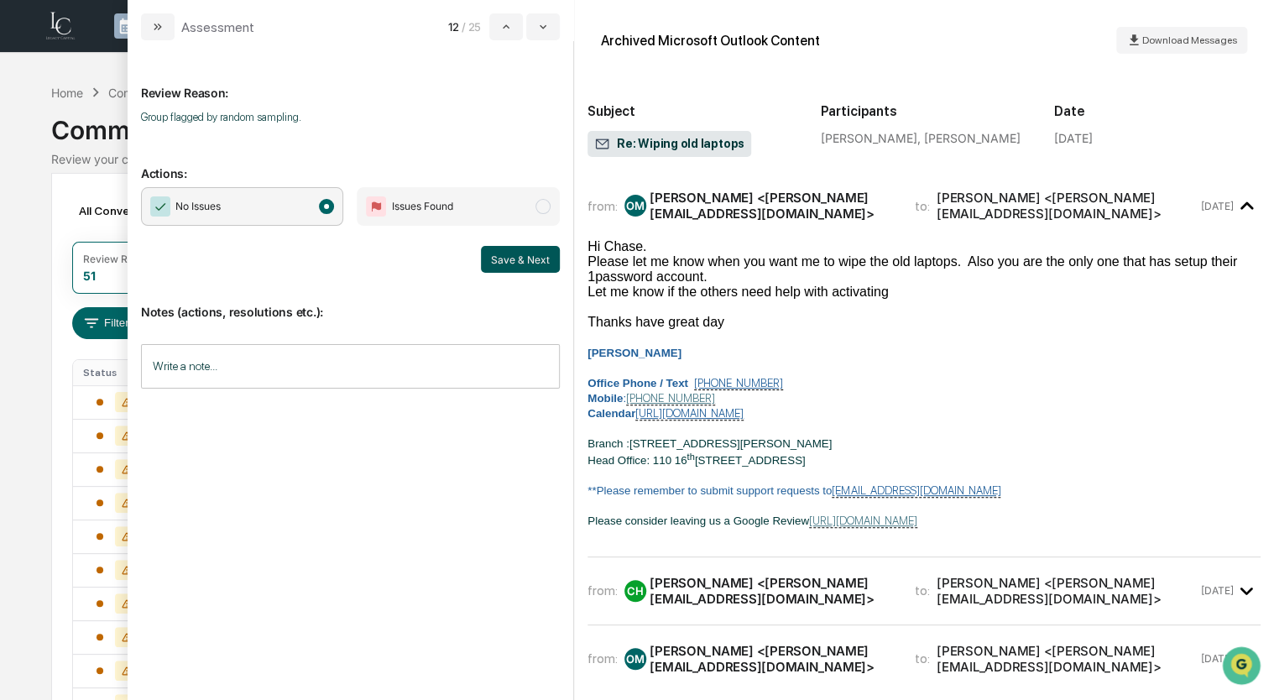
click at [515, 260] on button "Save & Next" at bounding box center [520, 259] width 79 height 27
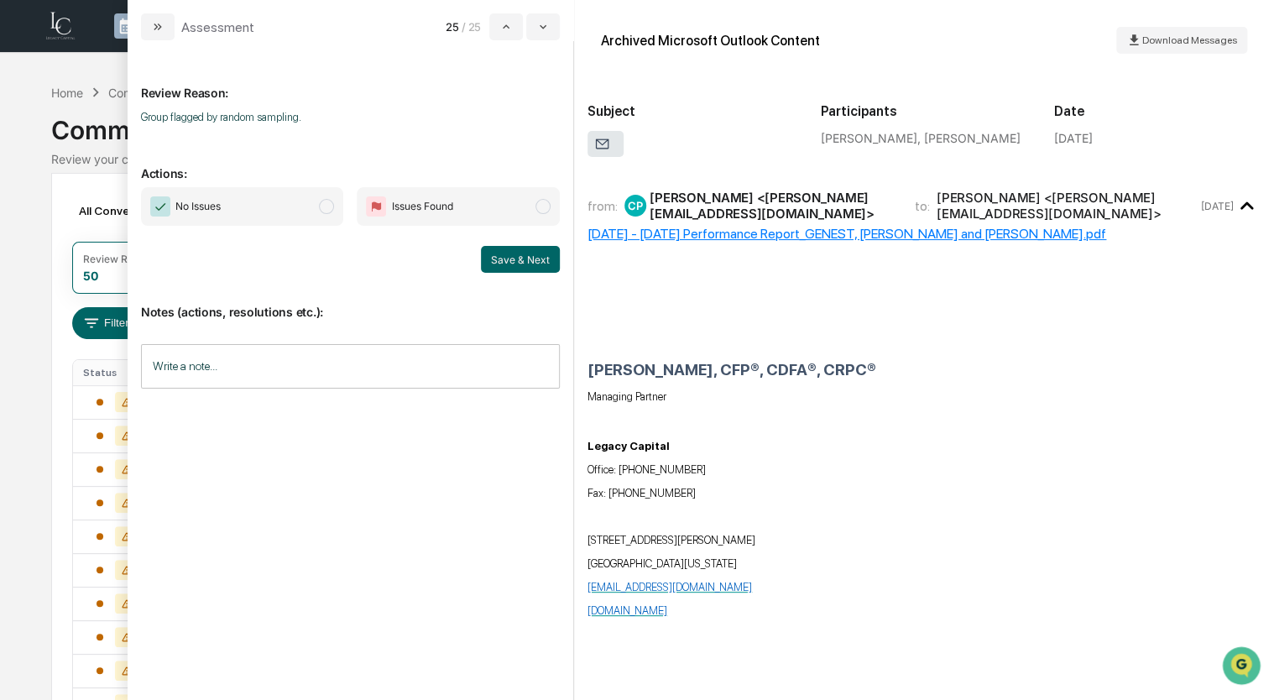
click at [331, 216] on span "No Issues" at bounding box center [242, 206] width 203 height 39
click at [545, 266] on button "Save & Next" at bounding box center [520, 259] width 79 height 27
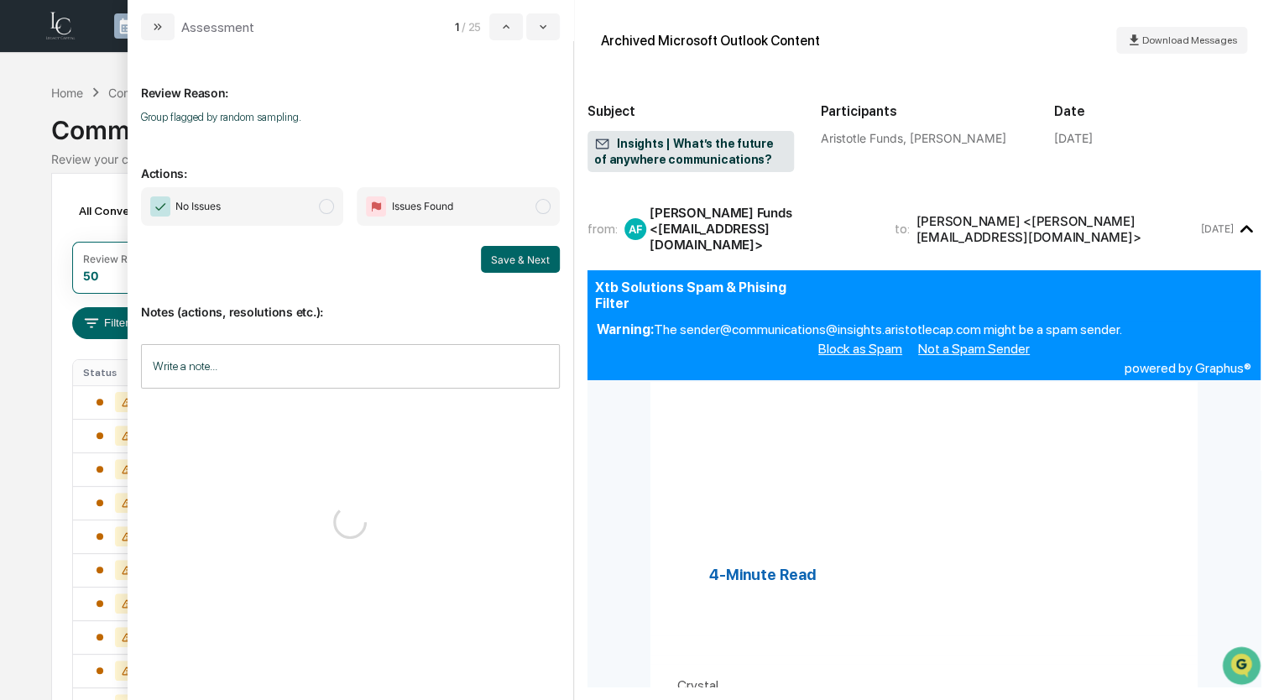
click at [312, 206] on span "No Issues" at bounding box center [242, 206] width 203 height 39
click at [524, 255] on button "Save & Next" at bounding box center [520, 259] width 79 height 27
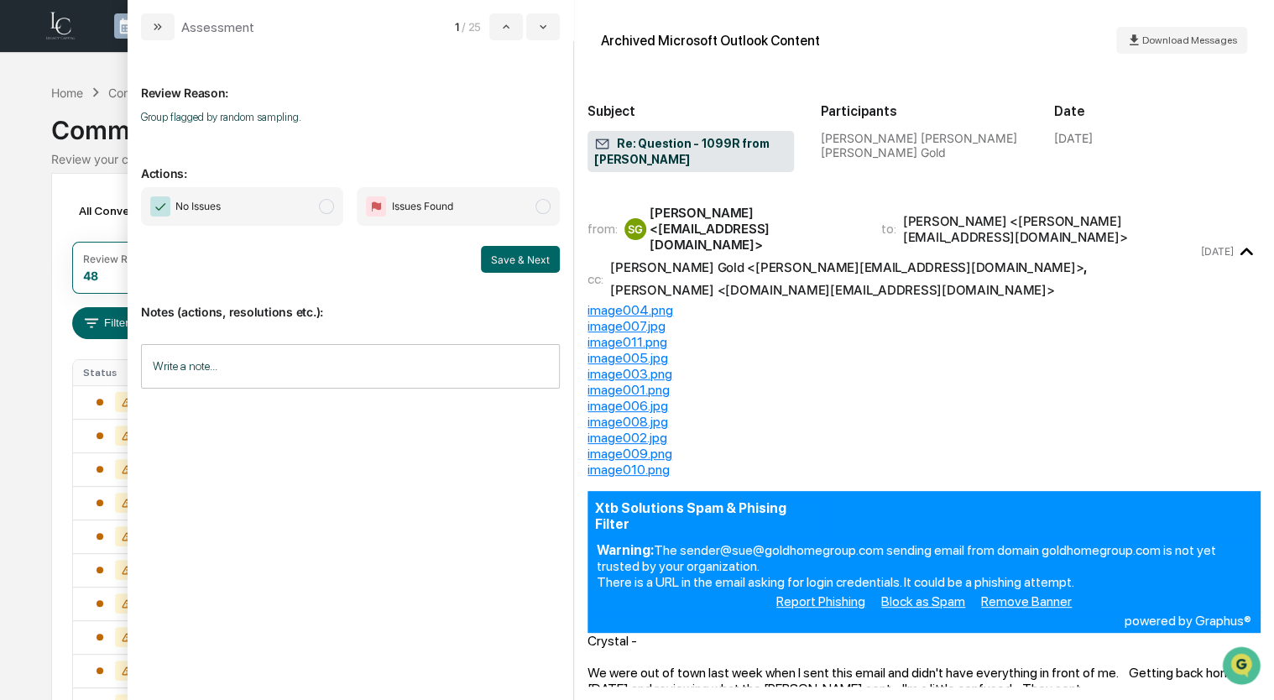
click at [320, 200] on span "No Issues" at bounding box center [242, 206] width 203 height 39
click at [503, 256] on button "Save & Next" at bounding box center [520, 259] width 79 height 27
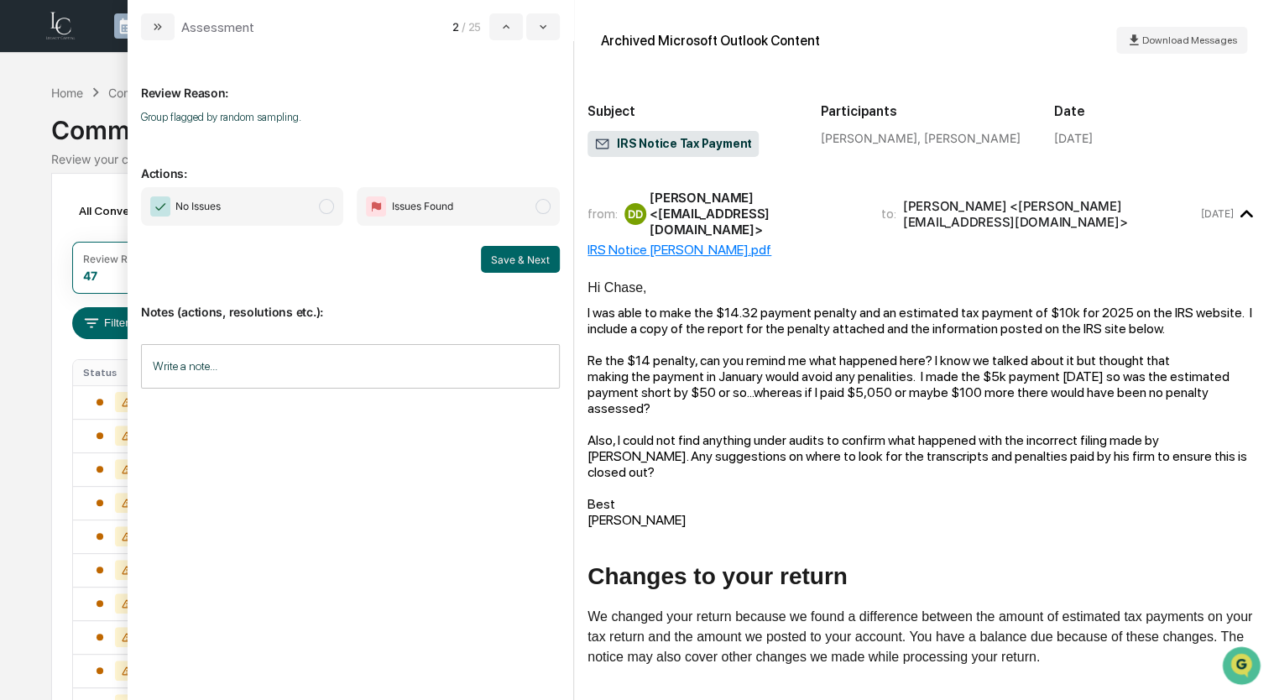
click at [328, 206] on span "modal" at bounding box center [326, 206] width 15 height 15
click at [515, 254] on button "Save & Next" at bounding box center [520, 259] width 79 height 27
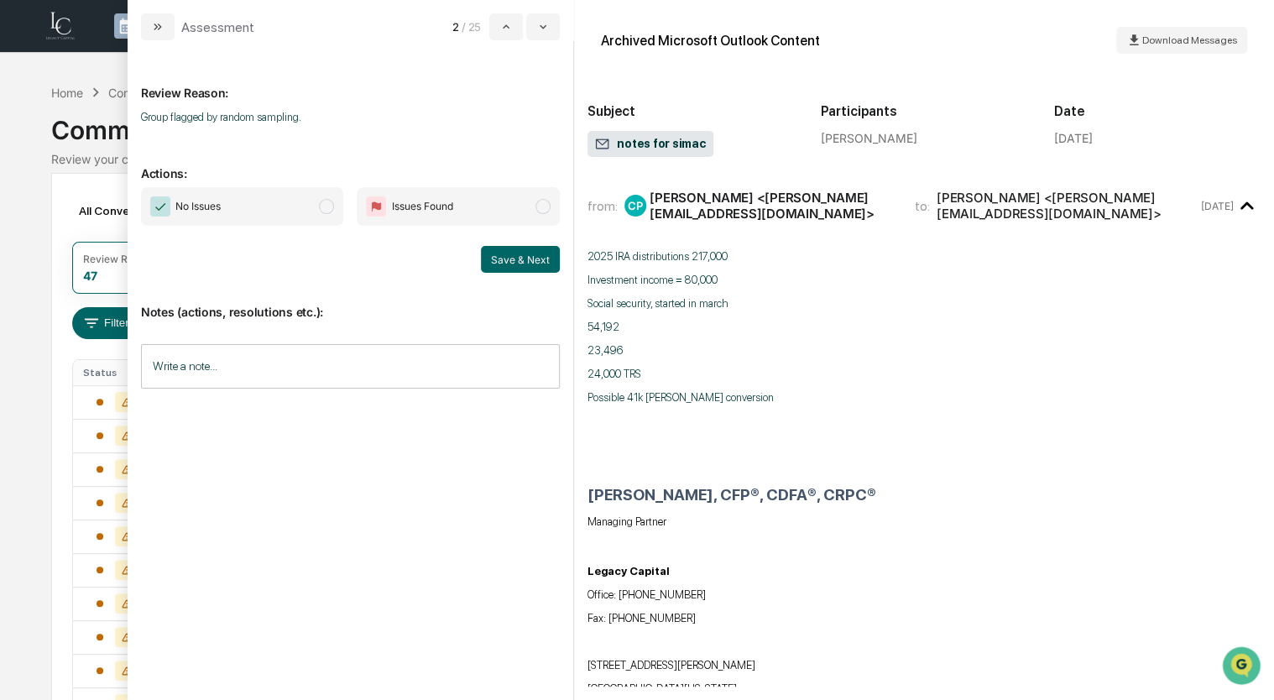
click at [320, 218] on span "No Issues" at bounding box center [242, 206] width 203 height 39
click at [514, 263] on button "Save & Next" at bounding box center [520, 259] width 79 height 27
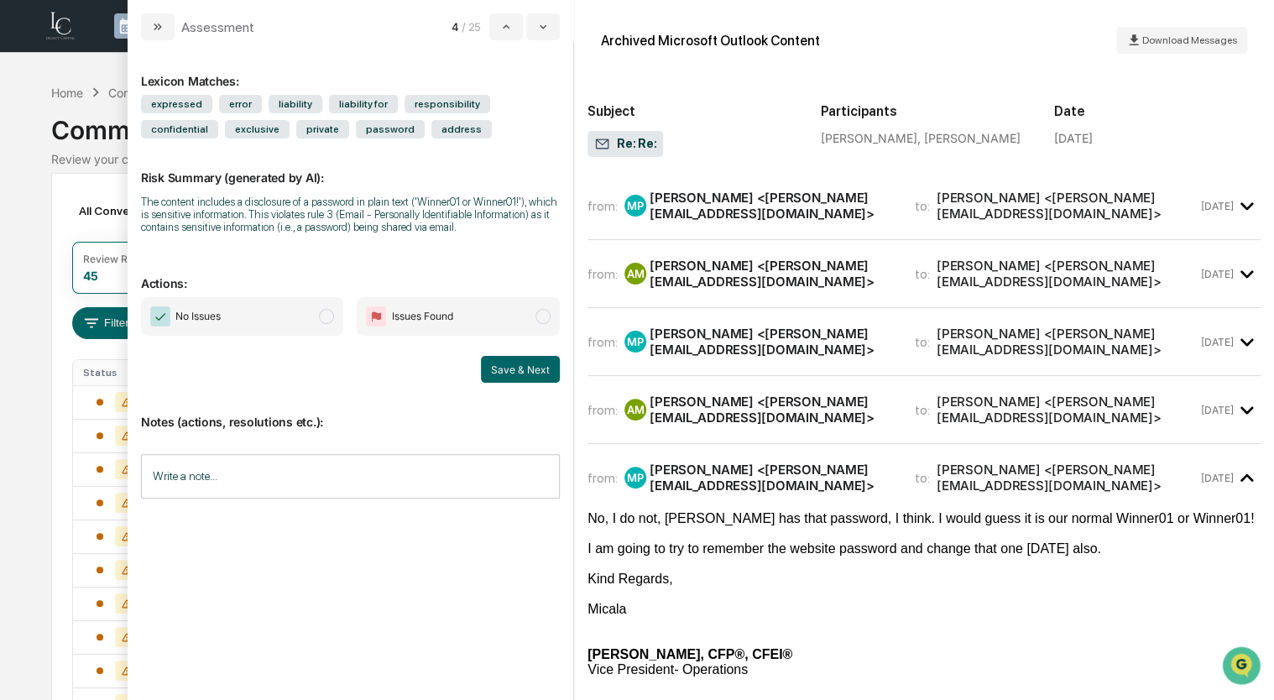
click at [294, 328] on span "No Issues" at bounding box center [242, 316] width 203 height 39
click at [538, 372] on button "Save & Next" at bounding box center [520, 369] width 79 height 27
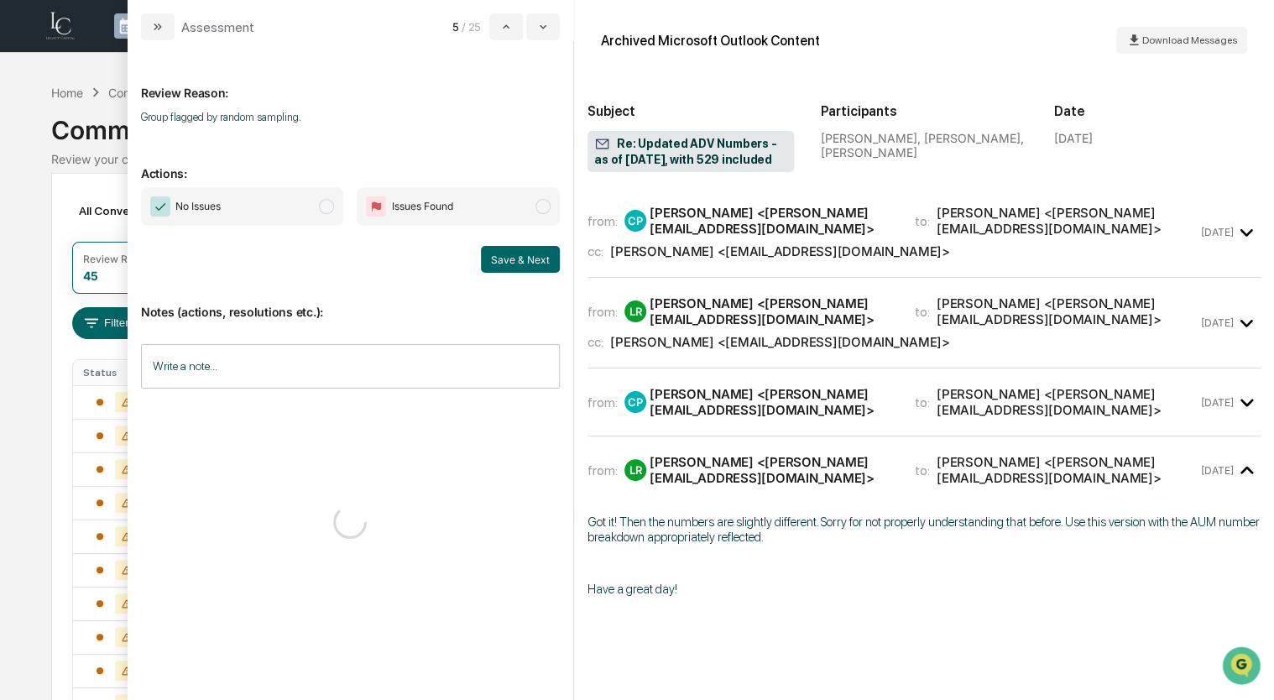
click at [302, 213] on span "No Issues" at bounding box center [242, 206] width 203 height 39
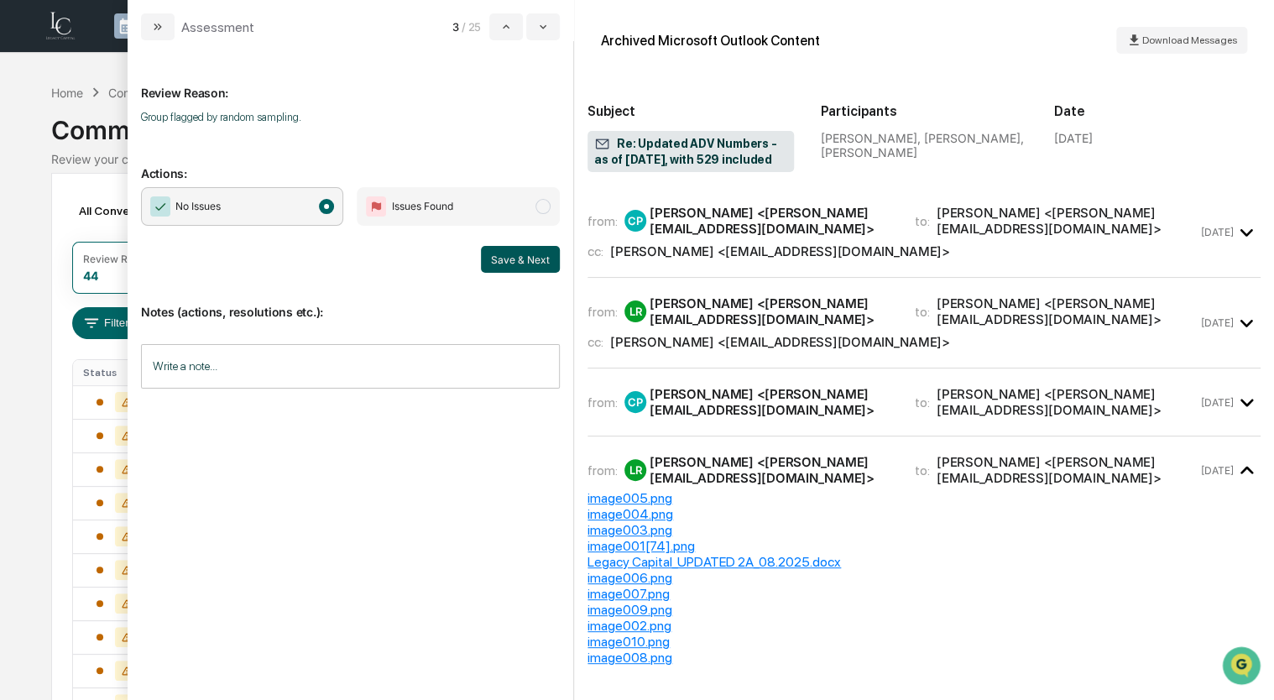
click at [490, 259] on button "Save & Next" at bounding box center [520, 259] width 79 height 27
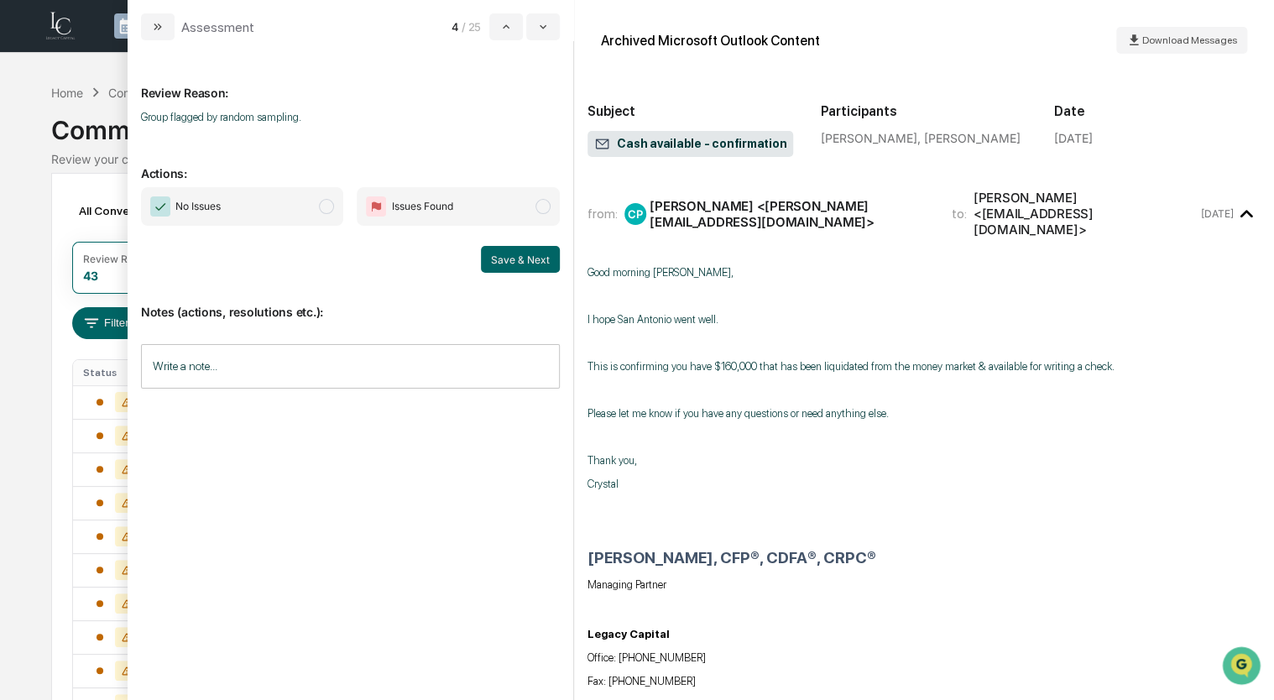
click at [255, 206] on span "No Issues" at bounding box center [242, 206] width 203 height 39
click at [522, 258] on button "Save & Next" at bounding box center [520, 259] width 79 height 27
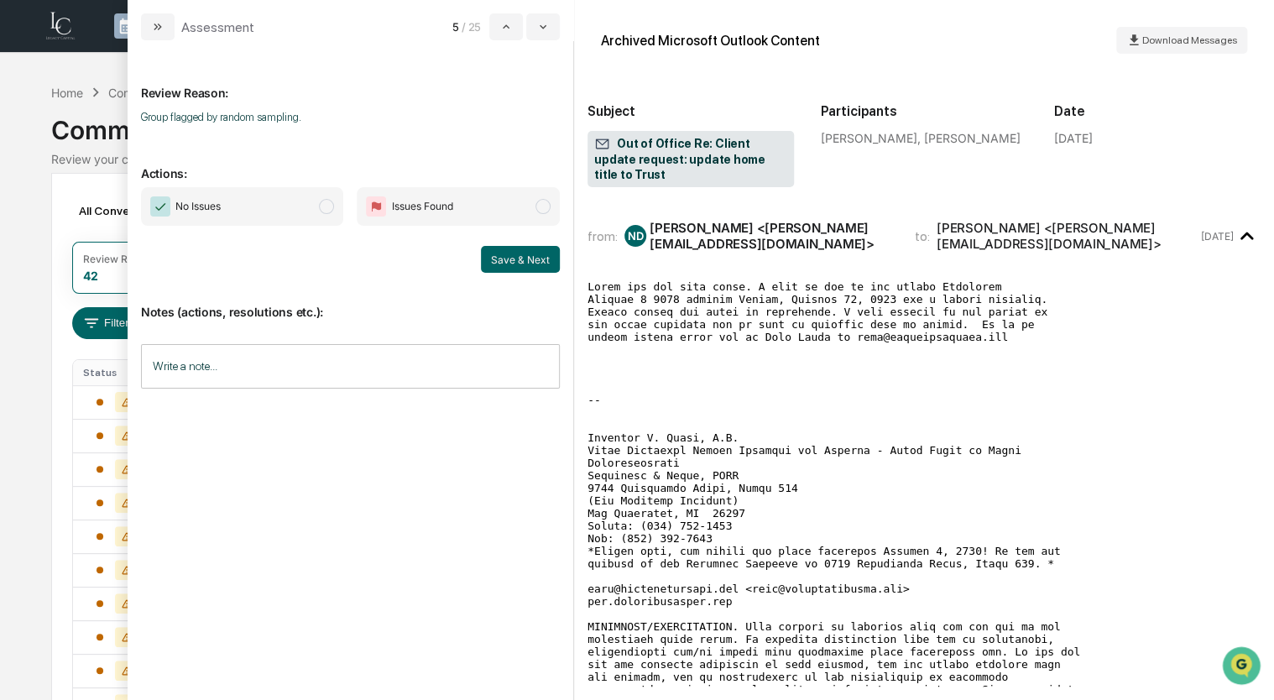
click at [311, 206] on span "No Issues" at bounding box center [242, 206] width 203 height 39
click at [520, 257] on button "Save & Next" at bounding box center [520, 259] width 79 height 27
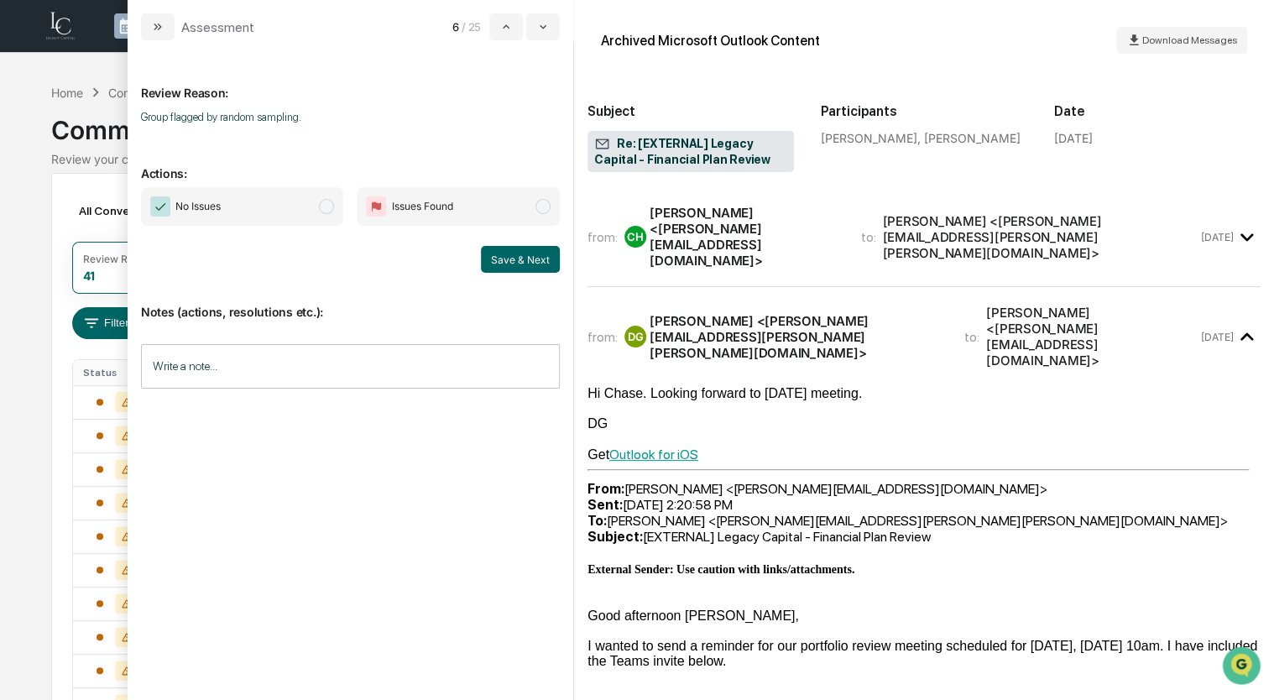
click at [316, 212] on span "No Issues" at bounding box center [242, 206] width 203 height 39
click at [493, 259] on button "Save & Next" at bounding box center [520, 259] width 79 height 27
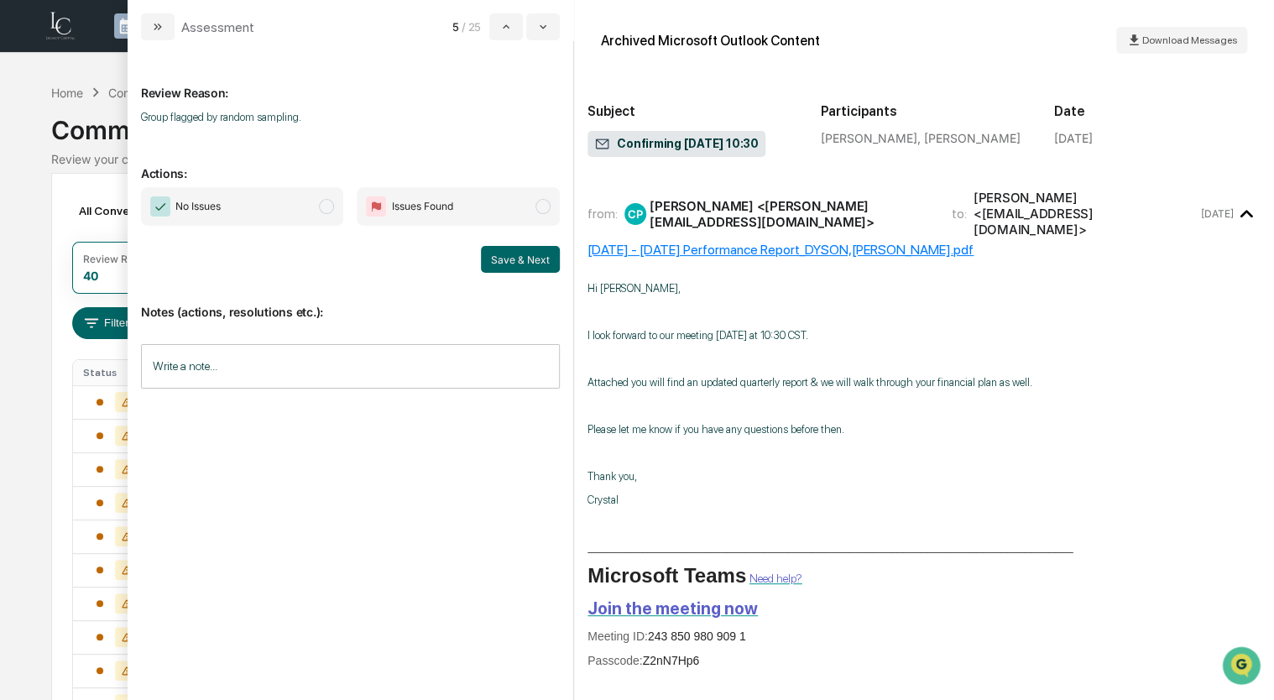
click at [282, 216] on span "No Issues" at bounding box center [242, 206] width 203 height 39
click at [525, 267] on button "Save & Next" at bounding box center [520, 259] width 79 height 27
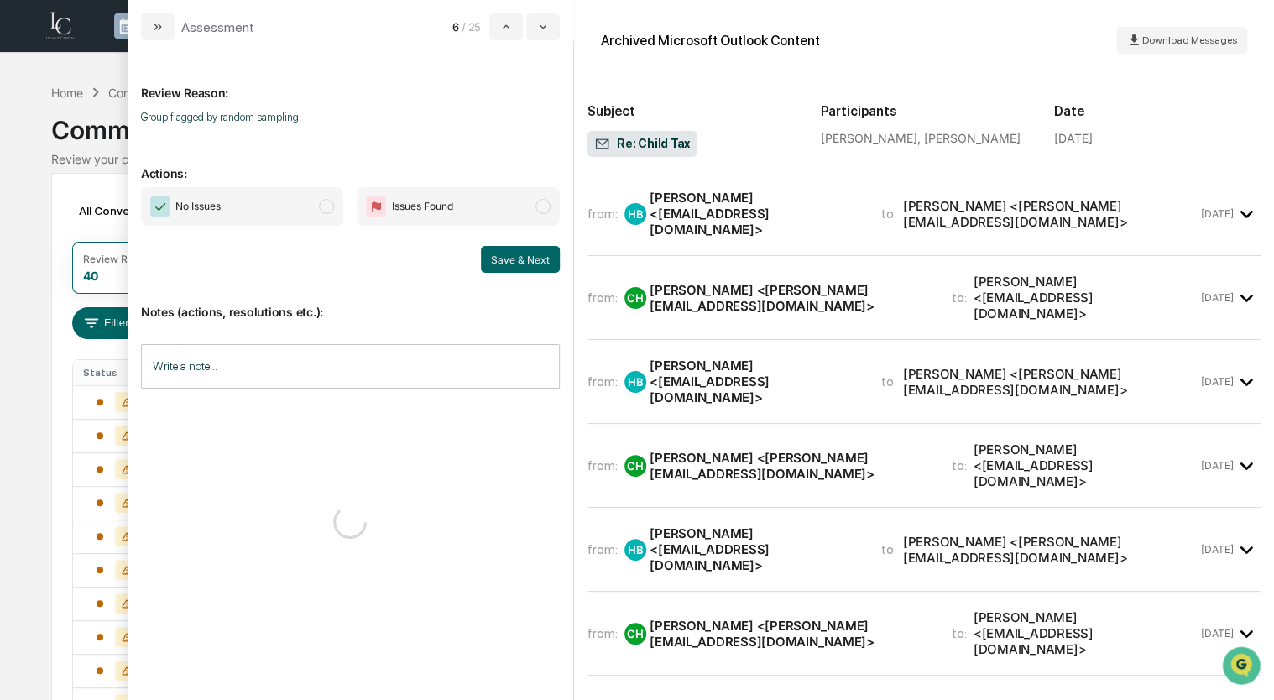
click at [278, 213] on span "No Issues" at bounding box center [242, 206] width 203 height 39
click at [542, 267] on button "Save & Next" at bounding box center [520, 259] width 79 height 27
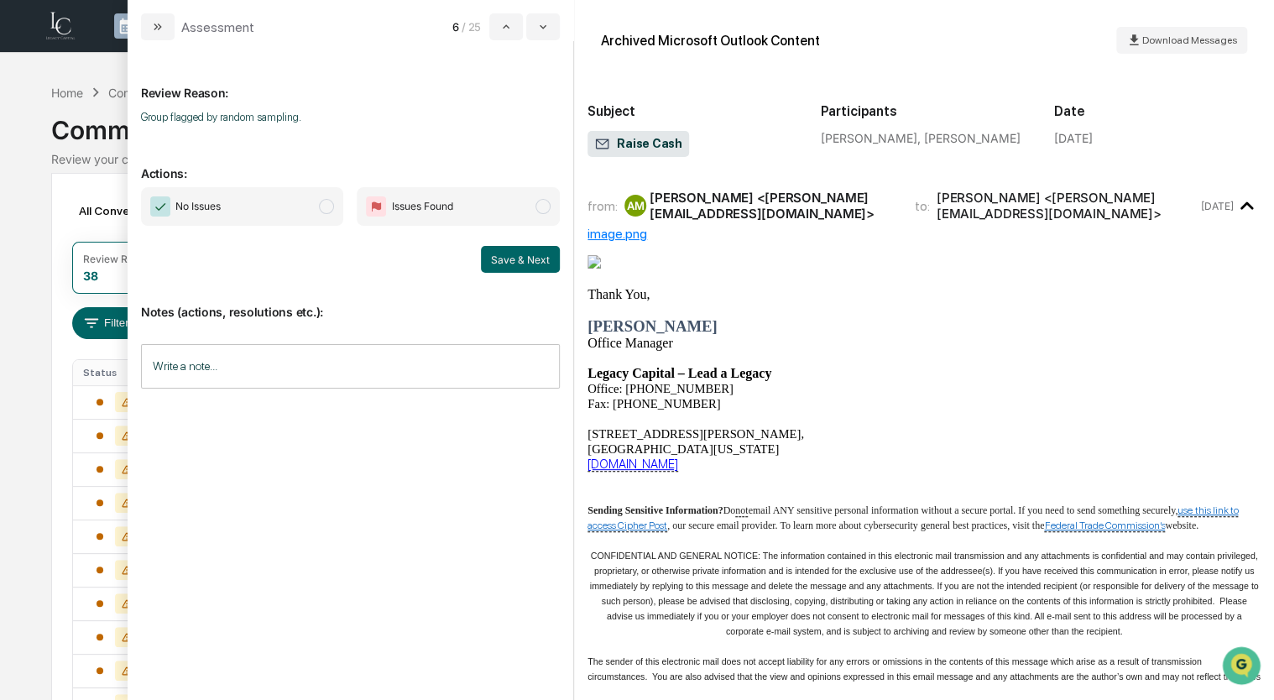
click at [262, 204] on span "No Issues" at bounding box center [242, 206] width 203 height 39
click at [512, 259] on button "Save & Next" at bounding box center [520, 259] width 79 height 27
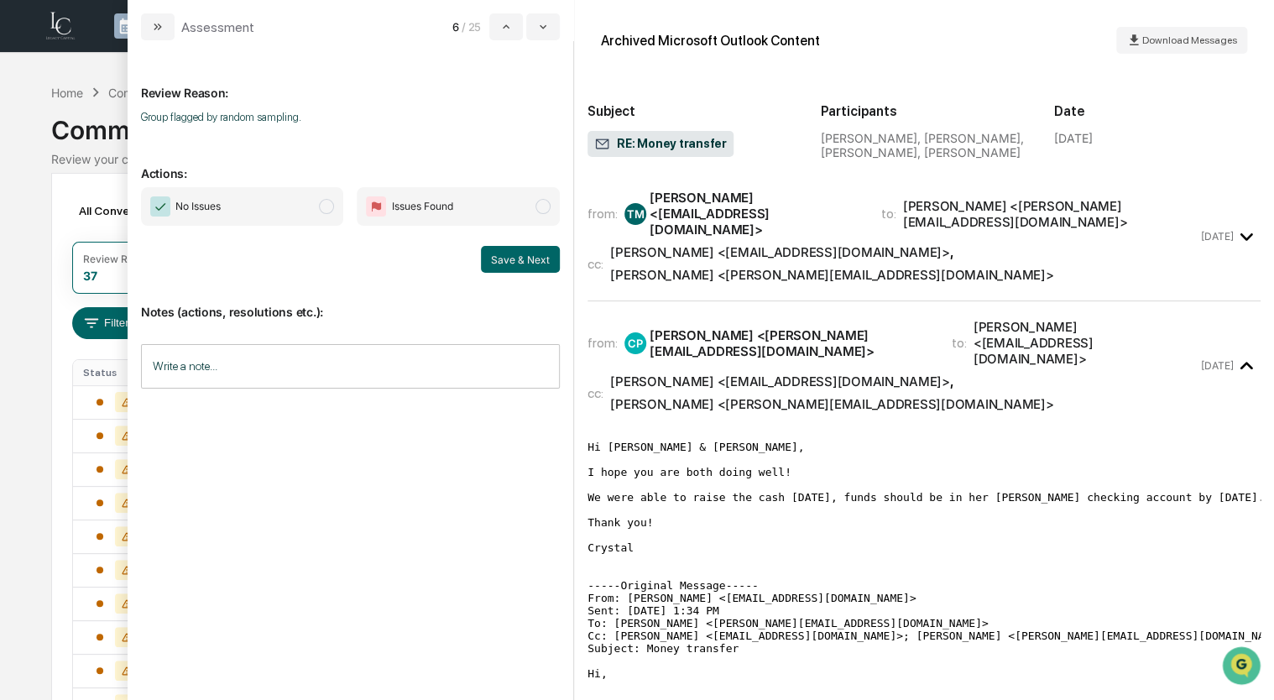
click at [290, 204] on span "No Issues" at bounding box center [242, 206] width 203 height 39
click at [546, 264] on button "Save & Next" at bounding box center [520, 259] width 79 height 27
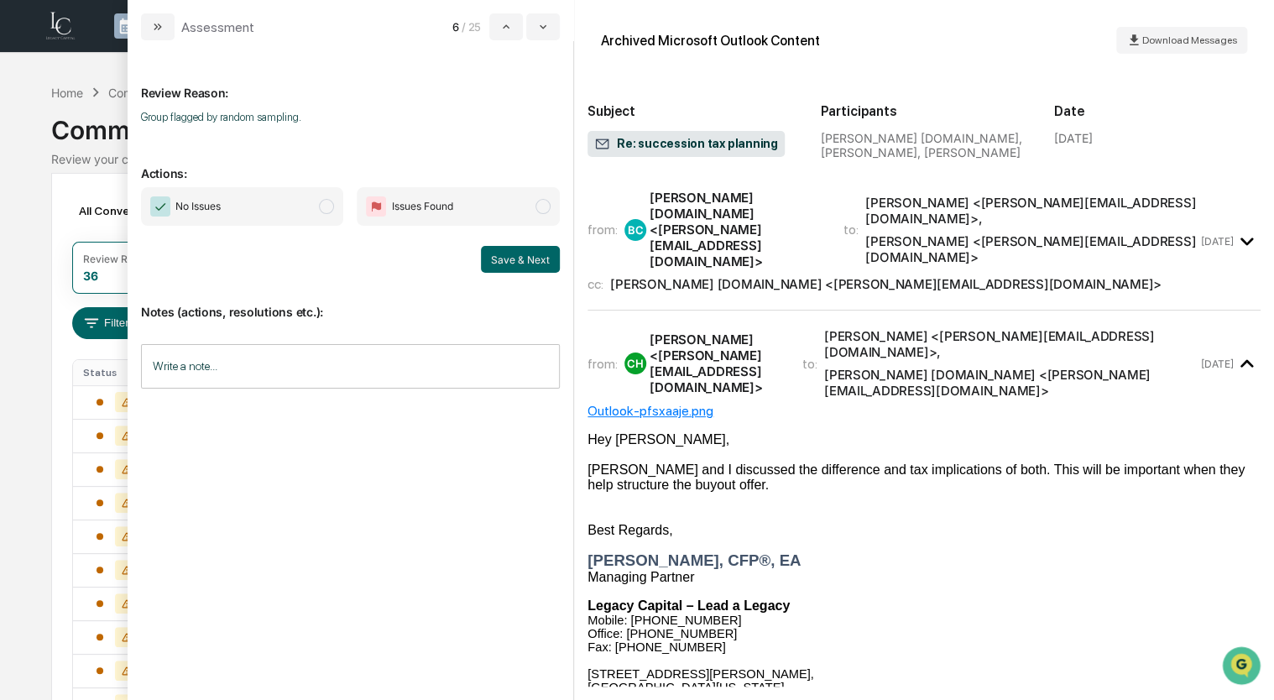
click at [324, 205] on span "modal" at bounding box center [326, 206] width 15 height 15
click at [529, 253] on button "Save & Next" at bounding box center [520, 259] width 79 height 27
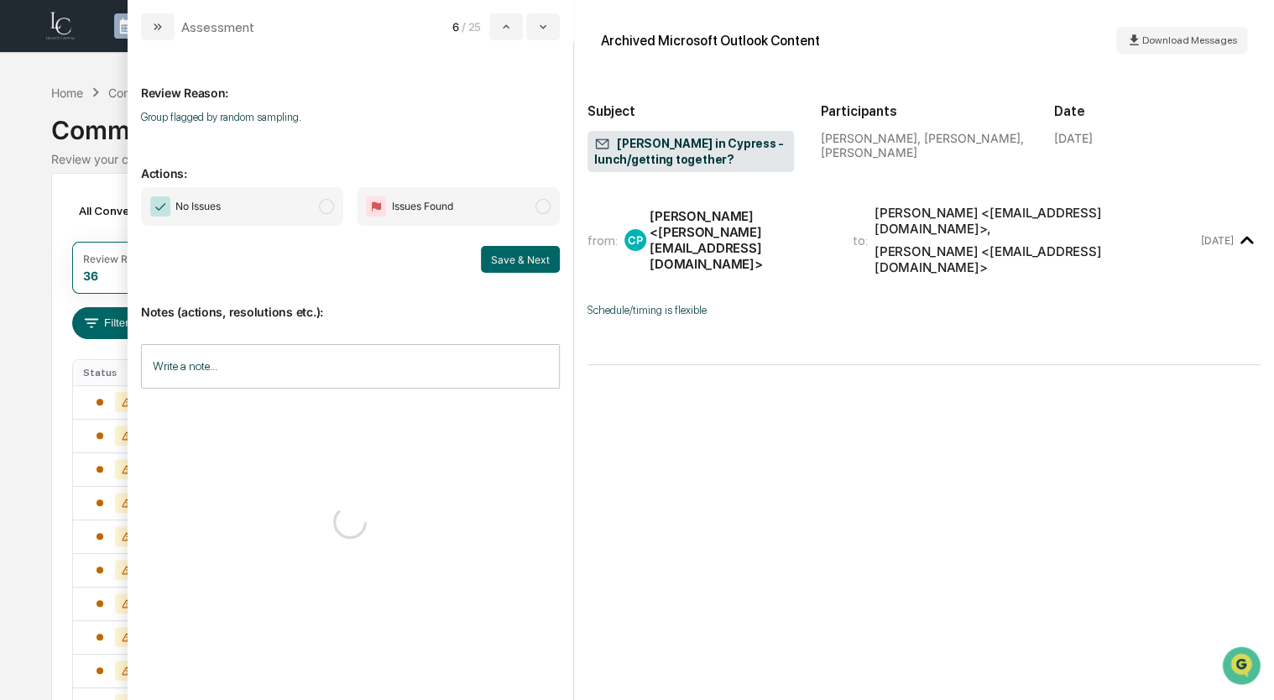
click at [295, 203] on span "No Issues" at bounding box center [242, 206] width 203 height 39
click at [523, 264] on button "Save & Next" at bounding box center [520, 259] width 79 height 27
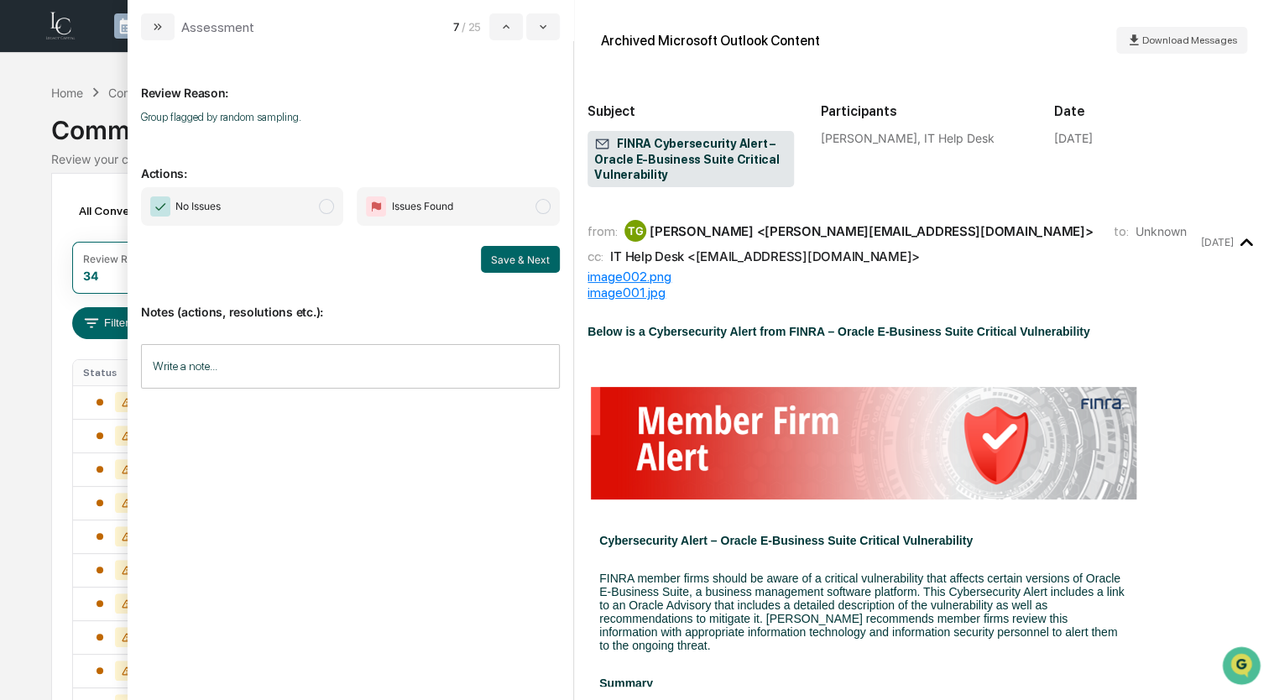
click at [295, 201] on span "No Issues" at bounding box center [242, 206] width 203 height 39
click at [530, 274] on div "Notes (actions, resolutions etc.): Write a note... Write a note..." at bounding box center [350, 341] width 419 height 136
click at [530, 259] on button "Save & Next" at bounding box center [520, 259] width 79 height 27
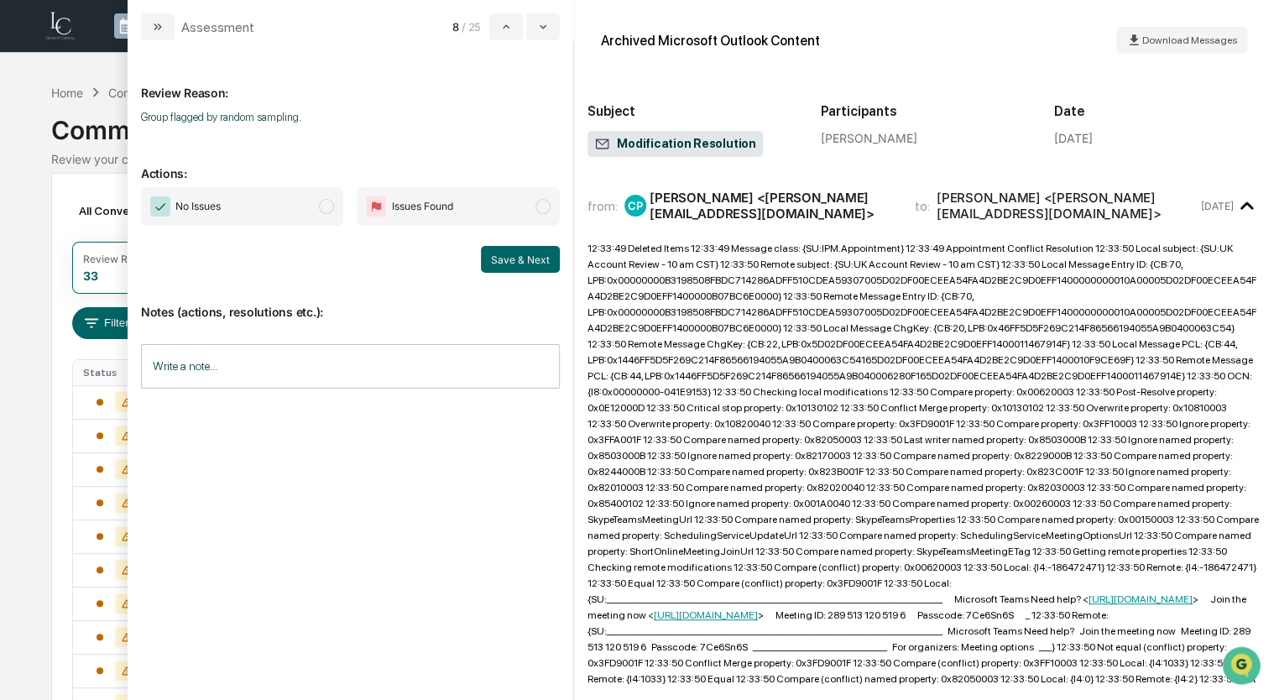
click at [265, 208] on span "No Issues" at bounding box center [242, 206] width 203 height 39
click at [492, 258] on button "Save & Next" at bounding box center [520, 259] width 79 height 27
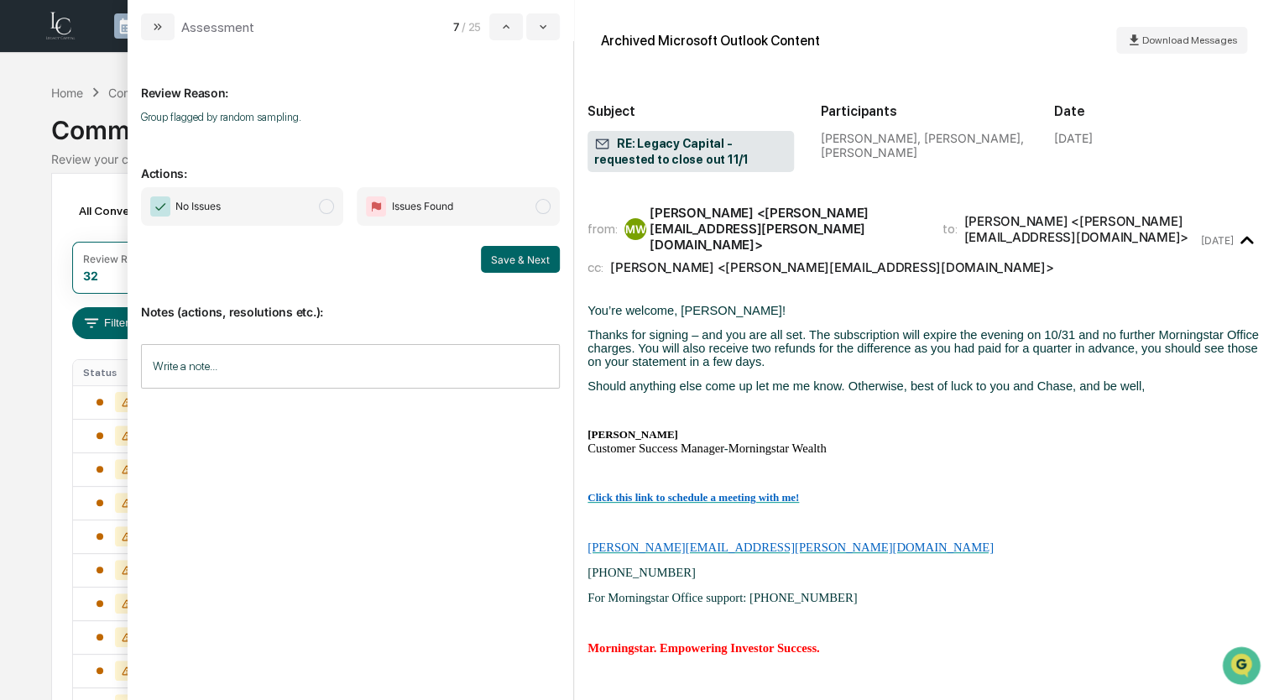
click at [253, 196] on span "No Issues" at bounding box center [242, 206] width 203 height 39
click at [517, 263] on button "Save & Next" at bounding box center [520, 259] width 79 height 27
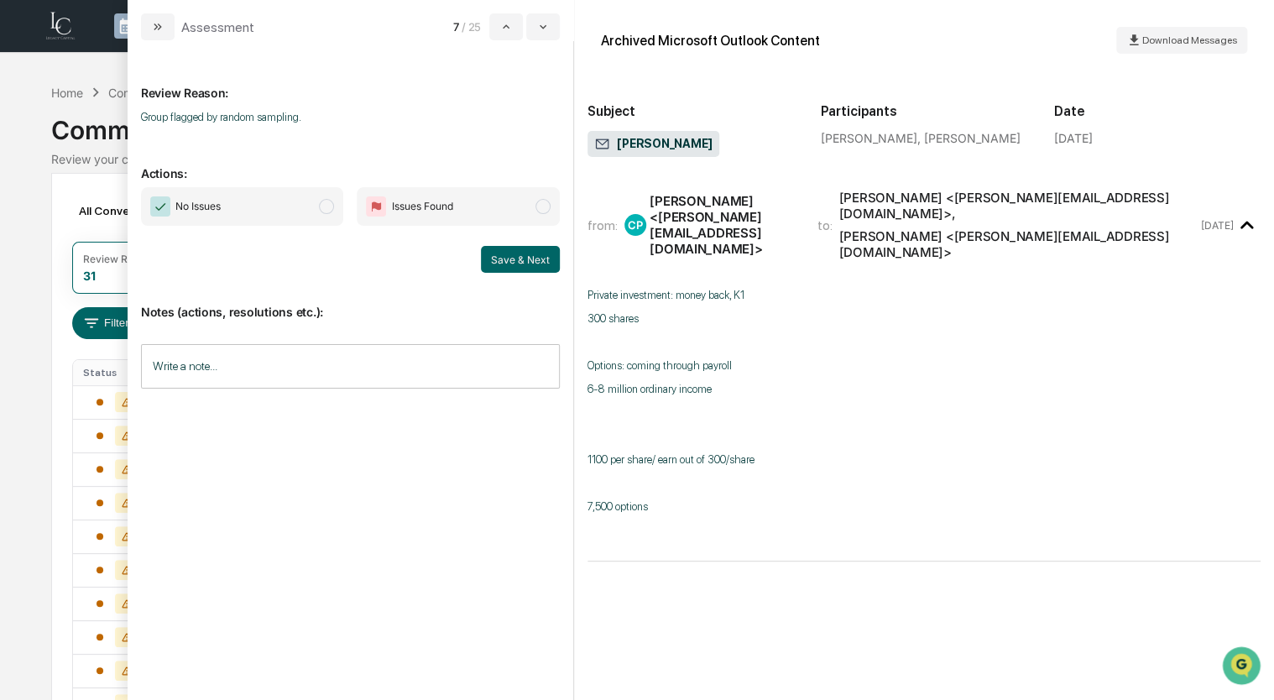
click at [239, 198] on span "No Issues" at bounding box center [242, 206] width 203 height 39
click at [515, 254] on button "Save & Next" at bounding box center [520, 259] width 79 height 27
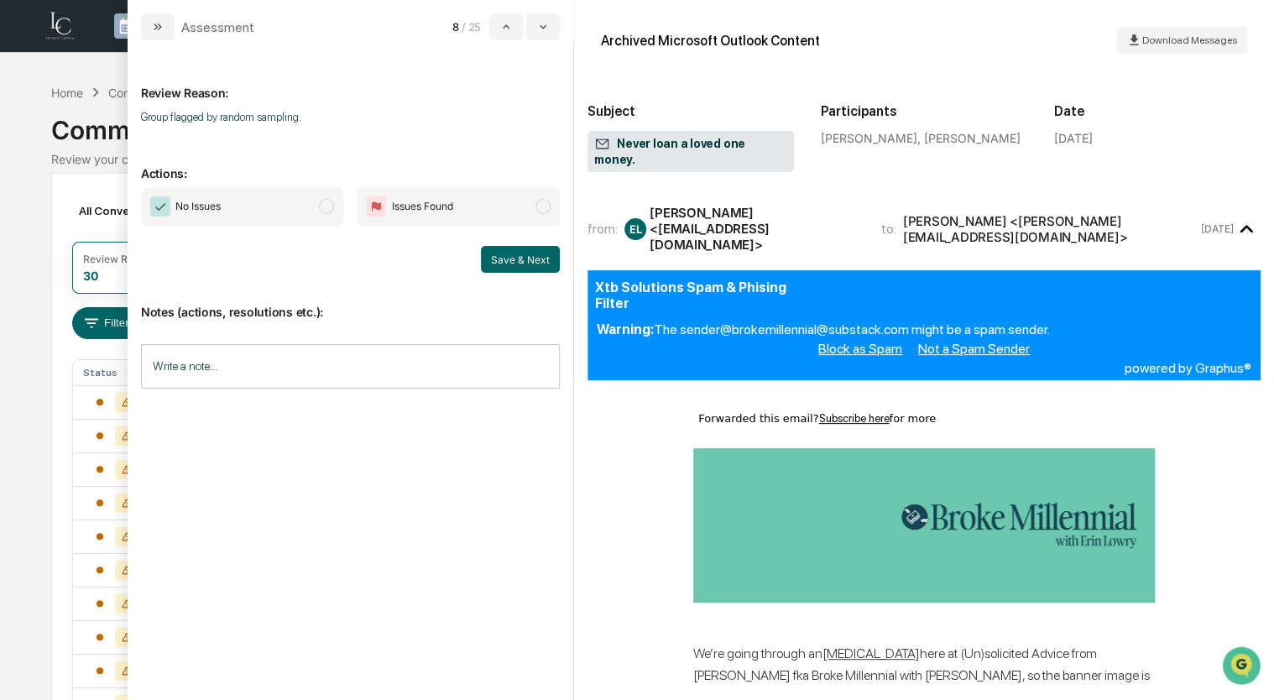
click at [329, 210] on span "modal" at bounding box center [326, 206] width 15 height 15
click at [542, 257] on button "Save & Next" at bounding box center [520, 259] width 79 height 27
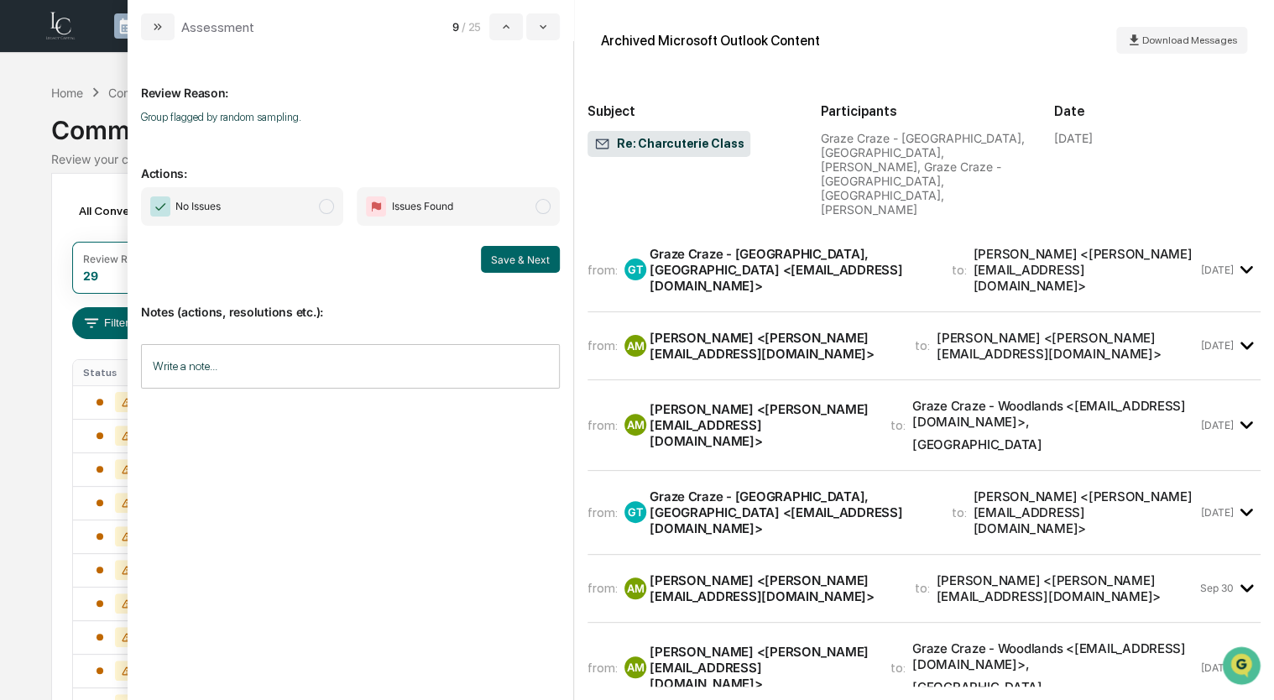
click at [280, 213] on span "No Issues" at bounding box center [242, 206] width 203 height 39
click at [524, 264] on button "Save & Next" at bounding box center [520, 259] width 79 height 27
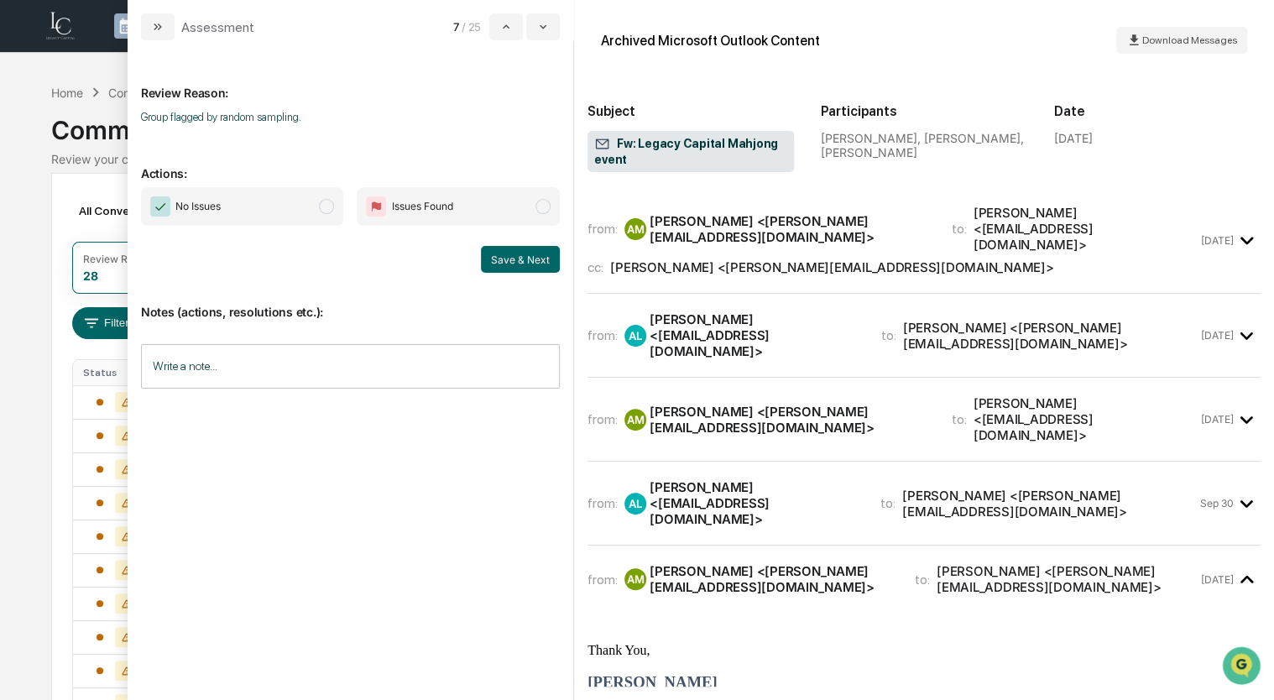
click at [266, 210] on span "No Issues" at bounding box center [242, 206] width 203 height 39
click at [520, 258] on button "Save & Next" at bounding box center [520, 259] width 79 height 27
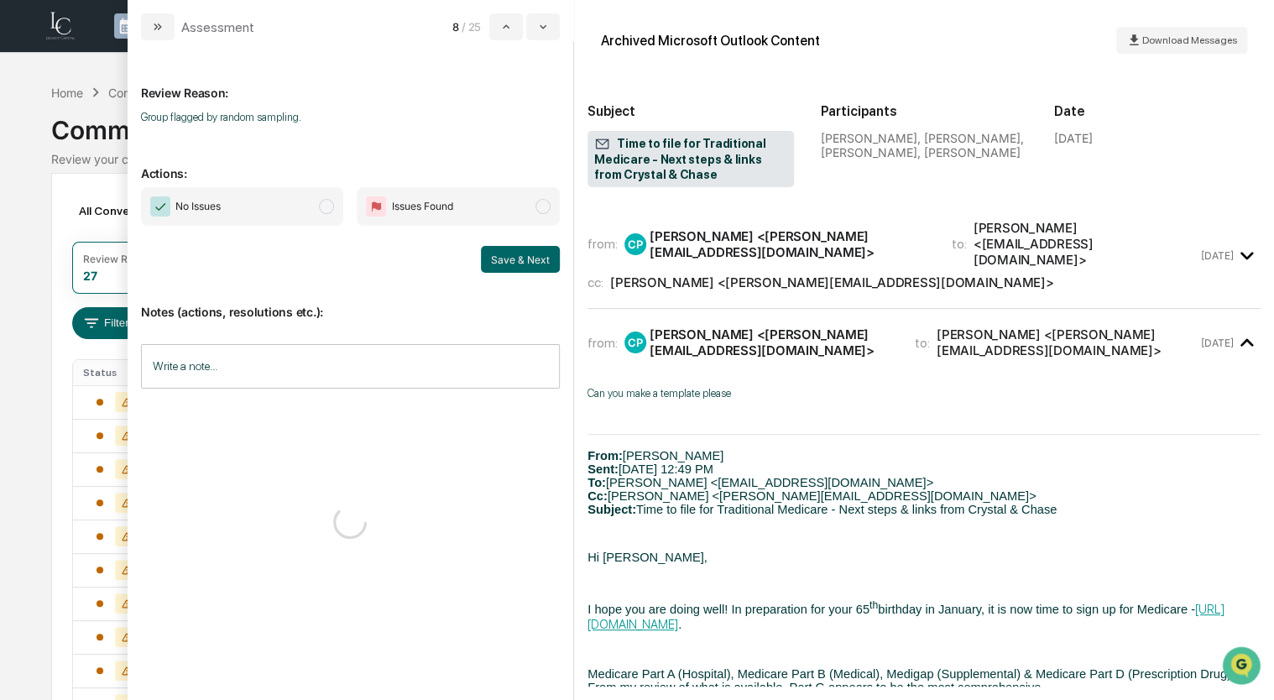
click at [322, 214] on span "No Issues" at bounding box center [242, 206] width 203 height 39
click at [542, 249] on button "Save & Next" at bounding box center [520, 259] width 79 height 27
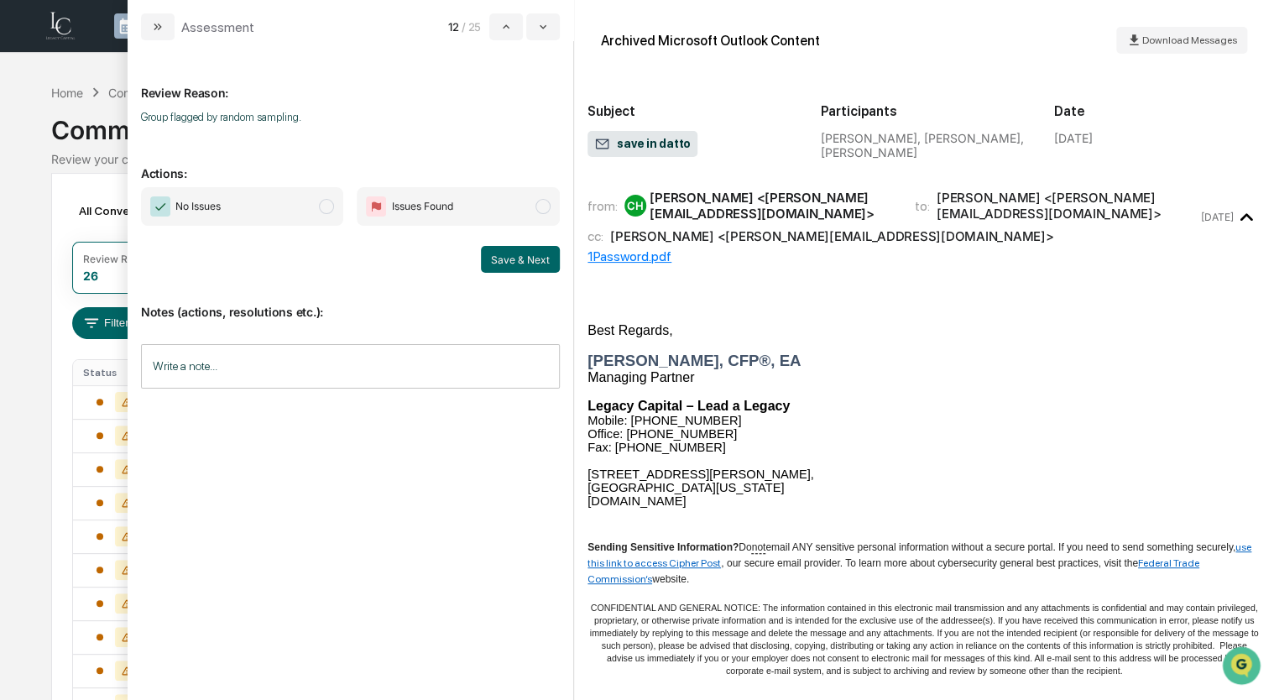
click at [329, 206] on span "modal" at bounding box center [326, 206] width 15 height 15
click at [560, 261] on button "Save & Next" at bounding box center [520, 259] width 79 height 27
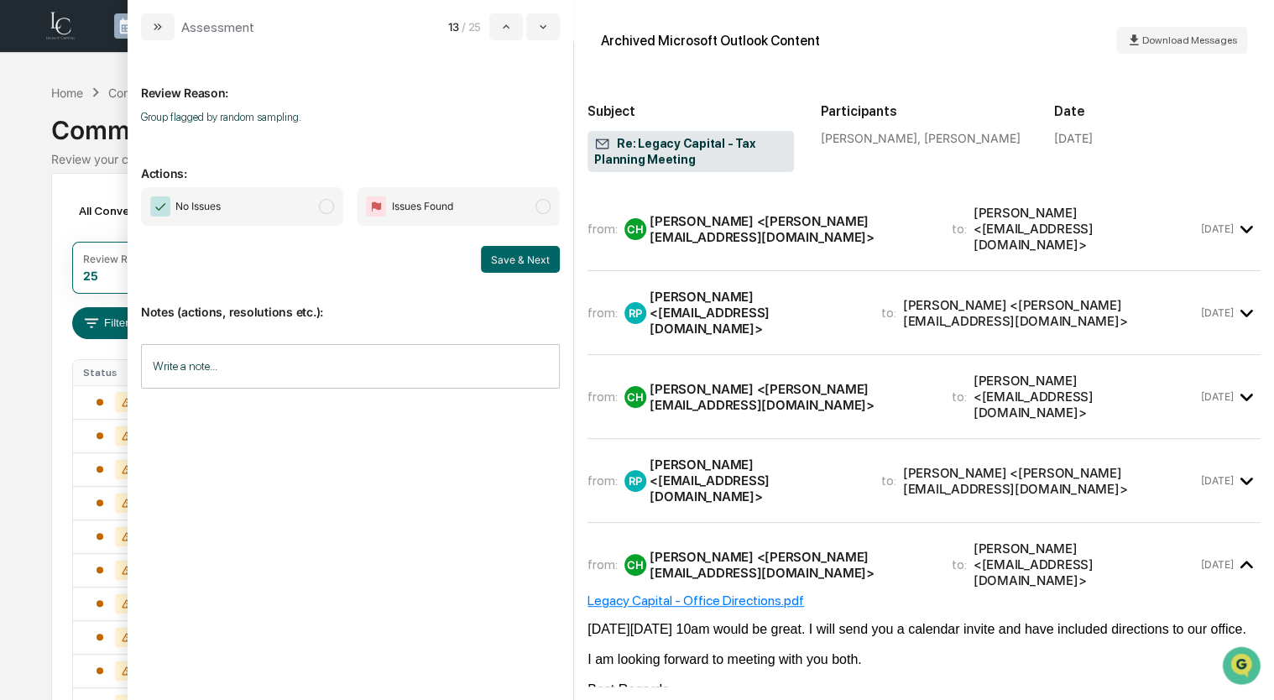
click at [298, 212] on span "No Issues" at bounding box center [242, 206] width 203 height 39
click at [492, 269] on button "Save & Next" at bounding box center [520, 259] width 79 height 27
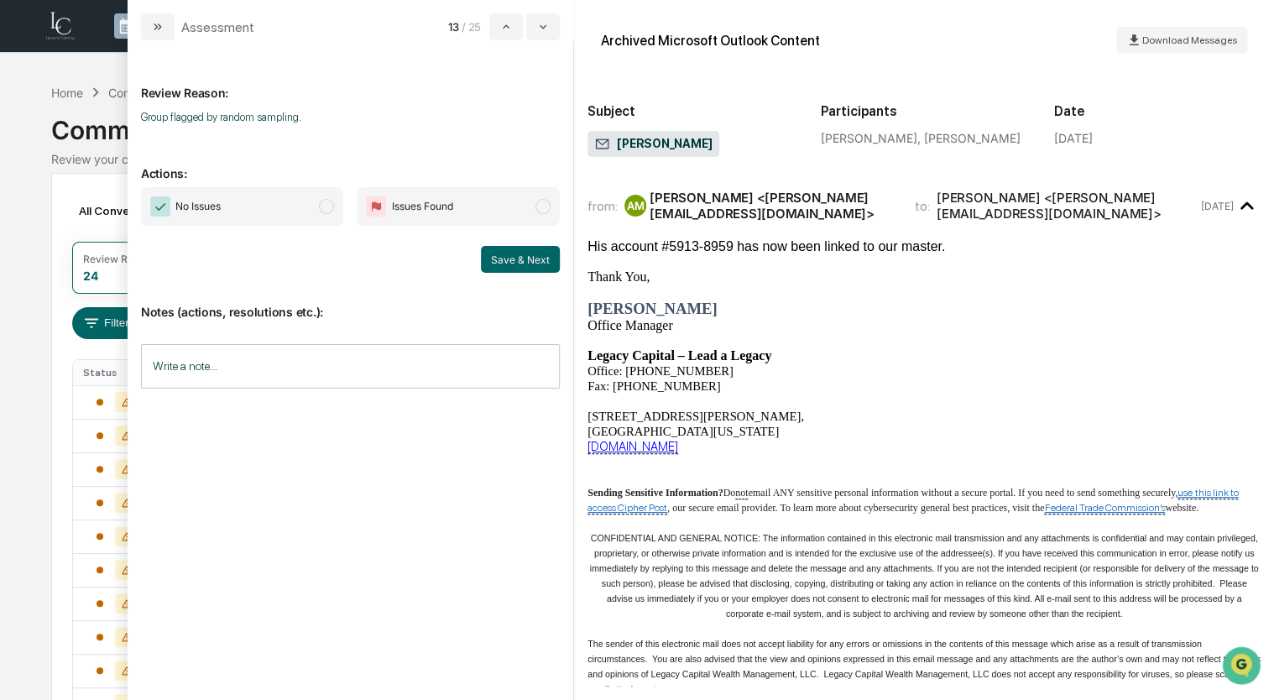
click at [285, 216] on span "No Issues" at bounding box center [242, 206] width 203 height 39
click at [517, 263] on button "Save & Next" at bounding box center [520, 259] width 79 height 27
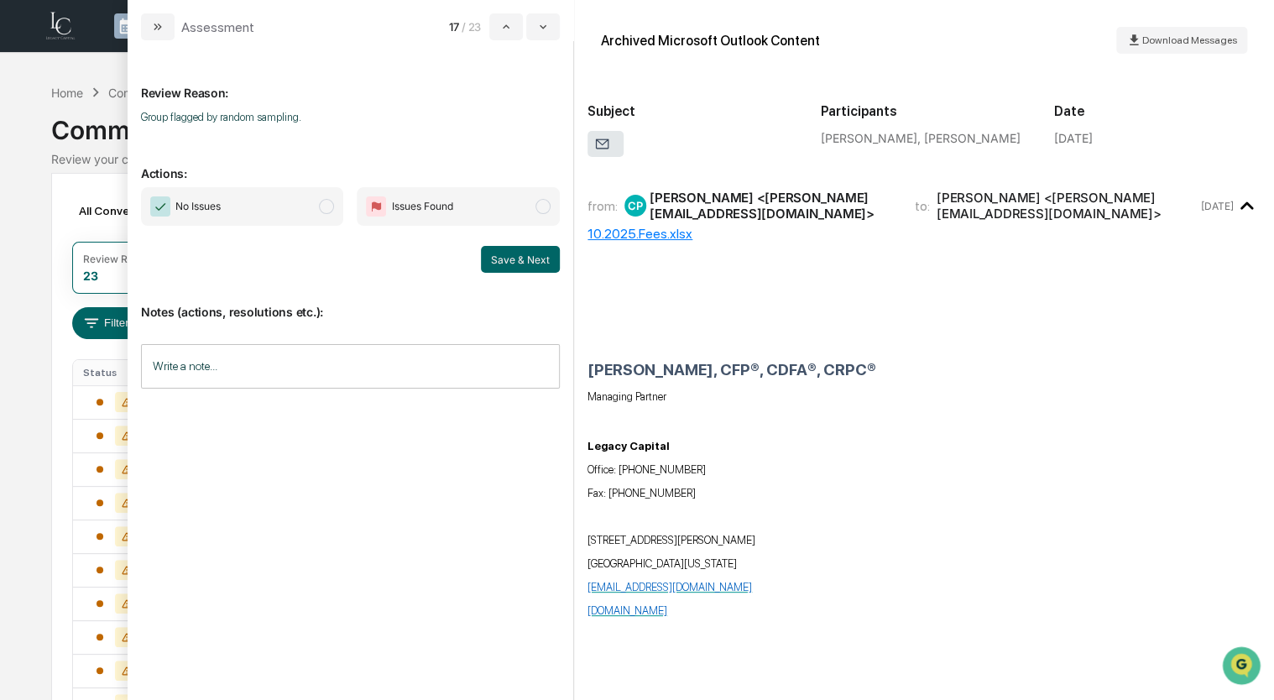
click at [247, 213] on span "No Issues" at bounding box center [242, 206] width 203 height 39
click at [529, 262] on button "Save & Next" at bounding box center [520, 259] width 79 height 27
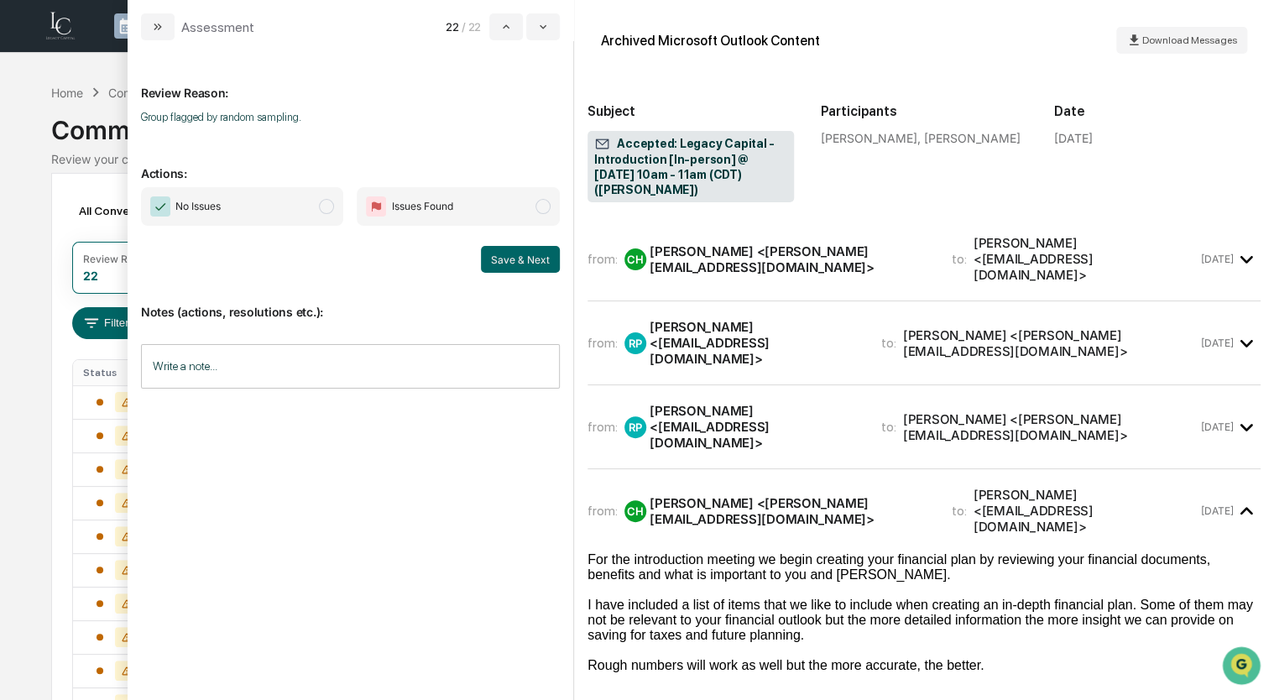
drag, startPoint x: 269, startPoint y: 216, endPoint x: 337, endPoint y: 237, distance: 71.7
click at [269, 216] on span "No Issues" at bounding box center [242, 206] width 203 height 39
click at [551, 267] on button "Save & Next" at bounding box center [520, 259] width 79 height 27
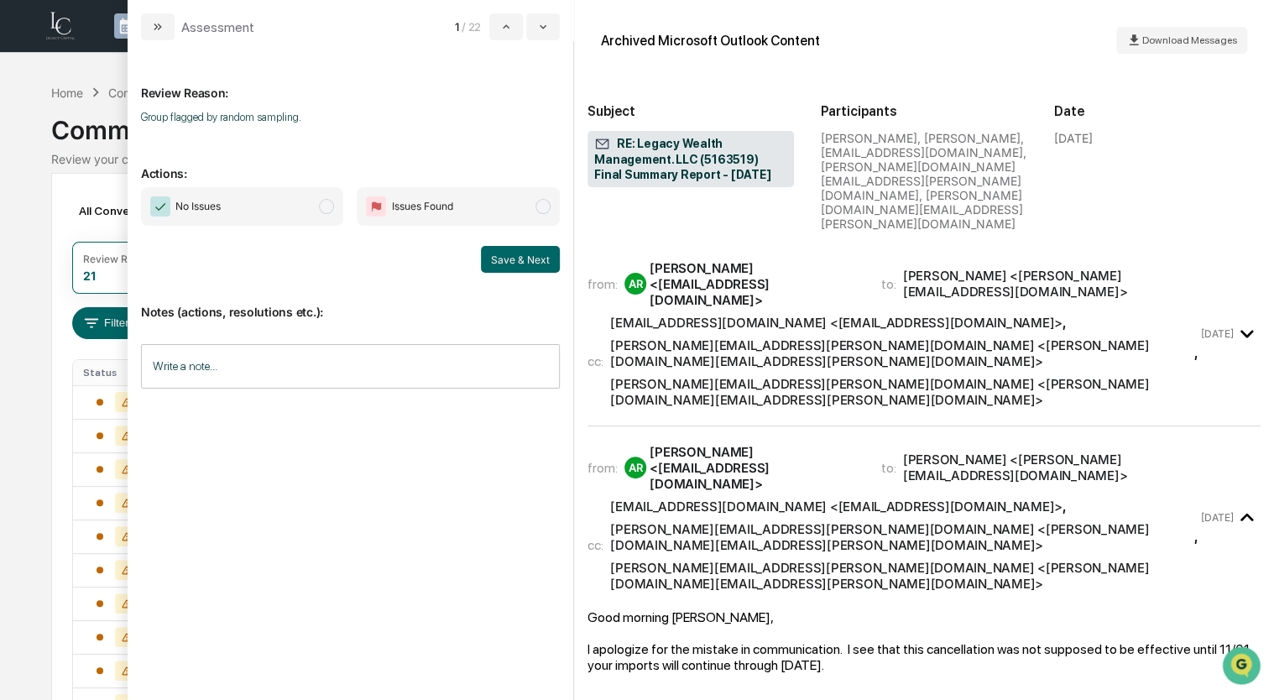
drag, startPoint x: 308, startPoint y: 210, endPoint x: 415, endPoint y: 248, distance: 114.1
click at [307, 210] on span "No Issues" at bounding box center [242, 206] width 203 height 39
click at [523, 260] on button "Save & Next" at bounding box center [520, 259] width 79 height 27
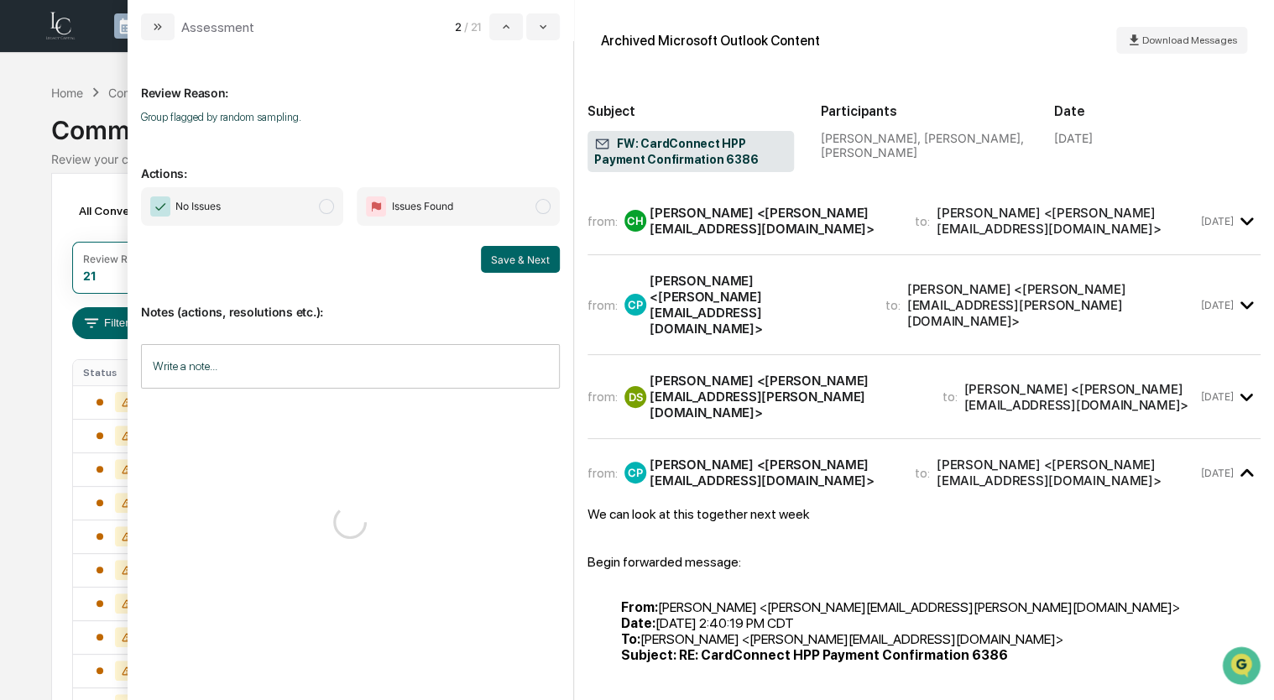
click at [306, 203] on span "No Issues" at bounding box center [242, 206] width 203 height 39
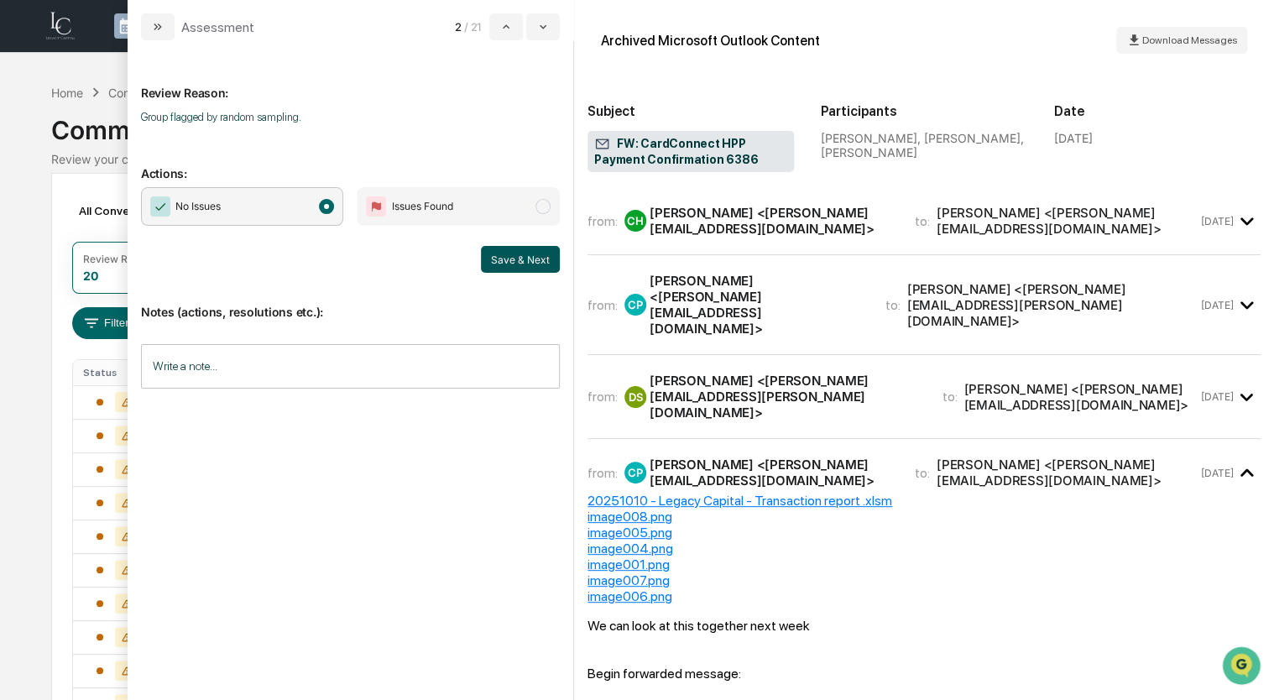
click at [529, 263] on button "Save & Next" at bounding box center [520, 259] width 79 height 27
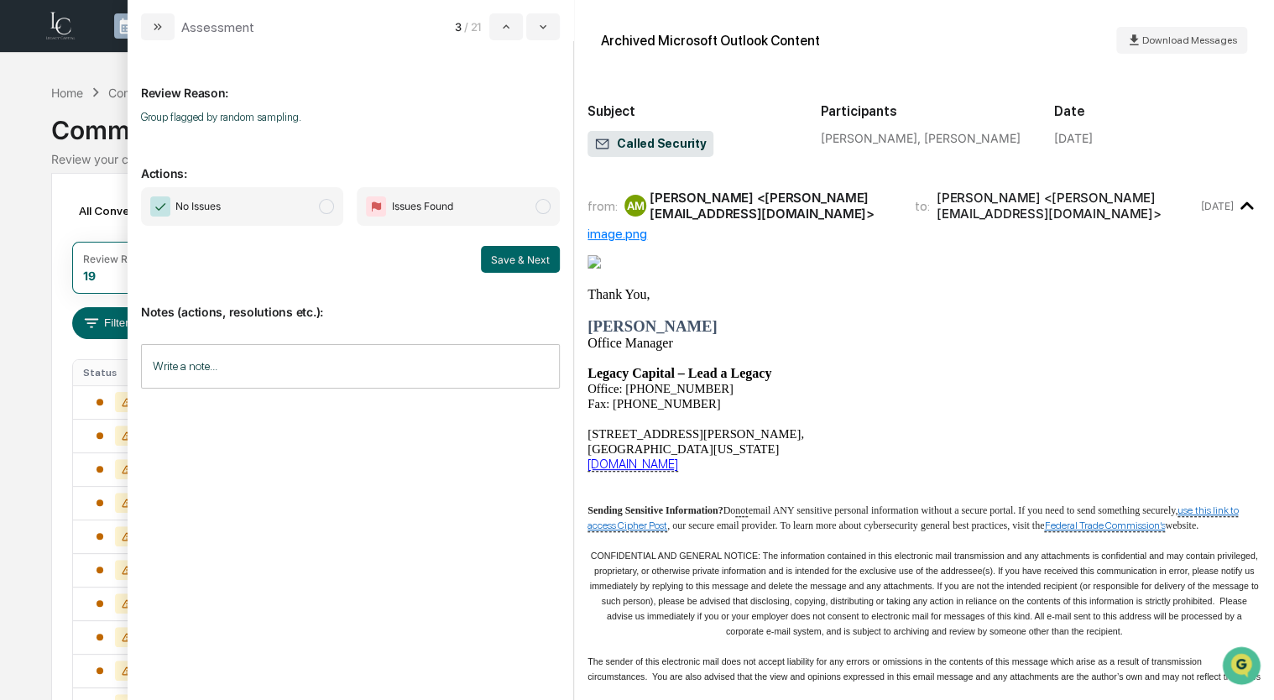
click at [302, 203] on span "No Issues" at bounding box center [242, 206] width 203 height 39
click at [548, 257] on button "Save & Next" at bounding box center [520, 259] width 79 height 27
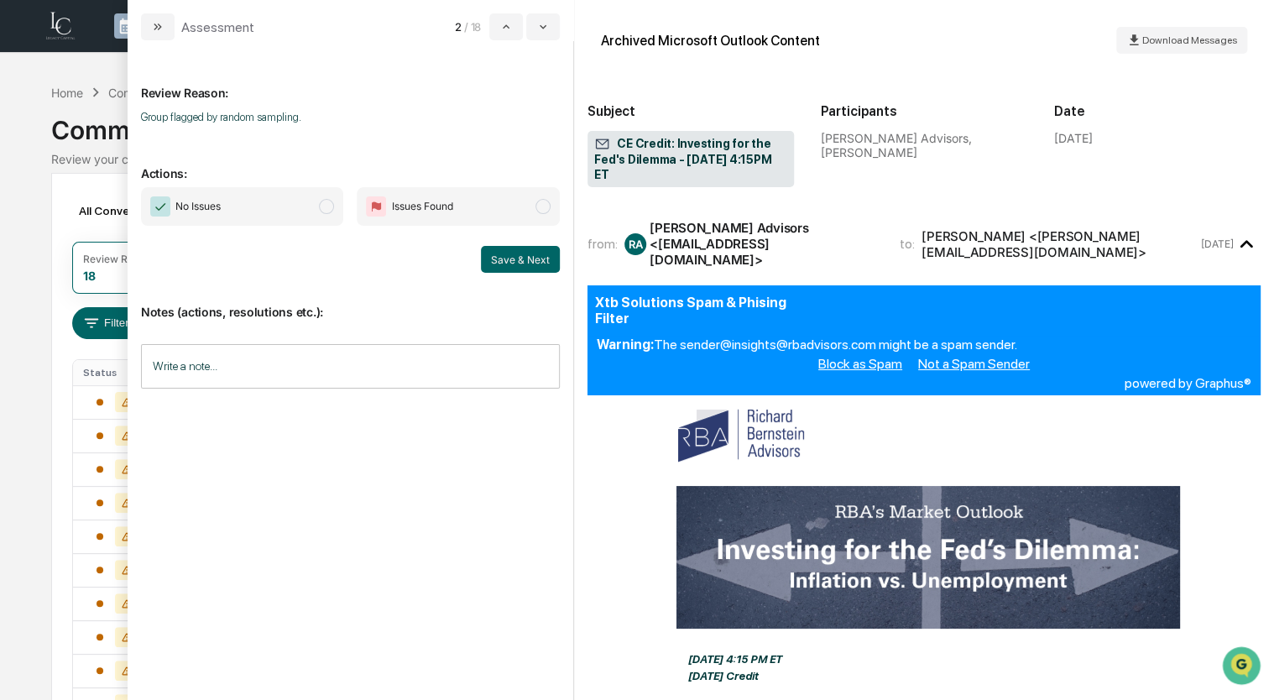
click at [279, 213] on span "No Issues" at bounding box center [242, 206] width 203 height 39
click at [515, 251] on button "Save & Next" at bounding box center [520, 259] width 79 height 27
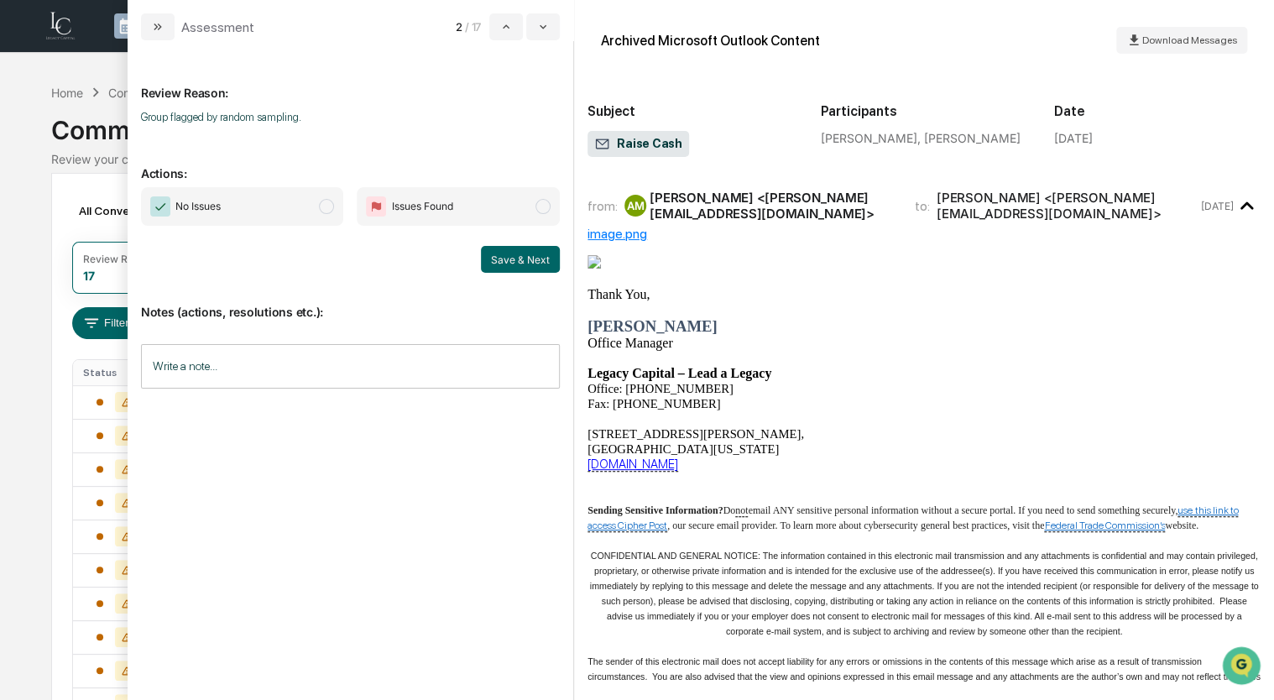
drag, startPoint x: 271, startPoint y: 219, endPoint x: 461, endPoint y: 272, distance: 196.9
click at [271, 218] on span "No Issues" at bounding box center [242, 206] width 203 height 39
click at [508, 260] on button "Save & Next" at bounding box center [520, 259] width 79 height 27
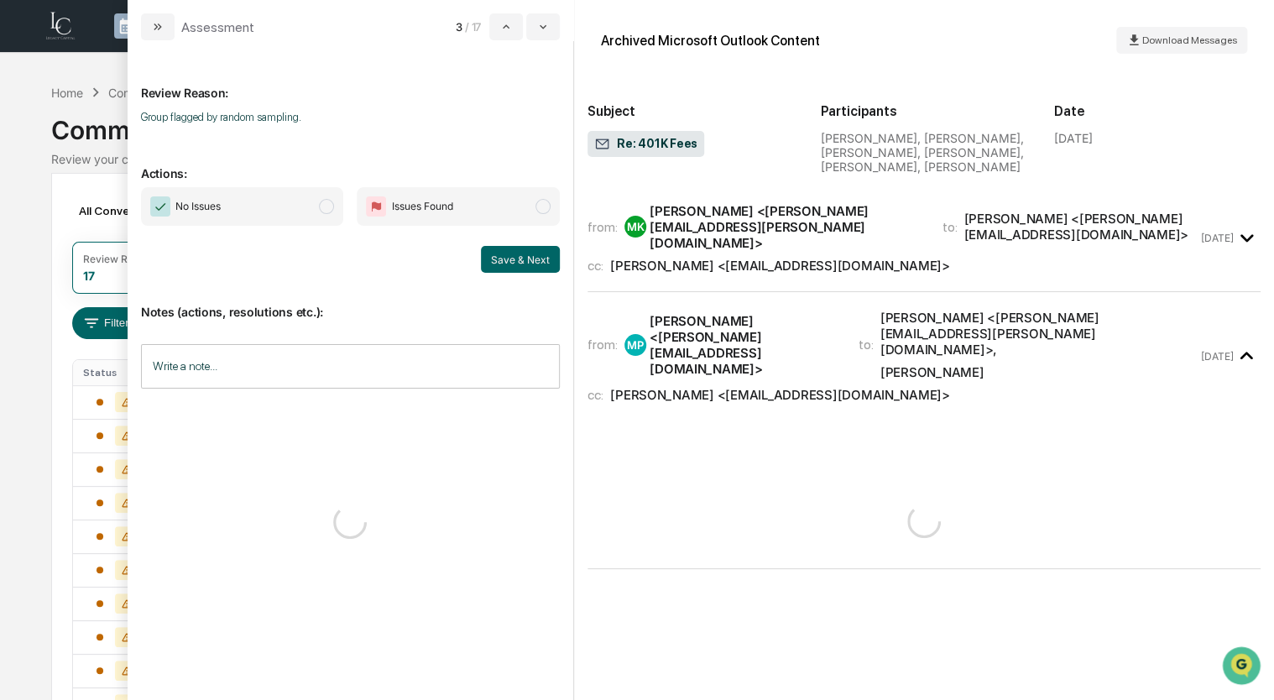
click at [306, 202] on span "No Issues" at bounding box center [242, 206] width 203 height 39
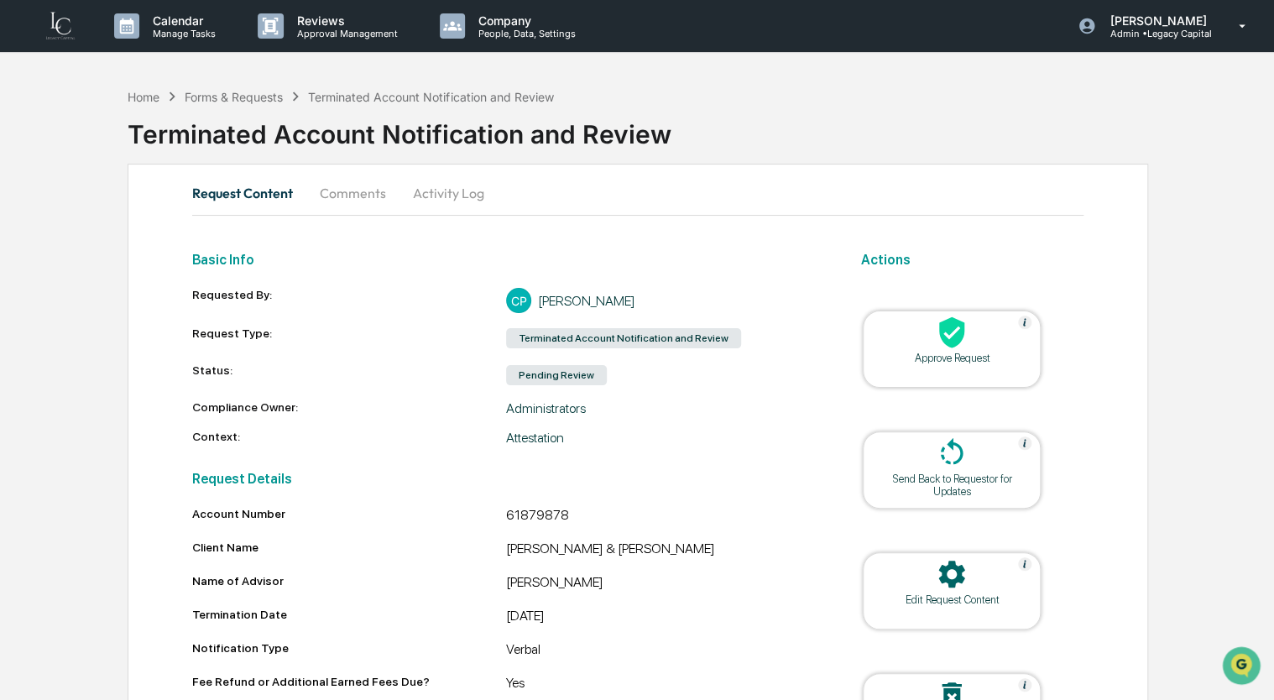
click at [934, 357] on div "Approve Request" at bounding box center [951, 358] width 151 height 13
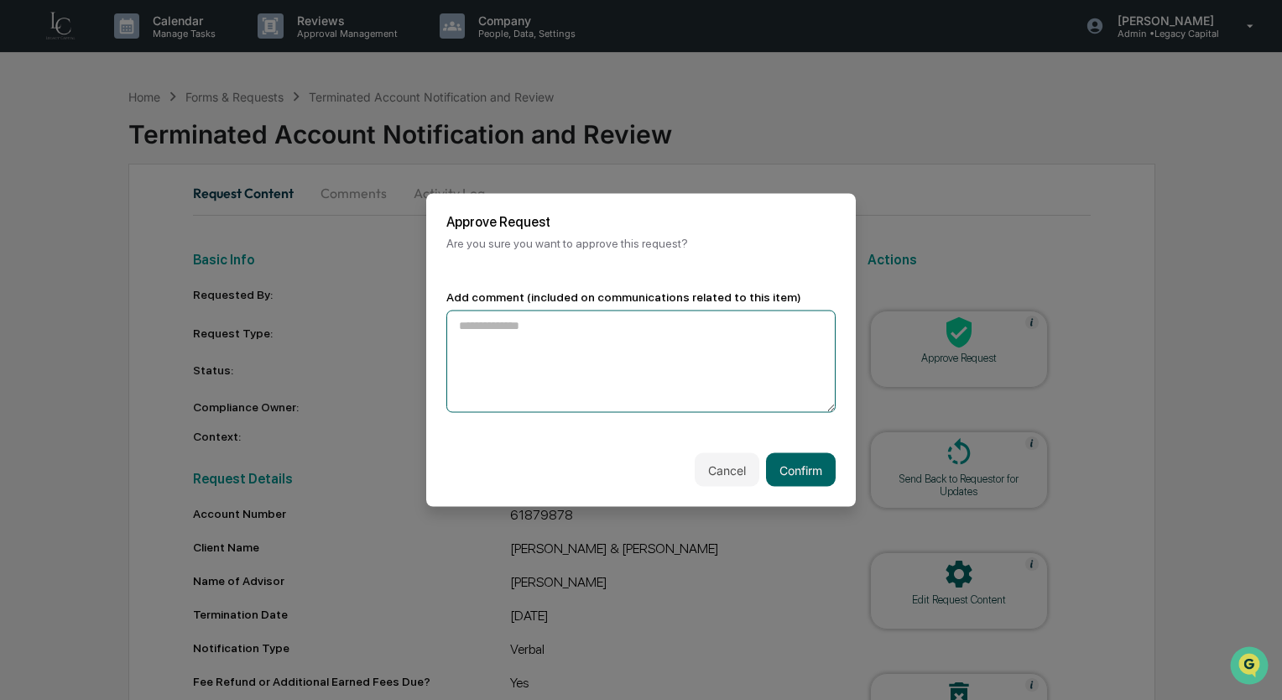
click at [473, 378] on textarea at bounding box center [640, 361] width 389 height 102
paste textarea "**********"
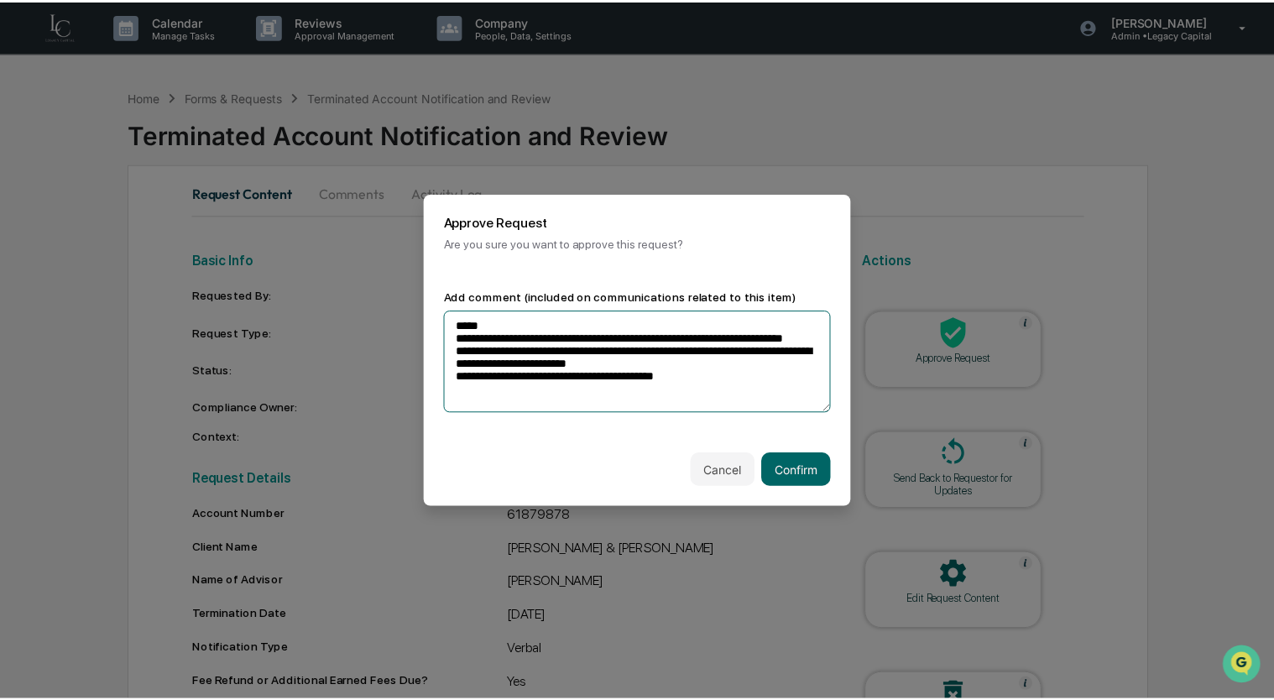
scroll to position [7, 0]
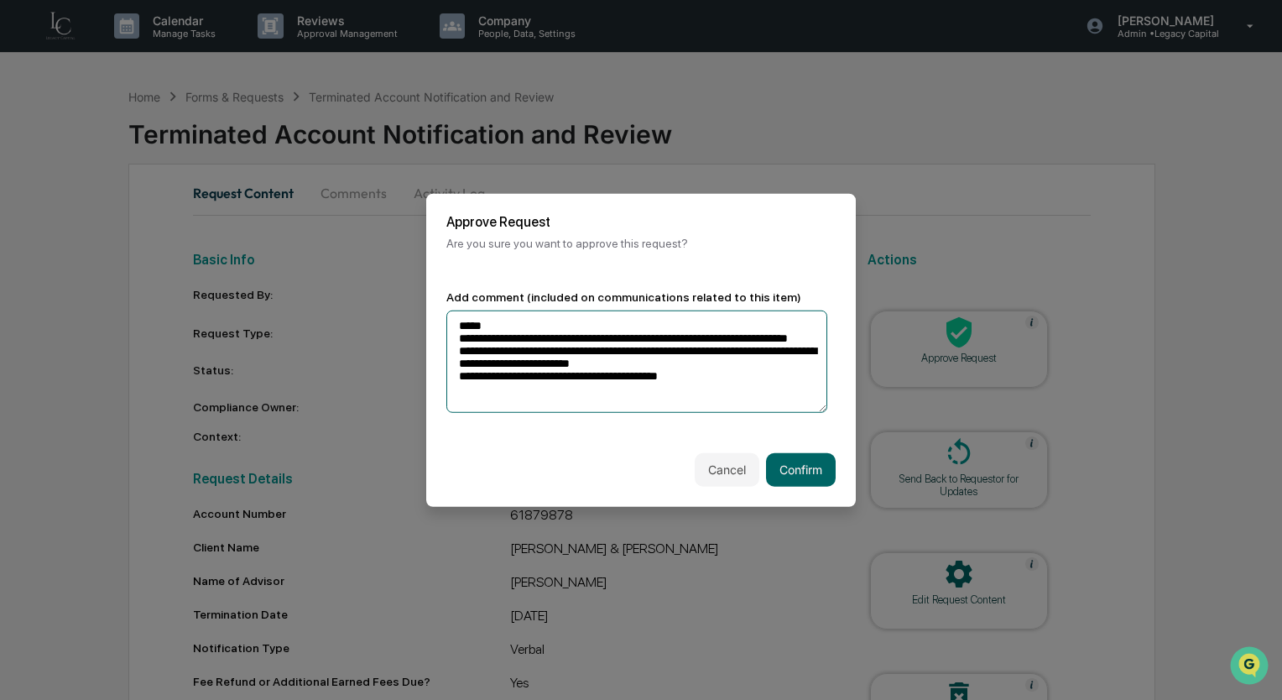
click at [725, 373] on textarea "**********" at bounding box center [636, 361] width 381 height 102
type textarea "**********"
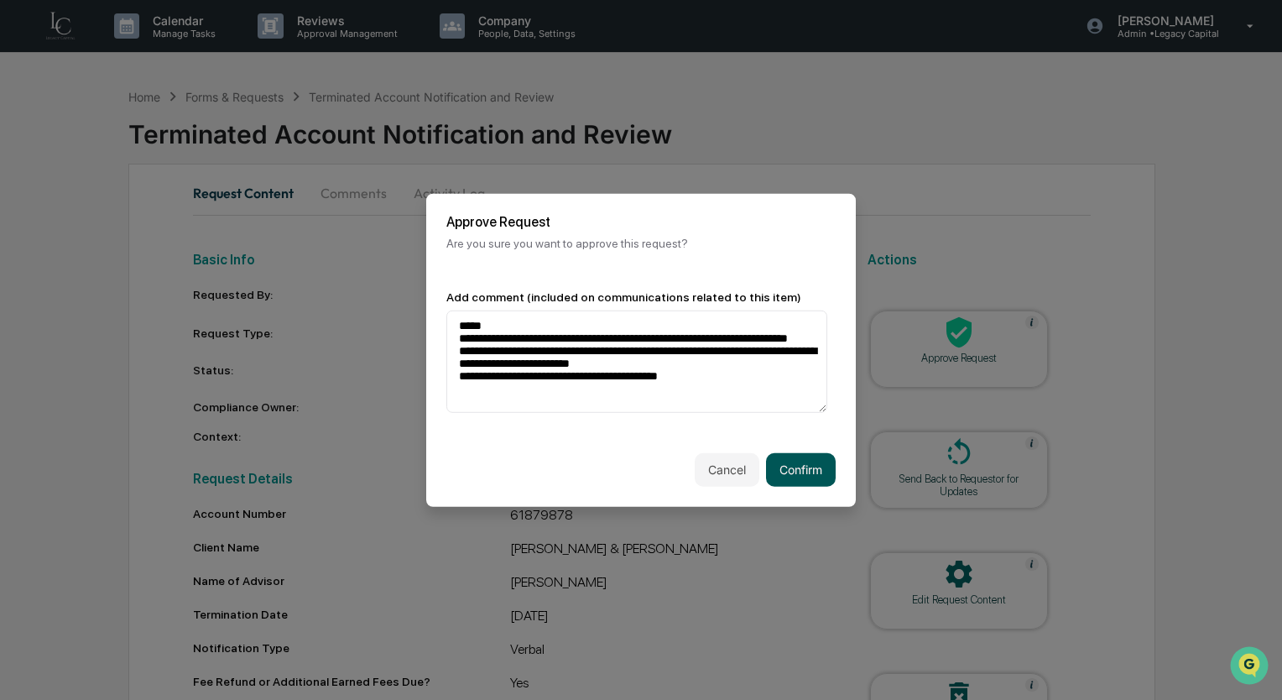
click at [795, 464] on button "Confirm" at bounding box center [801, 469] width 70 height 34
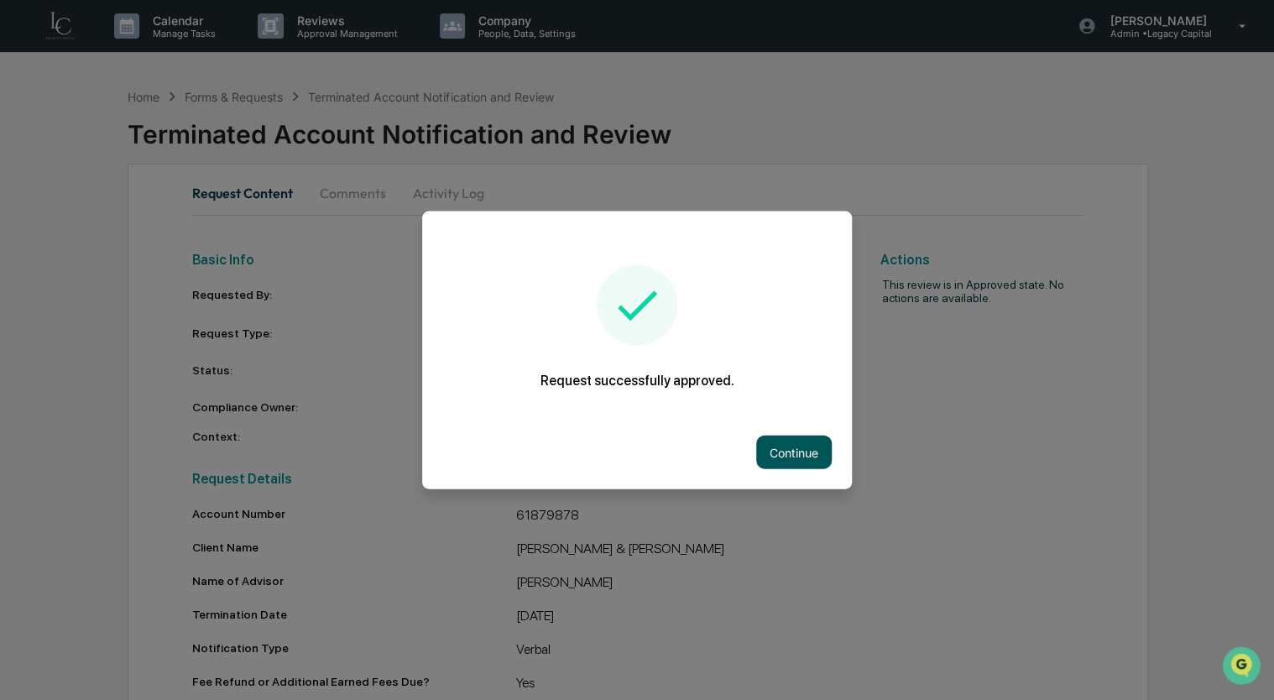
click at [773, 441] on button "Continue" at bounding box center [794, 452] width 76 height 34
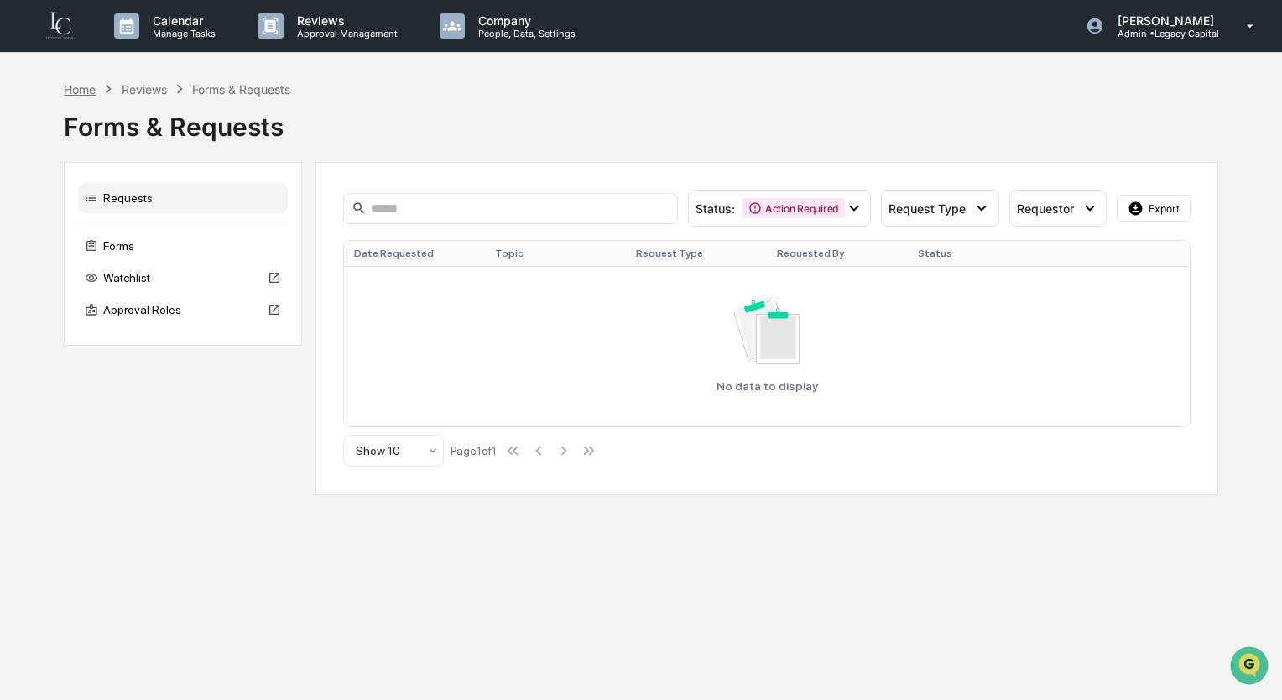
click at [87, 86] on div "Home" at bounding box center [80, 89] width 32 height 14
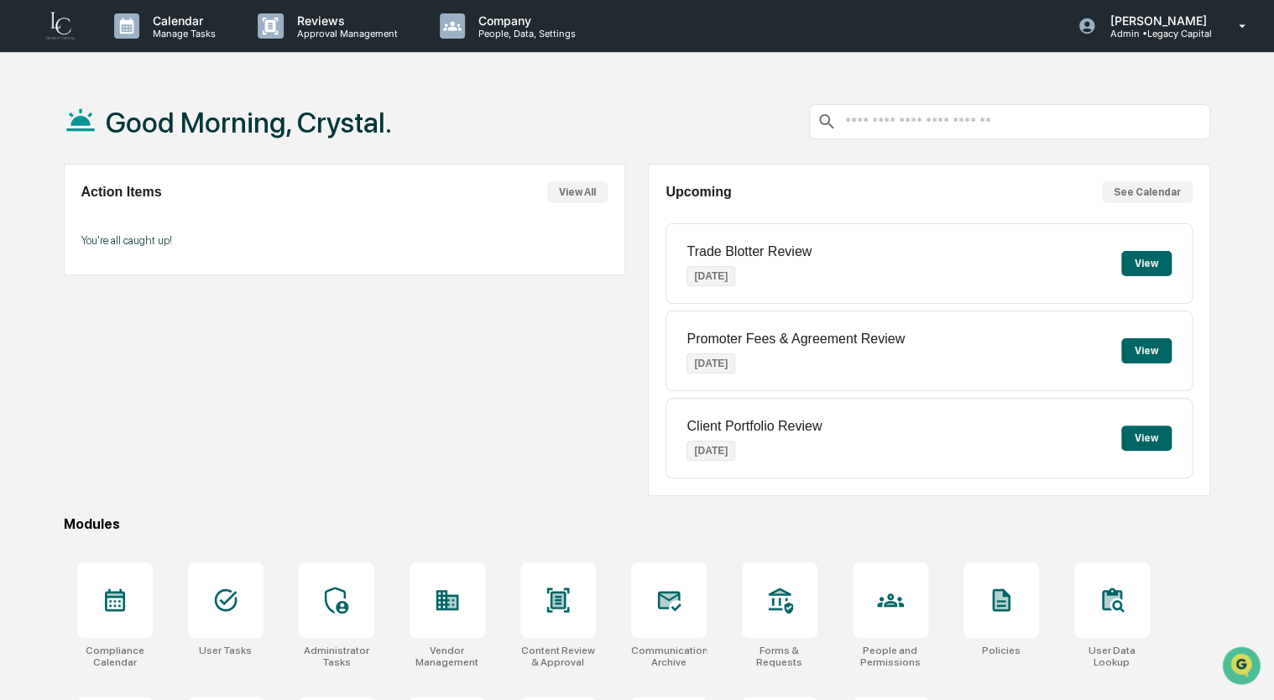
click at [1158, 270] on button "View" at bounding box center [1146, 263] width 50 height 25
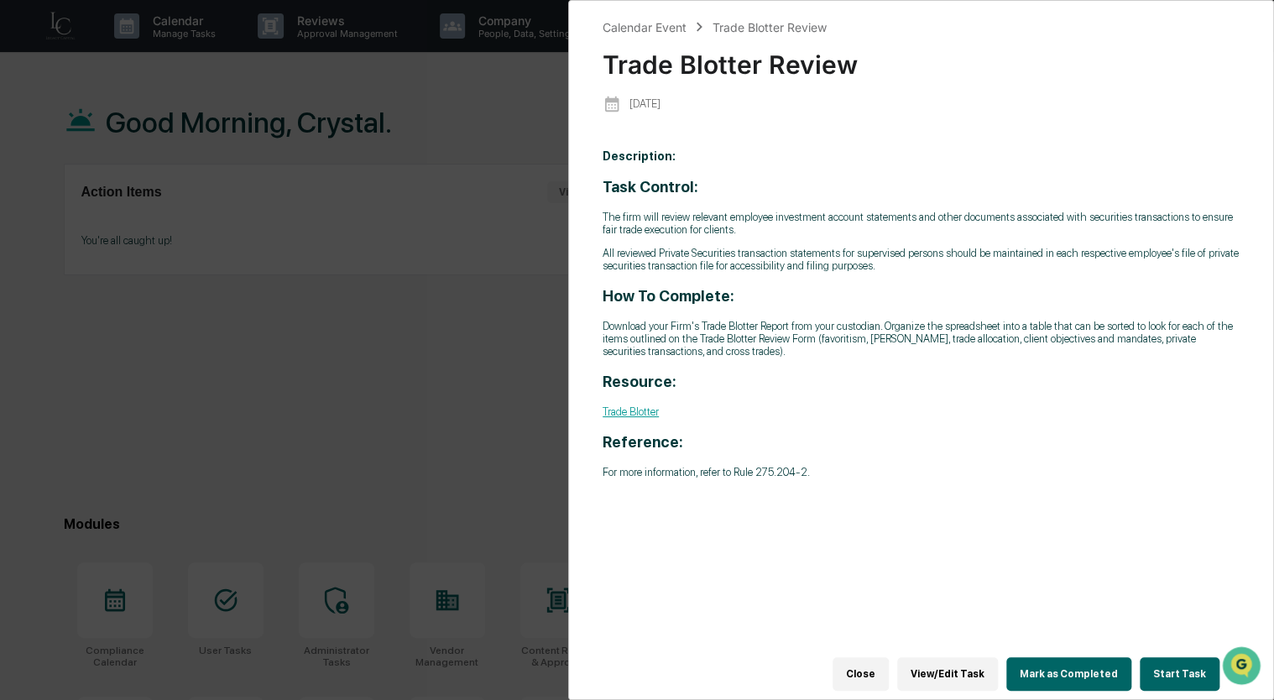
click at [876, 673] on button "Close" at bounding box center [860, 674] width 56 height 34
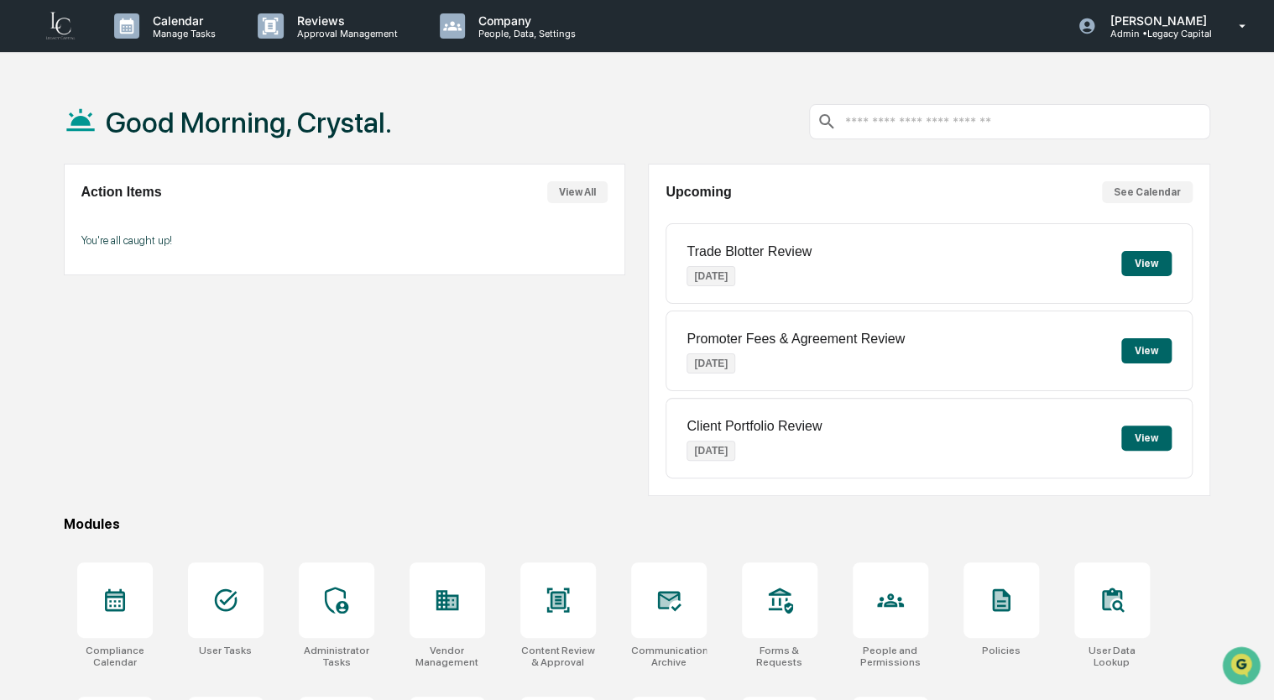
click at [1155, 350] on button "View" at bounding box center [1146, 350] width 50 height 25
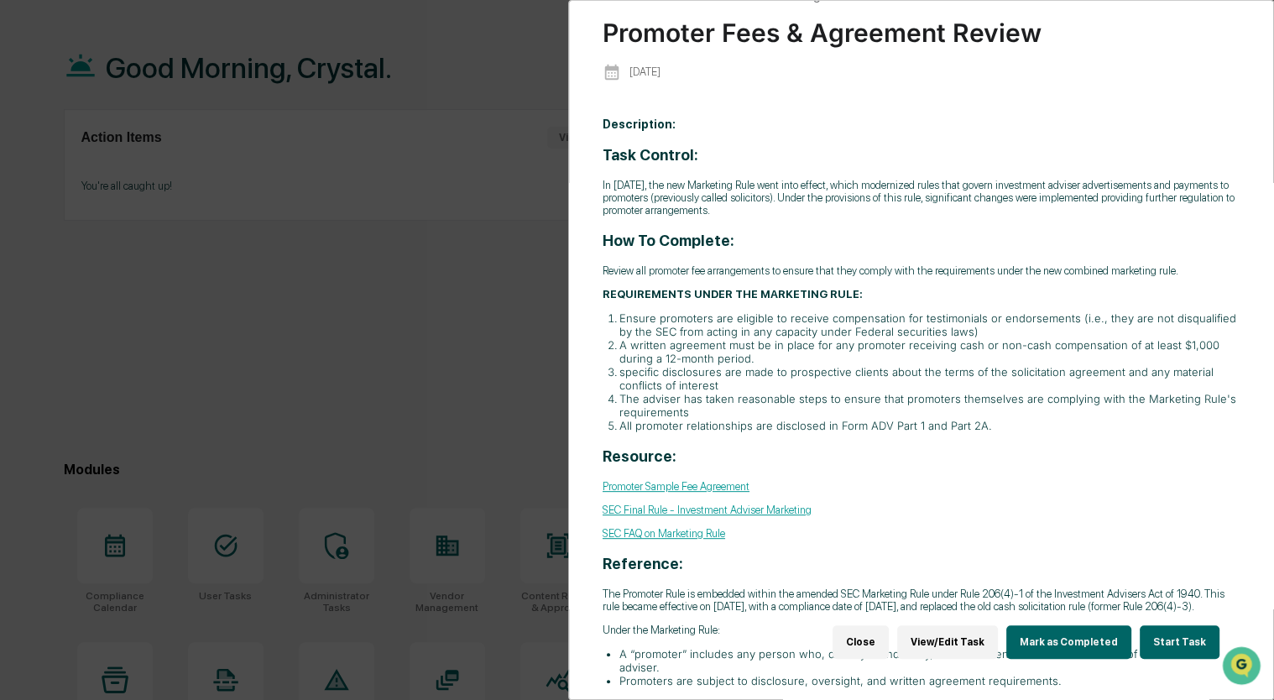
scroll to position [84, 0]
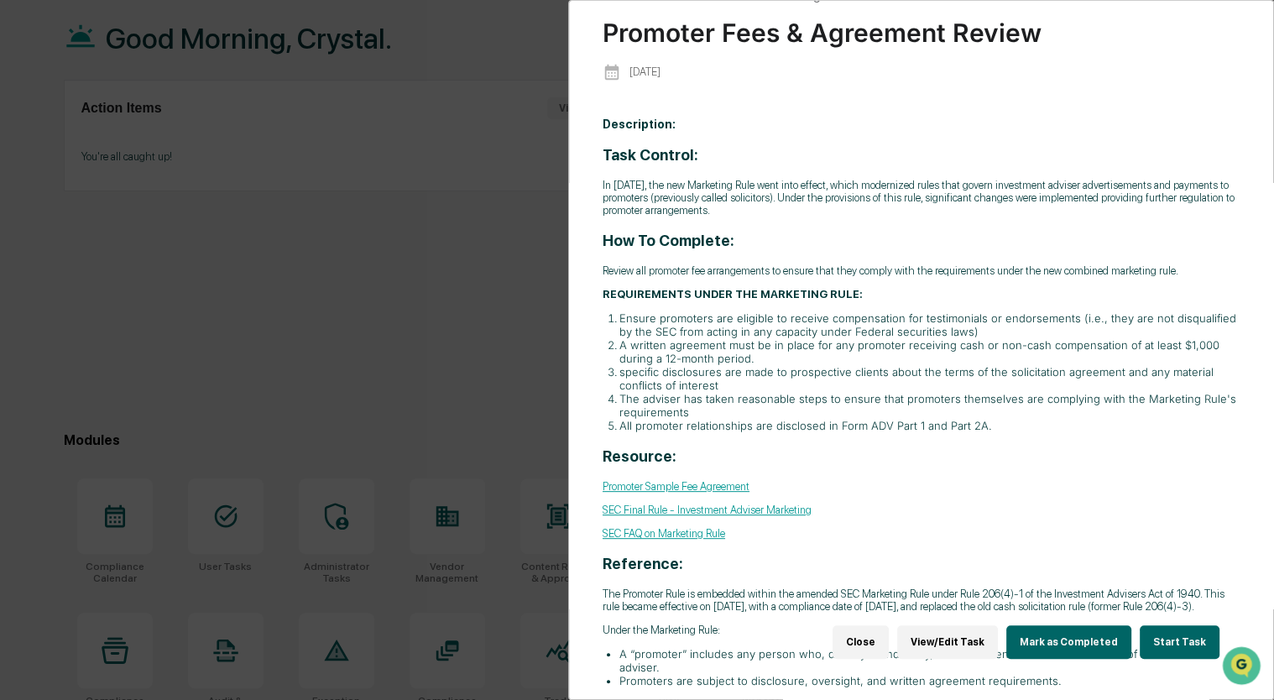
click at [1165, 625] on button "Start Task" at bounding box center [1179, 642] width 80 height 34
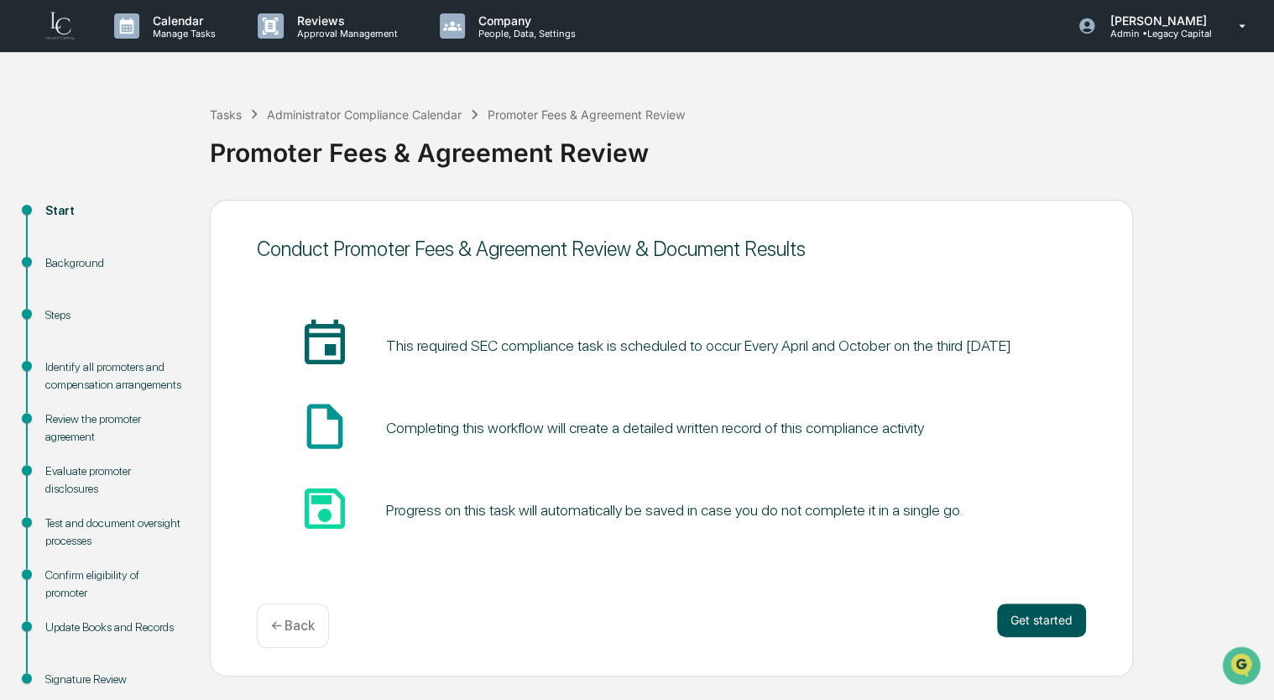
click at [1051, 630] on button "Get started" at bounding box center [1041, 620] width 89 height 34
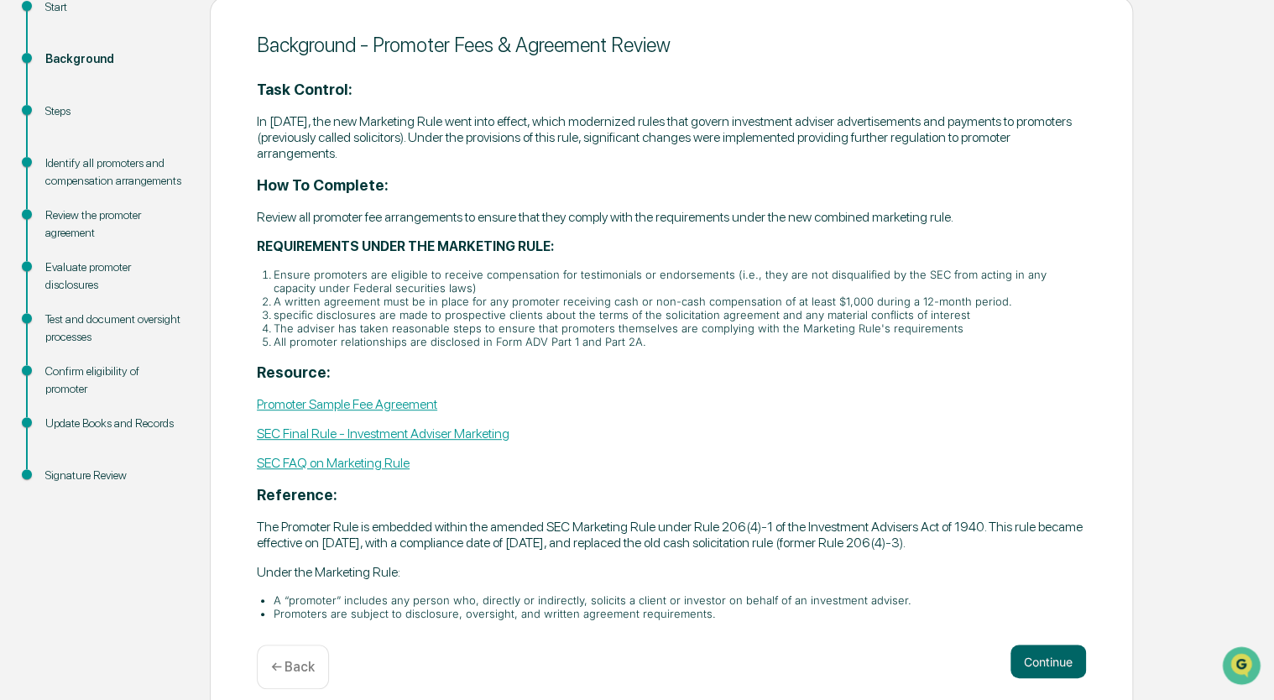
scroll to position [222, 0]
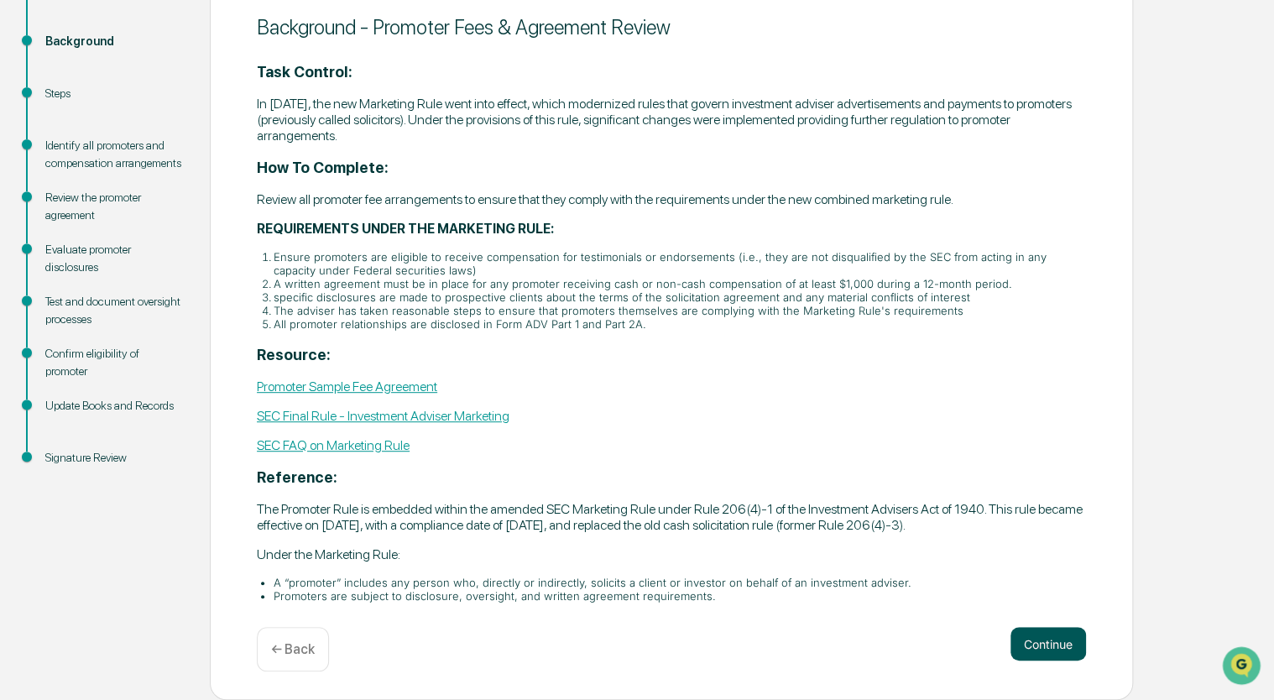
click at [1035, 649] on button "Continue" at bounding box center [1048, 644] width 76 height 34
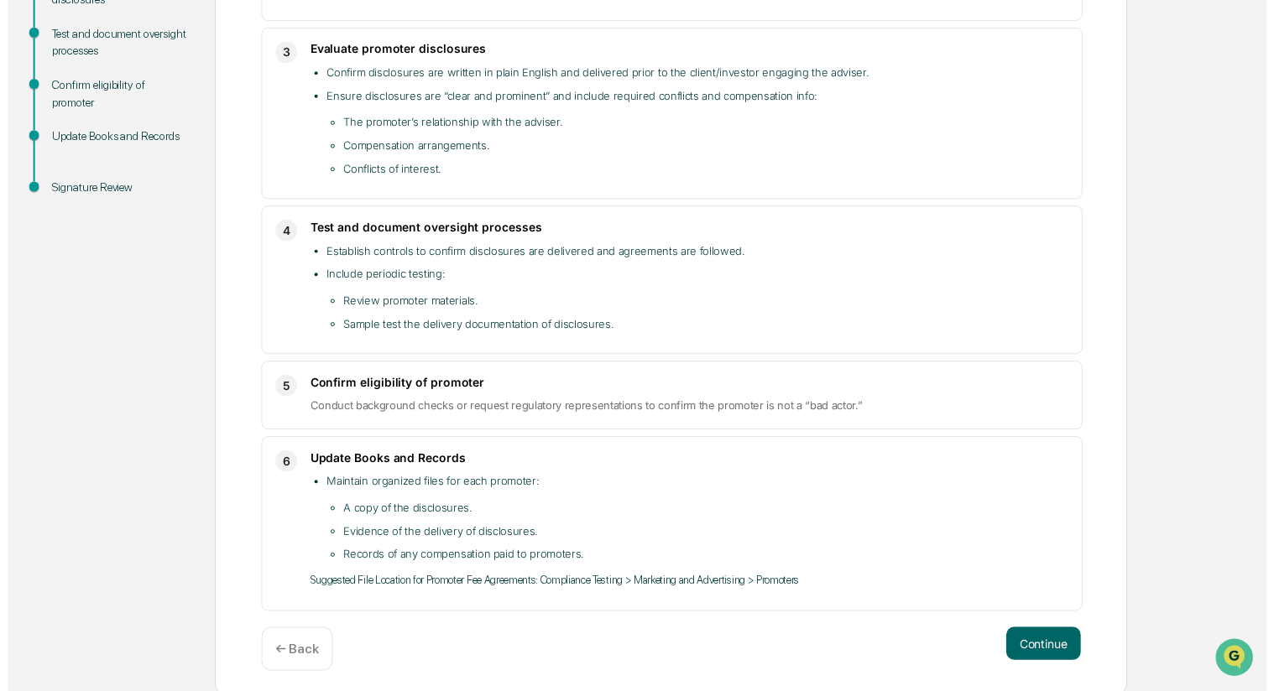
scroll to position [493, 0]
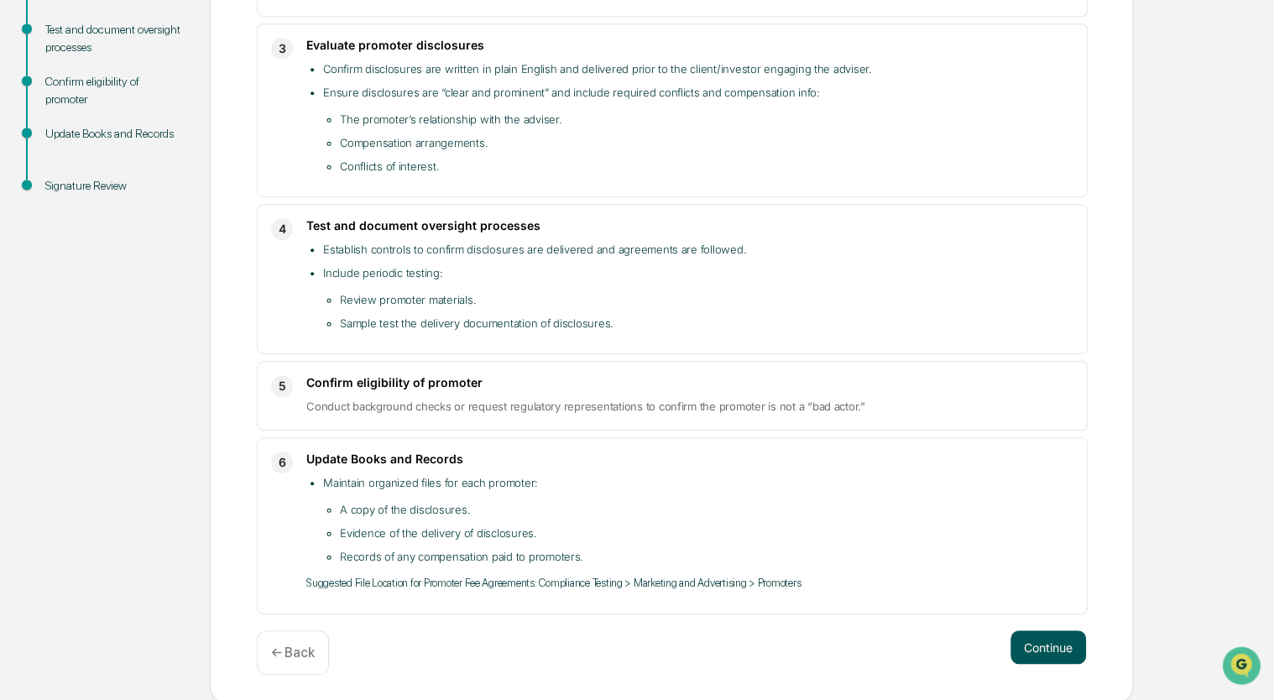
click at [1056, 649] on button "Continue" at bounding box center [1048, 647] width 76 height 34
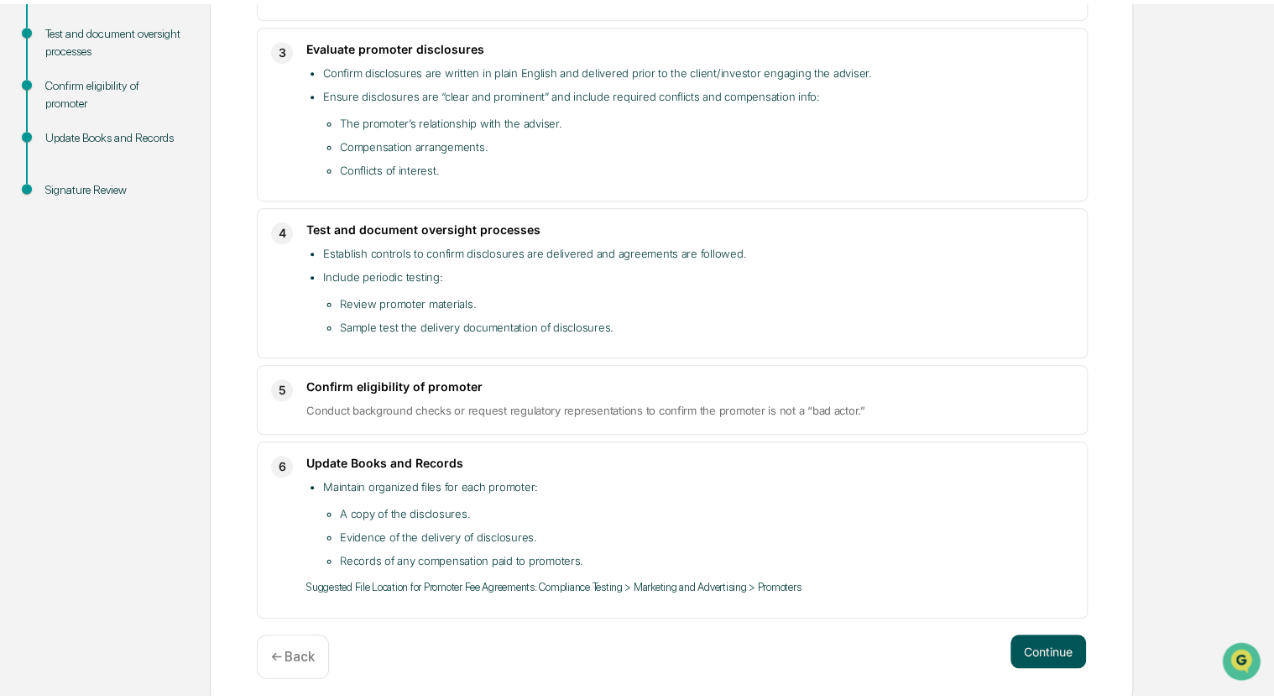
scroll to position [40, 0]
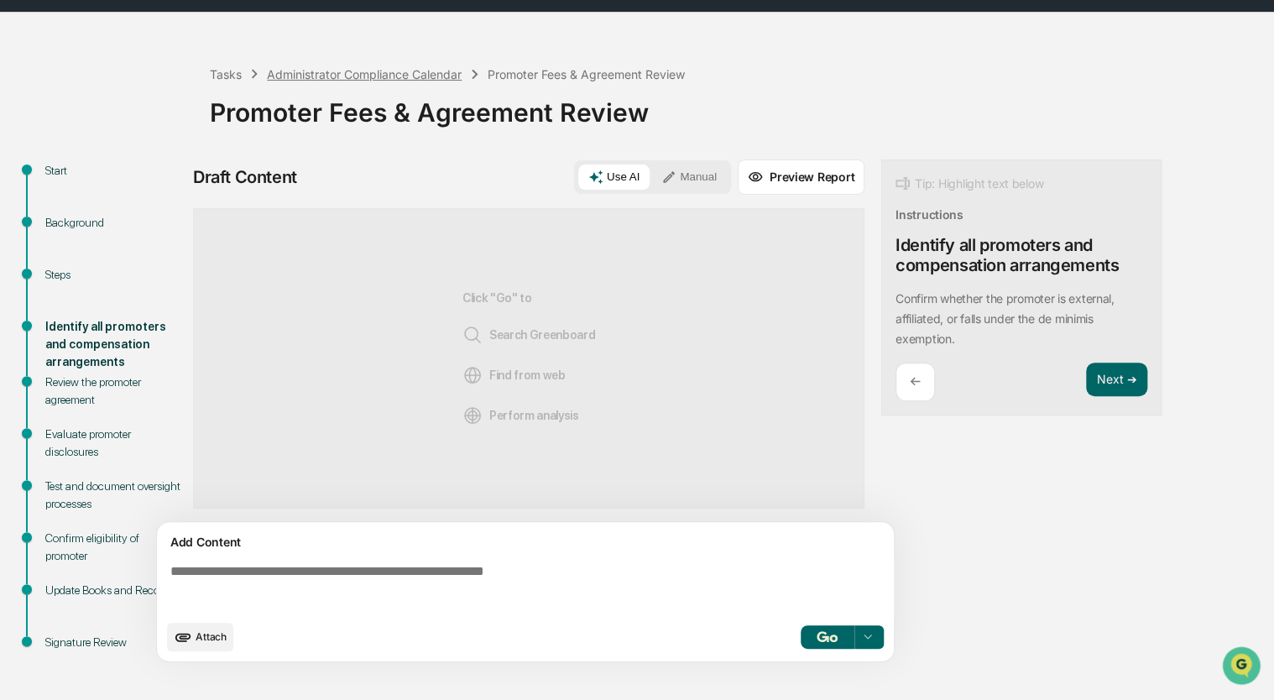
click at [347, 71] on div "Administrator Compliance Calendar" at bounding box center [364, 74] width 195 height 14
